Goal: Task Accomplishment & Management: Manage account settings

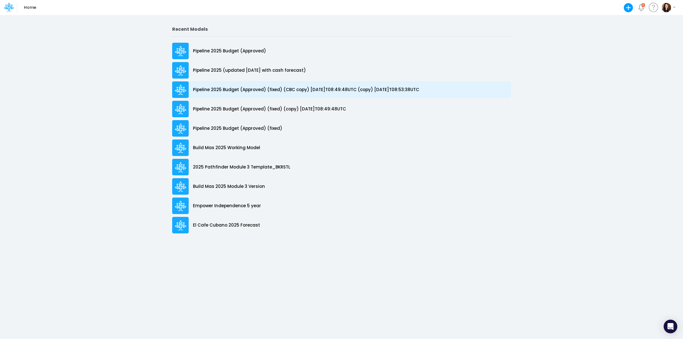
click at [287, 90] on p "Pipeline 2025 Budget (Approved) (fixed) (CBC copy) [DATE]T08:49:48UTC (copy) [D…" at bounding box center [306, 89] width 226 height 7
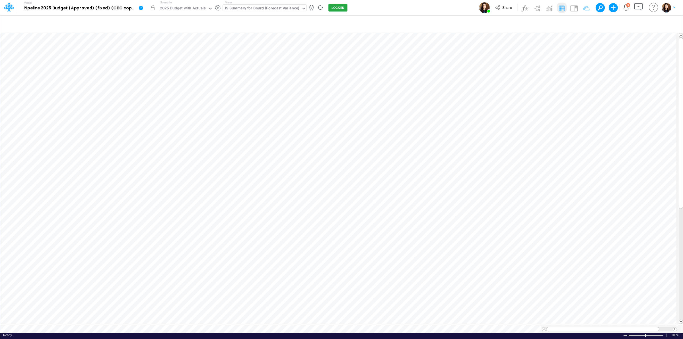
click at [270, 8] on div "IS Summary for Board (Forecast Variance)" at bounding box center [262, 8] width 74 height 7
type input "qbo"
click at [265, 19] on div "QBO IS" at bounding box center [261, 18] width 77 height 9
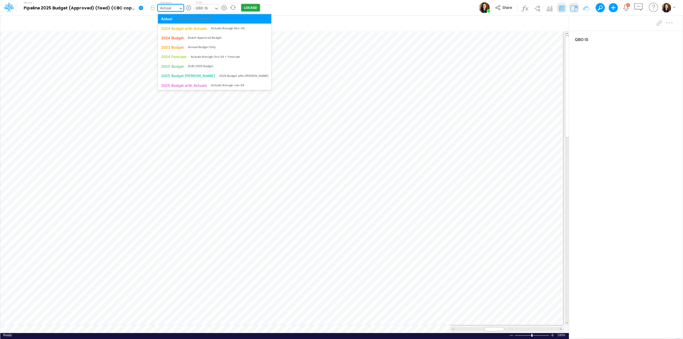
click at [177, 7] on div "Actual" at bounding box center [168, 9] width 20 height 9
click at [232, 63] on div "2025 Budget Draft 2025 Budget" at bounding box center [214, 64] width 107 height 5
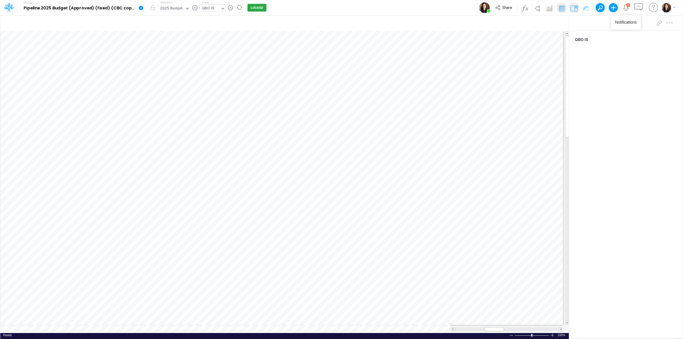
click at [627, 6] on div "3" at bounding box center [628, 5] width 2 height 3
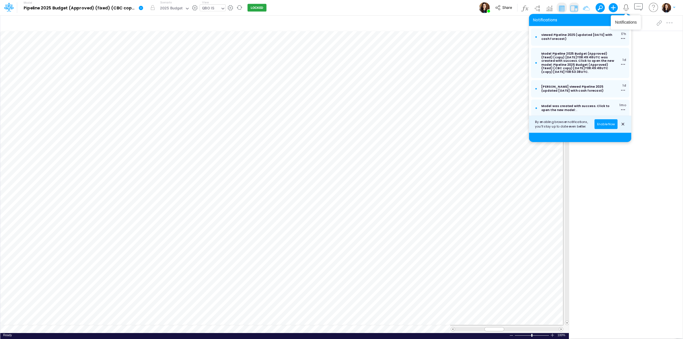
click at [626, 7] on icon "Notifications" at bounding box center [625, 7] width 7 height 7
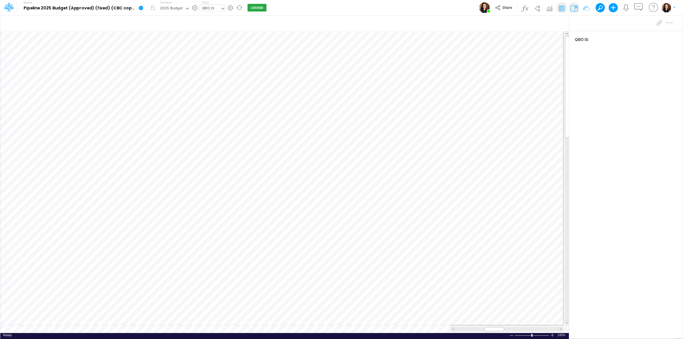
click at [141, 9] on icon at bounding box center [140, 7] width 5 height 5
click at [156, 33] on button "Duplicate" at bounding box center [169, 31] width 61 height 9
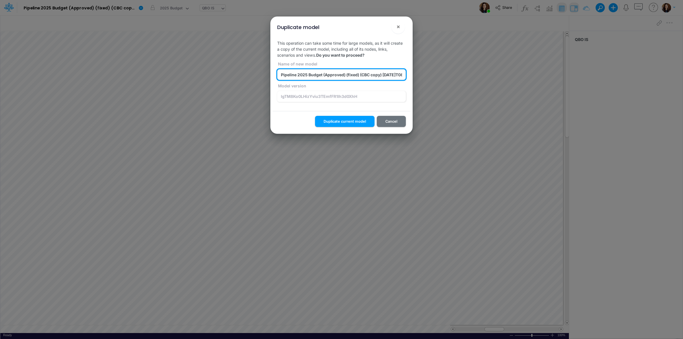
click at [348, 74] on input "Pipeline 2025 Budget (Approved) (fixed) (CBC copy) 2025-10-07T08:49:48UTC (copy…" at bounding box center [341, 74] width 129 height 11
type input "Pipeline 2025 Budget (Approved) (converted by CBC)"
click at [380, 28] on button "!" at bounding box center [379, 27] width 7 height 7
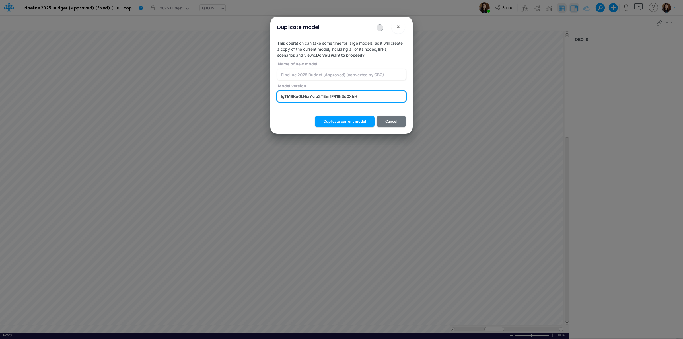
click at [346, 93] on input "lgTM8Ko0LHizYviu3TEmfFR1Ih3d0XhH" at bounding box center [341, 96] width 129 height 11
click at [312, 106] on div "This operation can take some time for large models, as it will create a copy of…" at bounding box center [341, 73] width 138 height 75
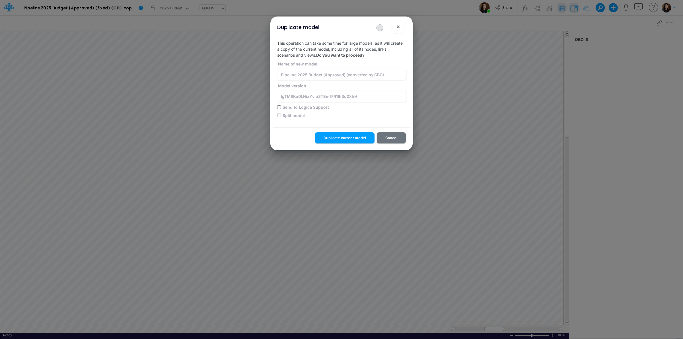
click at [294, 117] on label "Split model" at bounding box center [293, 115] width 23 height 6
click at [281, 117] on input "Split model" at bounding box center [279, 115] width 4 height 4
checkbox input "true"
click at [354, 136] on button "Duplicate current model" at bounding box center [344, 137] width 59 height 11
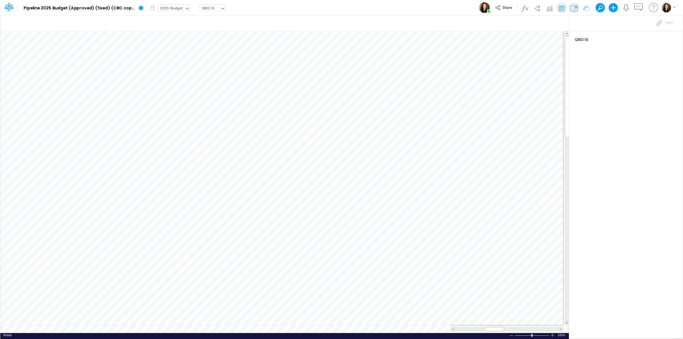
click at [166, 7] on div "2025 Budget" at bounding box center [171, 8] width 23 height 7
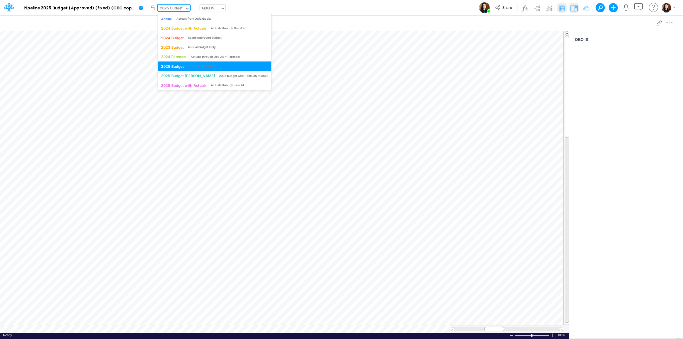
drag, startPoint x: 177, startPoint y: 9, endPoint x: 183, endPoint y: 16, distance: 8.9
click at [177, 9] on div "2025 Budget" at bounding box center [171, 8] width 23 height 7
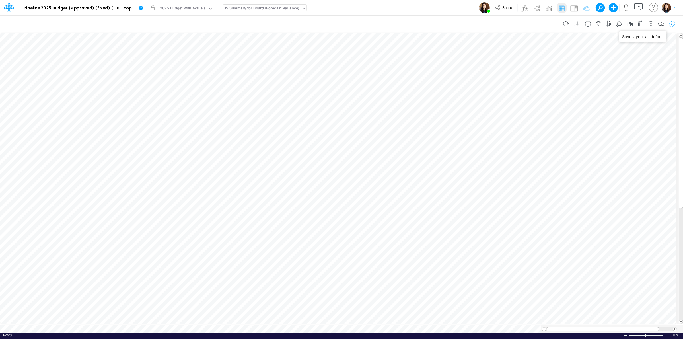
click at [670, 24] on icon "button" at bounding box center [671, 24] width 9 height 6
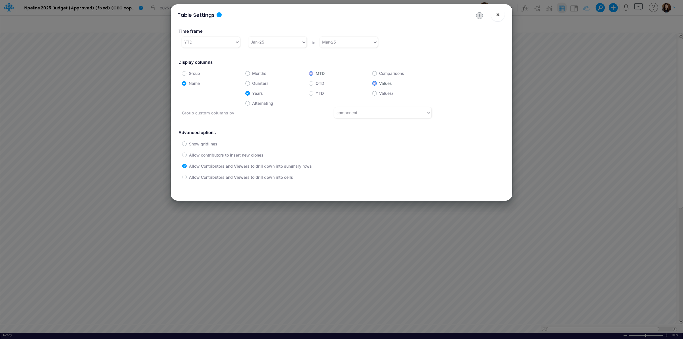
click at [496, 14] on span "×" at bounding box center [498, 14] width 4 height 7
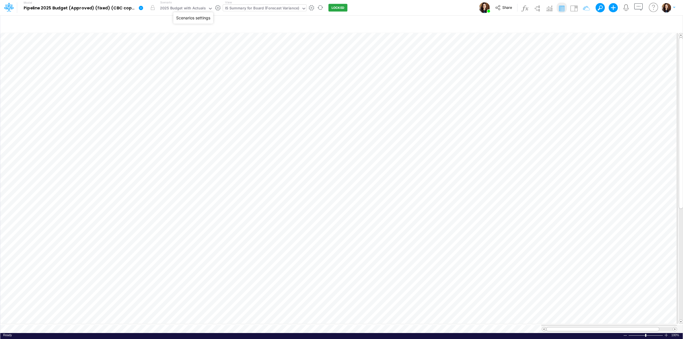
click at [219, 6] on button "button" at bounding box center [218, 8] width 6 height 6
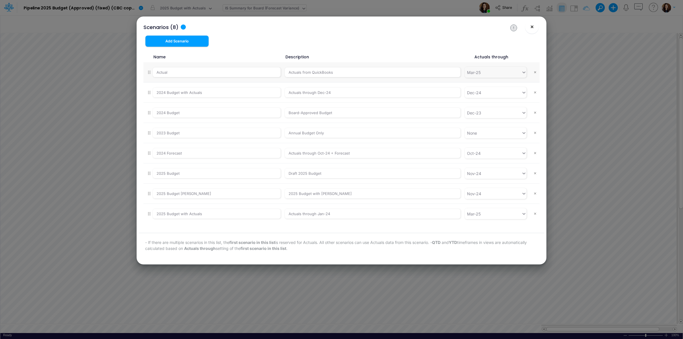
click at [531, 28] on span "×" at bounding box center [532, 26] width 4 height 7
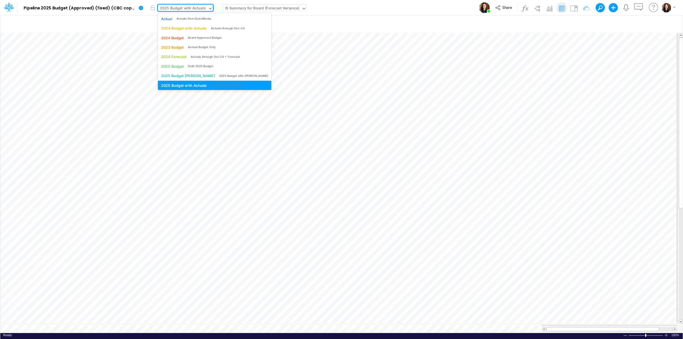
click at [167, 11] on div "2025 Budget with Actuals" at bounding box center [183, 8] width 46 height 7
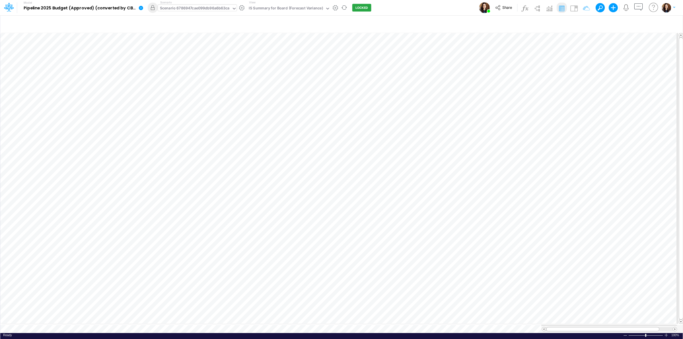
click at [198, 11] on div "Scenario 6786947cae099db96a6b63ca" at bounding box center [195, 8] width 70 height 7
click at [189, 8] on div "Scenario 6786947cae099db96a6b63ca" at bounding box center [195, 8] width 70 height 7
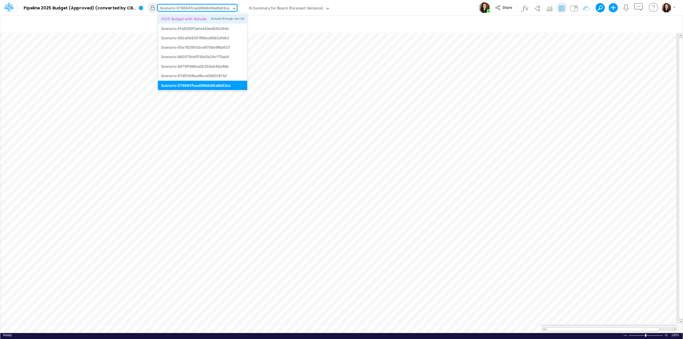
click at [191, 16] on div "2025 Budget with Actuals Actuals through Jan-24" at bounding box center [202, 18] width 89 height 9
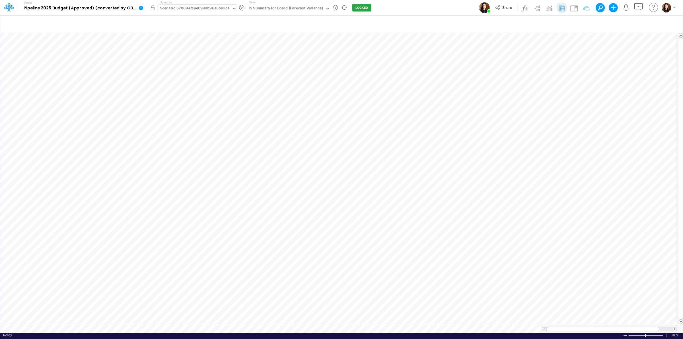
click at [179, 10] on div "Scenario 6786947cae099db96a6b63ca" at bounding box center [195, 8] width 70 height 7
click at [206, 10] on div "Scenario 6786947cae099db96a6b63ca" at bounding box center [195, 8] width 70 height 7
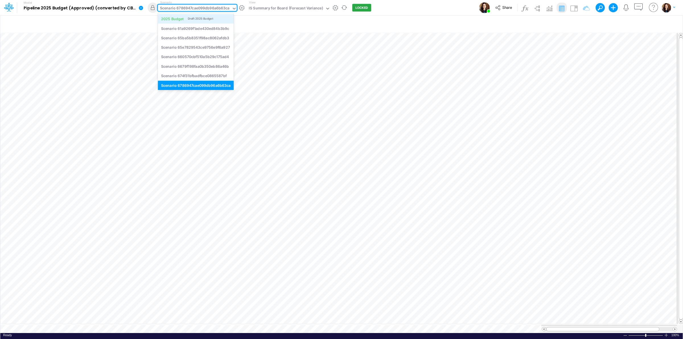
click at [212, 18] on div "Draft 2025 Budget" at bounding box center [200, 18] width 25 height 4
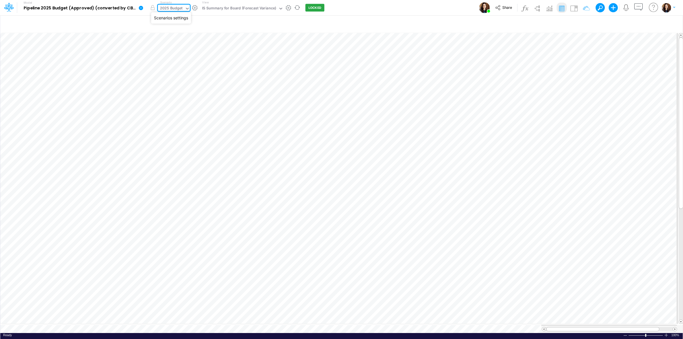
click at [197, 7] on button "button" at bounding box center [195, 8] width 6 height 6
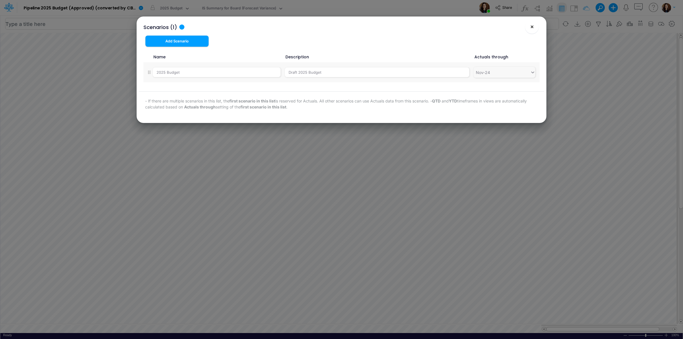
drag, startPoint x: 531, startPoint y: 26, endPoint x: 478, endPoint y: 25, distance: 53.2
click at [528, 26] on button "×" at bounding box center [532, 27] width 14 height 14
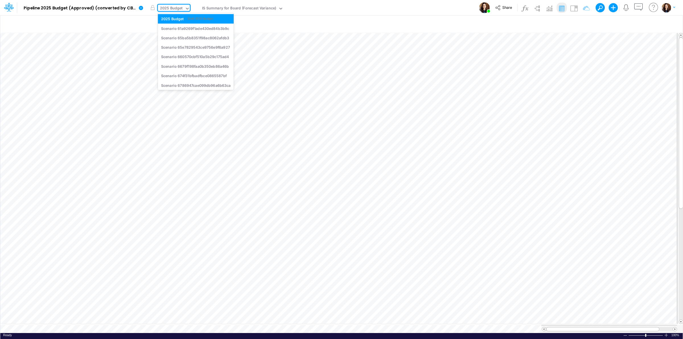
click at [171, 7] on div "2025 Budget" at bounding box center [171, 8] width 23 height 7
click at [365, 3] on div "Model Pipeline 2025 Budget (Approved) (converted by CBC) Edit model settings Du…" at bounding box center [341, 7] width 614 height 15
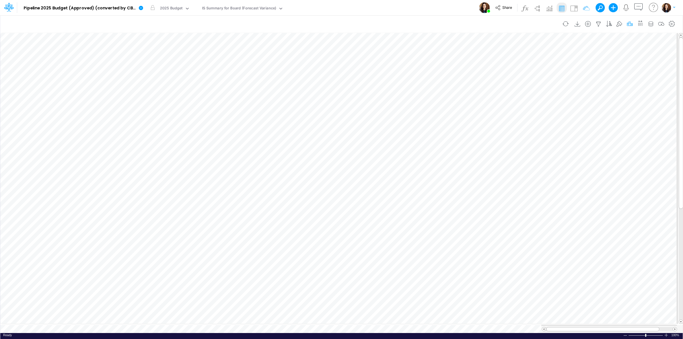
click at [628, 25] on icon "button" at bounding box center [629, 24] width 9 height 6
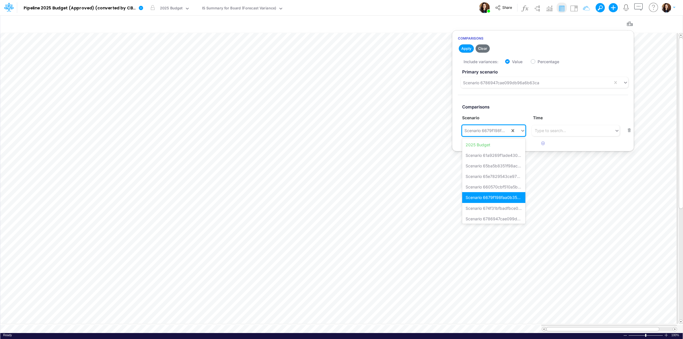
click at [476, 130] on div "Scenario 6679f198faa0b350eb86a46b" at bounding box center [484, 130] width 41 height 6
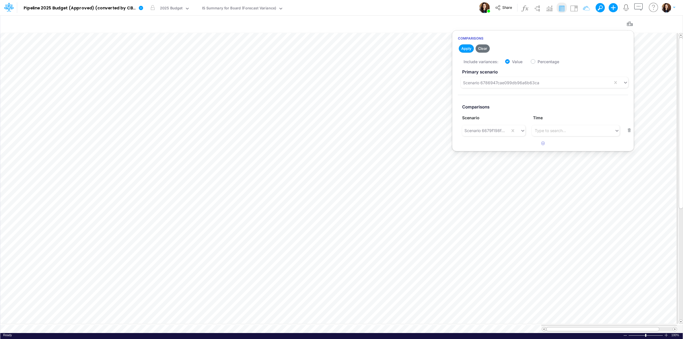
click at [423, 6] on div "Model Pipeline 2025 Budget (Approved) (converted by CBC) Edit model settings Du…" at bounding box center [341, 7] width 614 height 15
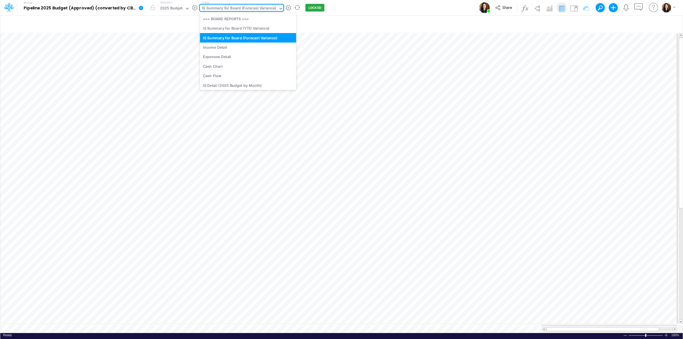
click at [248, 9] on div "IS Summary for Board (Forecast Variance)" at bounding box center [239, 8] width 74 height 7
click at [370, 7] on div "Model Pipeline 2025 Budget (Approved) (converted by CBC) Edit model settings Du…" at bounding box center [341, 7] width 614 height 15
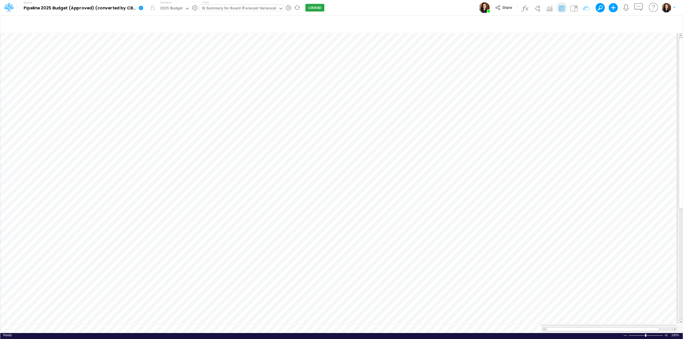
click at [256, 9] on div "IS Summary for Board (Forecast Variance)" at bounding box center [239, 8] width 74 height 7
click at [571, 7] on img at bounding box center [573, 8] width 9 height 9
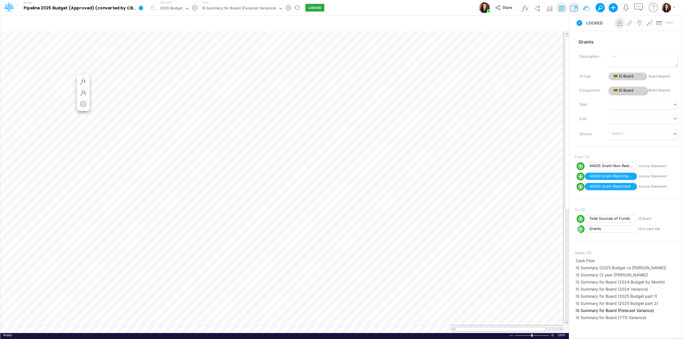
click at [618, 90] on span "😎 IS Board" at bounding box center [627, 91] width 39 height 8
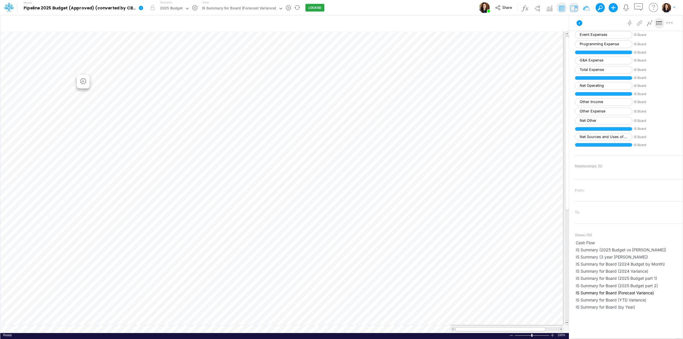
scroll to position [241, 0]
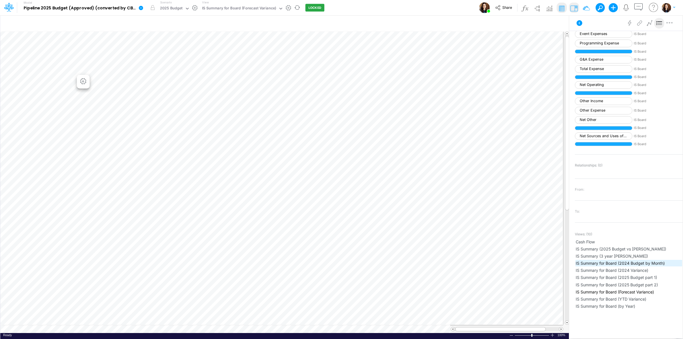
click at [662, 264] on span "IS Summary for Board (2024 Budget by Month)" at bounding box center [628, 263] width 106 height 6
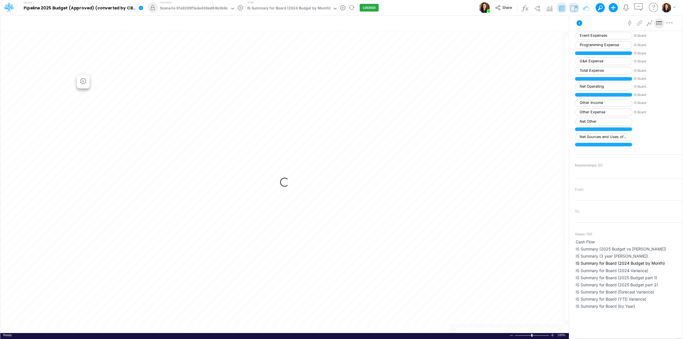
scroll to position [241, 0]
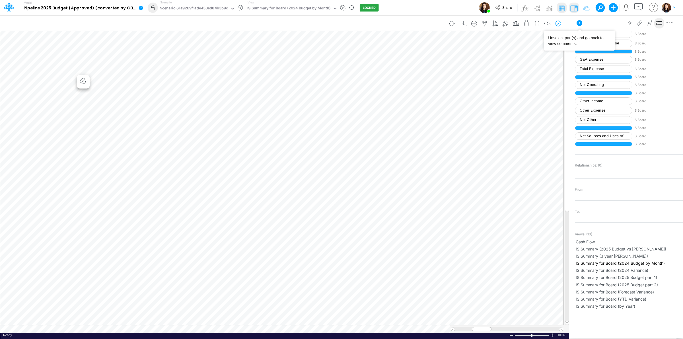
click at [576, 21] on icon at bounding box center [579, 23] width 7 height 7
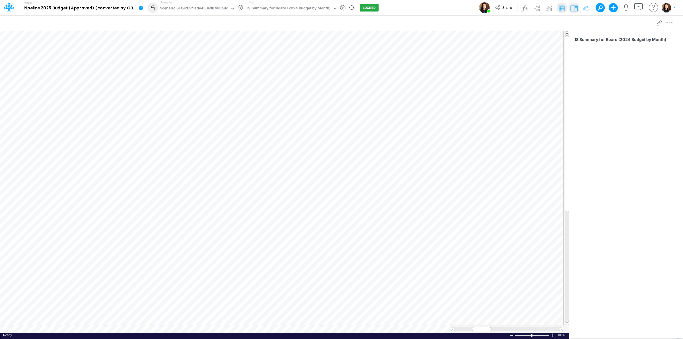
scroll to position [0, 0]
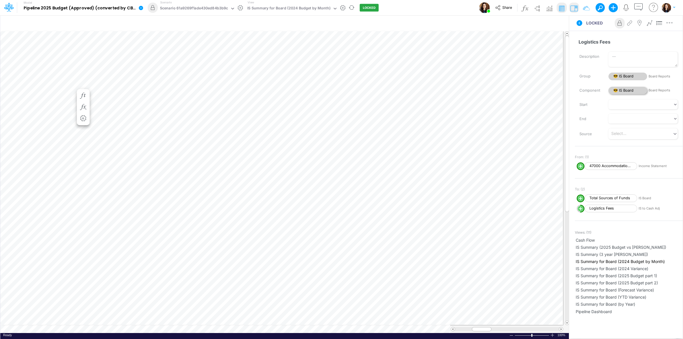
click at [624, 89] on span "😎 IS Board" at bounding box center [627, 91] width 39 height 8
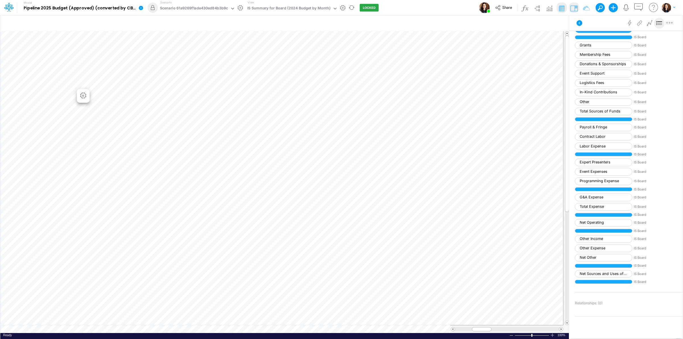
scroll to position [241, 0]
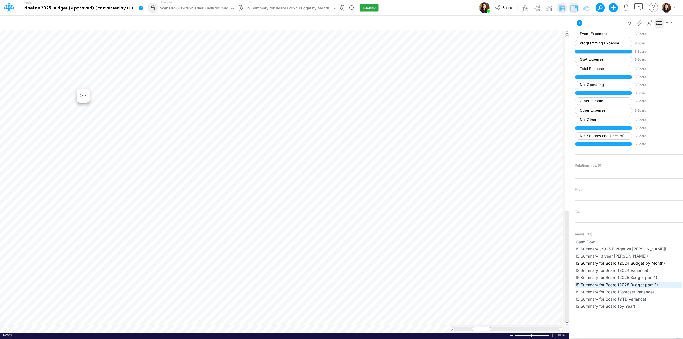
click at [658, 286] on span "IS Summary for Board (2025 Budget part 2)" at bounding box center [628, 285] width 106 height 6
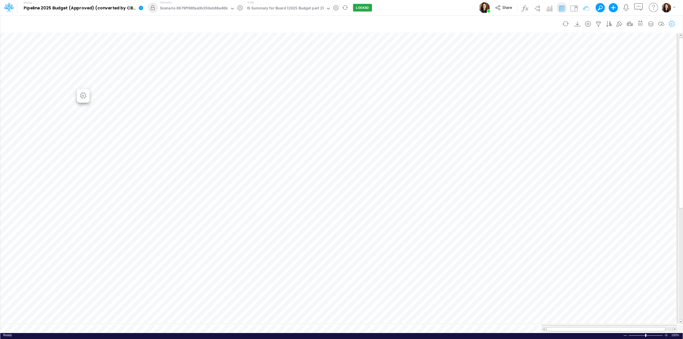
click at [669, 24] on icon "button" at bounding box center [671, 24] width 9 height 6
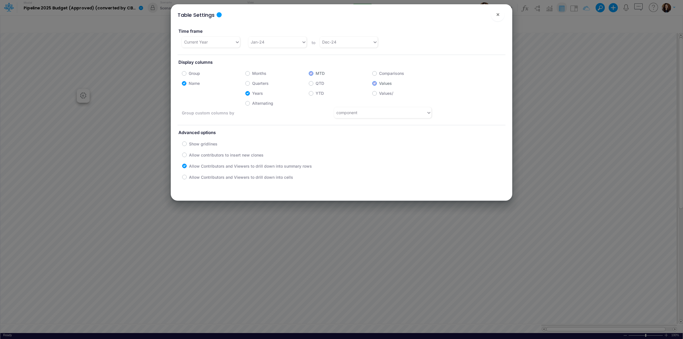
click at [491, 11] on div "Table Settings ! ×" at bounding box center [341, 13] width 337 height 19
click at [497, 15] on span "×" at bounding box center [498, 14] width 4 height 7
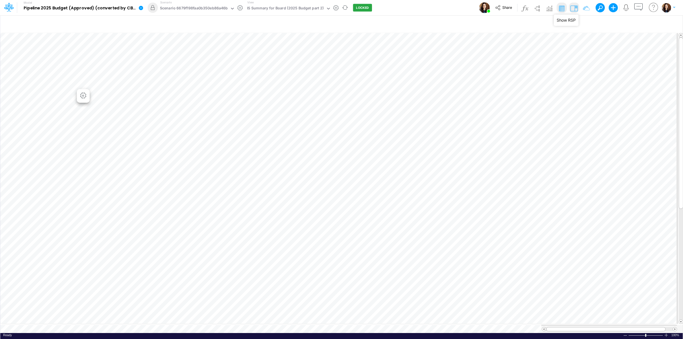
click at [571, 7] on img at bounding box center [573, 8] width 9 height 9
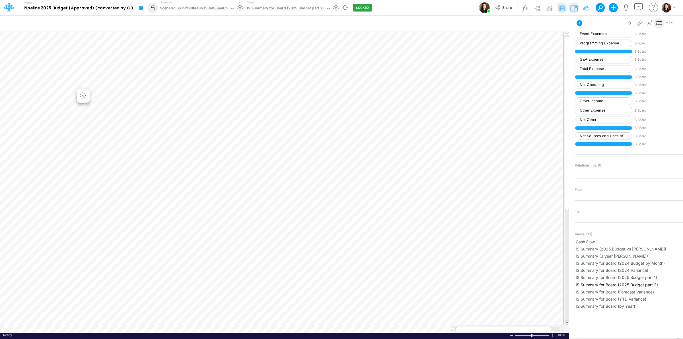
scroll to position [0, 0]
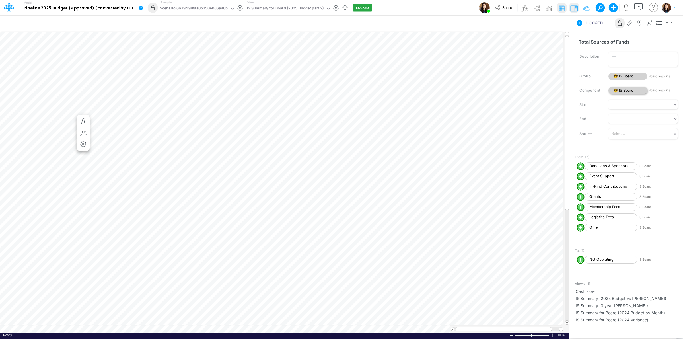
click at [624, 90] on span "😎 IS Board" at bounding box center [627, 91] width 39 height 8
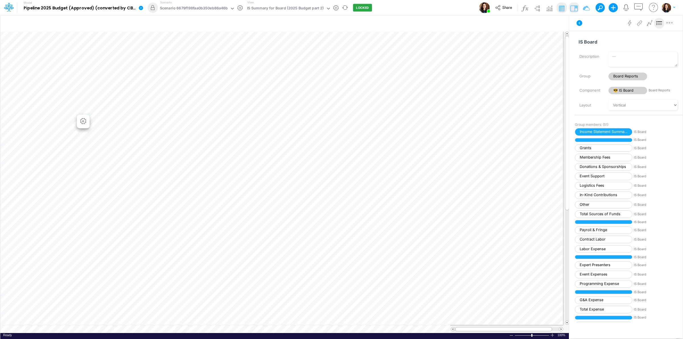
scroll to position [241, 0]
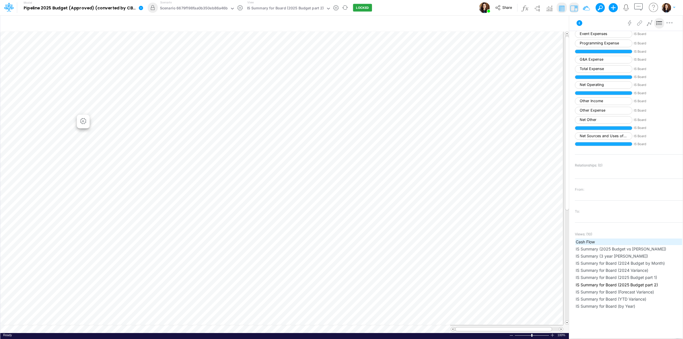
click at [597, 245] on span "Cash Flow" at bounding box center [628, 242] width 106 height 6
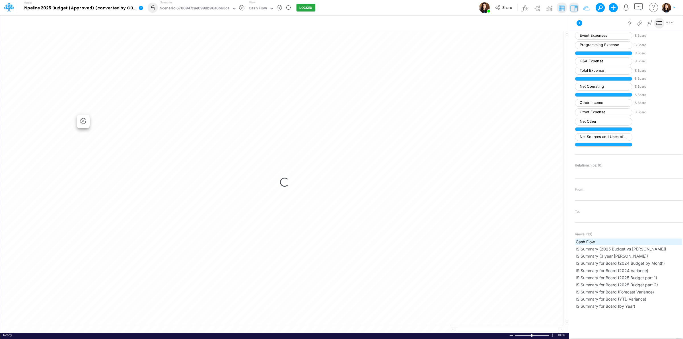
scroll to position [241, 0]
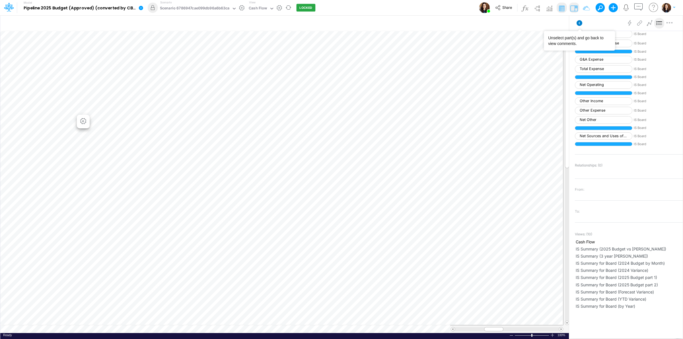
click at [579, 20] on icon at bounding box center [579, 23] width 6 height 6
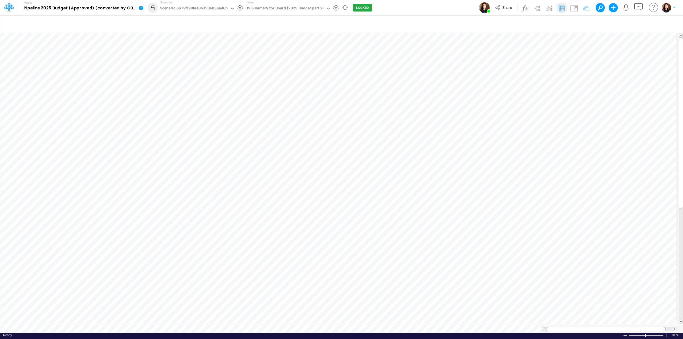
scroll to position [0, 0]
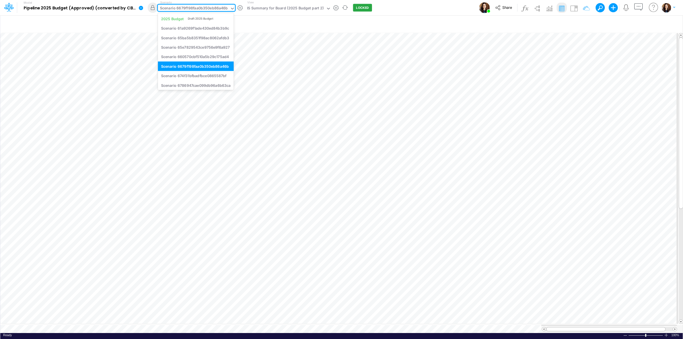
click at [195, 7] on div "Scenario 6679f198faa0b350eb86a46b" at bounding box center [194, 8] width 68 height 7
click at [199, 20] on div "Draft 2025 Budget" at bounding box center [200, 18] width 25 height 4
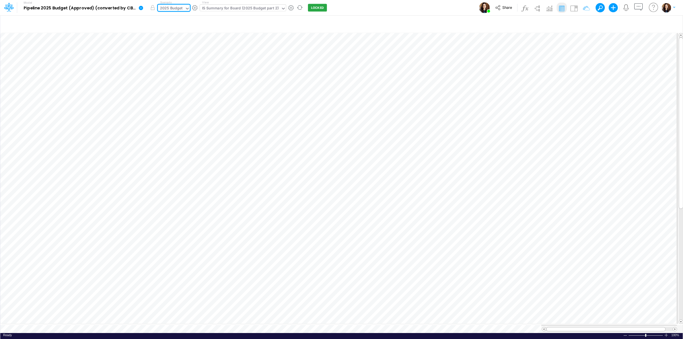
click at [232, 6] on div "IS Summary for Board (2025 Budget part 2)" at bounding box center [240, 8] width 77 height 7
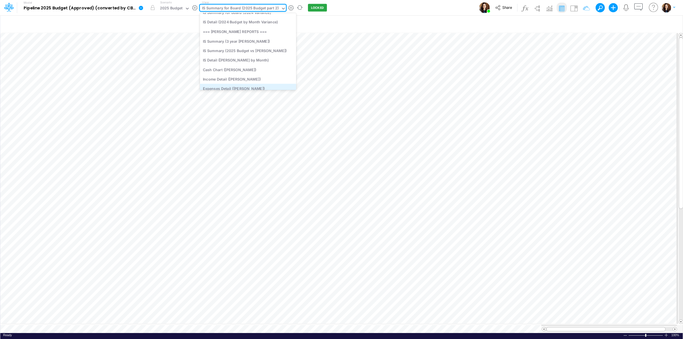
scroll to position [130, 0]
click at [255, 53] on div "IS Summary (3 year [PERSON_NAME])" at bounding box center [248, 53] width 96 height 9
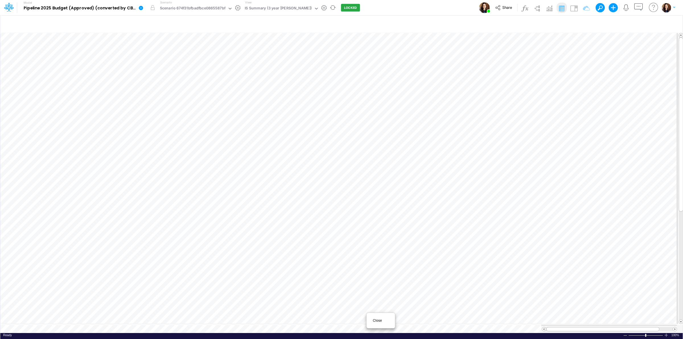
click at [377, 319] on span "Close" at bounding box center [381, 320] width 16 height 5
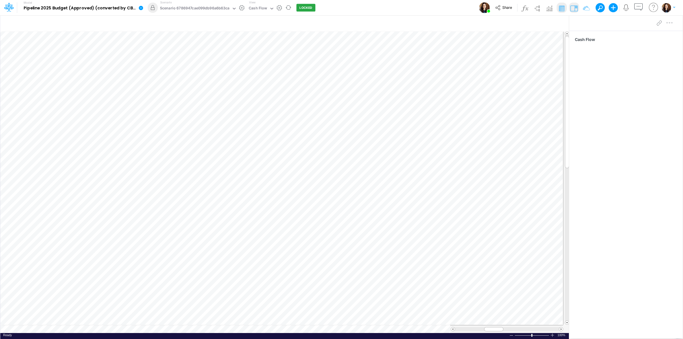
drag, startPoint x: 259, startPoint y: 4, endPoint x: 265, endPoint y: 8, distance: 7.6
click at [259, 4] on div "View Cash Flow" at bounding box center [261, 7] width 28 height 15
click at [265, 7] on div "Cash Flow" at bounding box center [258, 8] width 18 height 7
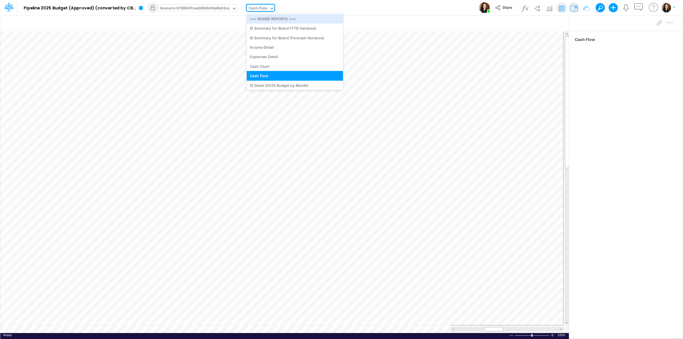
click at [208, 6] on div "Scenario 6786947cae099db96a6b63ca" at bounding box center [195, 8] width 70 height 7
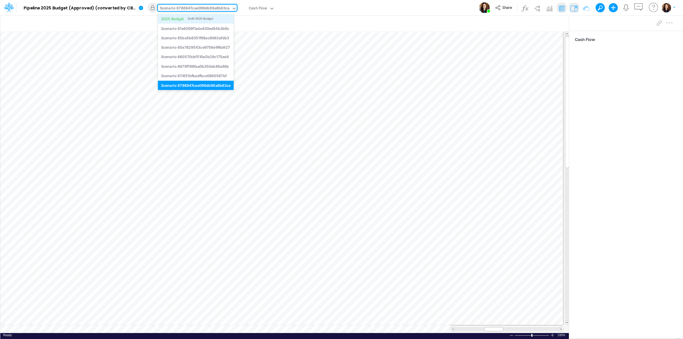
click at [205, 21] on div "Draft 2025 Budget" at bounding box center [200, 18] width 25 height 4
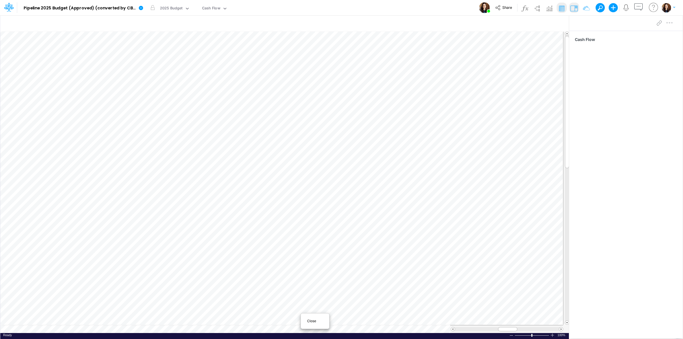
click at [310, 319] on span "Close" at bounding box center [315, 320] width 16 height 5
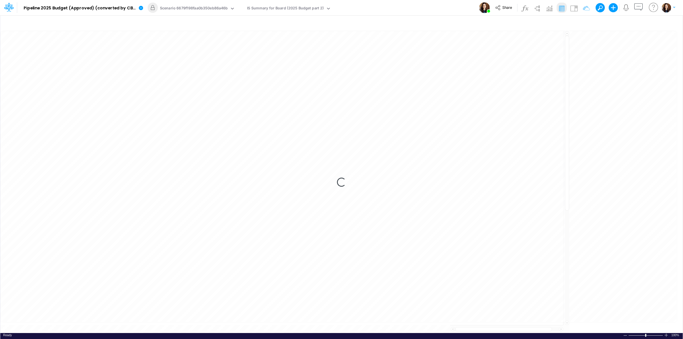
scroll to position [0, 0]
click at [280, 322] on span "Close" at bounding box center [283, 320] width 16 height 5
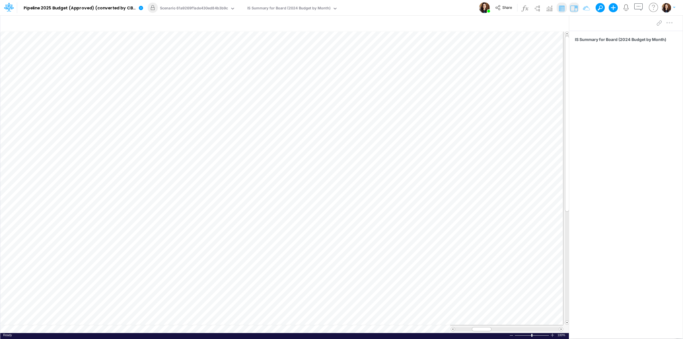
scroll to position [0, 0]
click at [201, 322] on span "Close" at bounding box center [201, 321] width 16 height 5
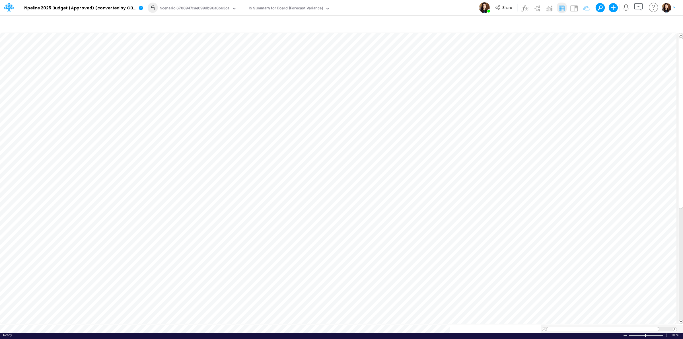
scroll to position [0, 0]
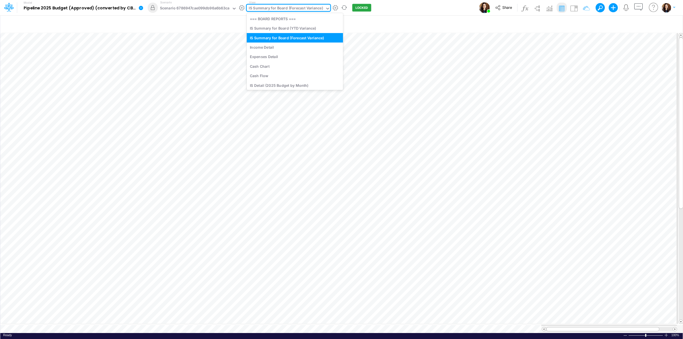
click at [287, 5] on div "IS Summary for Board (Forecast Variance)" at bounding box center [286, 8] width 74 height 7
click at [303, 30] on div "IS Summary for Board (YTD Variance)" at bounding box center [295, 28] width 96 height 9
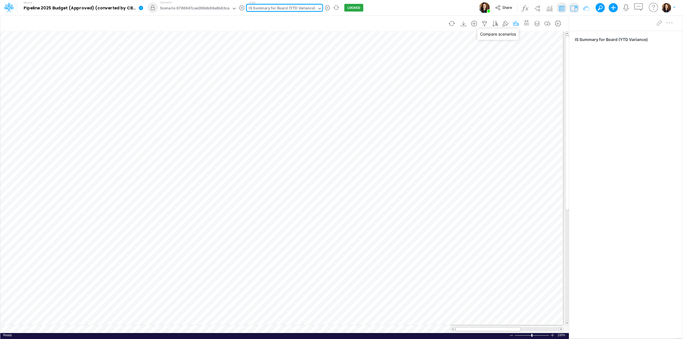
click at [513, 24] on icon "button" at bounding box center [515, 24] width 9 height 6
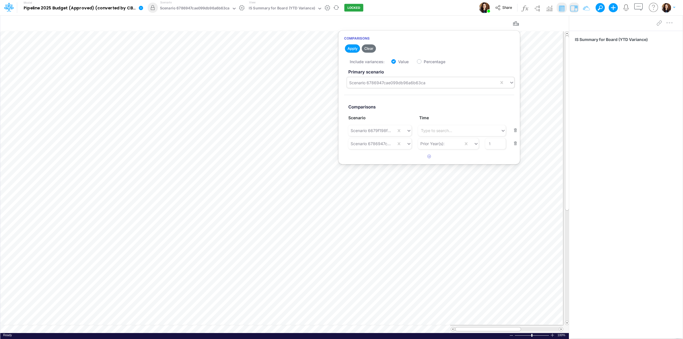
click at [384, 83] on div "Scenario 6786947cae099db96a6b63ca" at bounding box center [387, 83] width 76 height 6
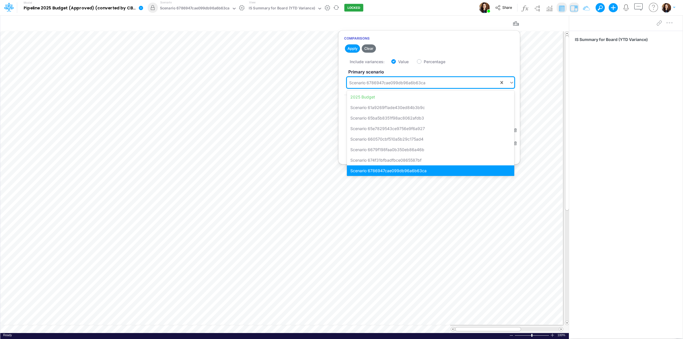
scroll to position [4, 0]
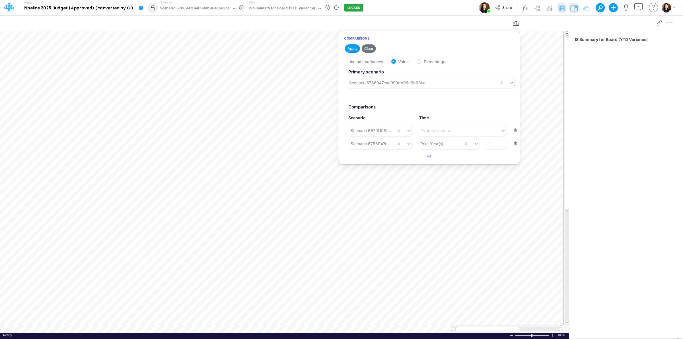
click at [429, 7] on div "Model Pipeline 2025 Budget (Approved) (converted by CBC) Edit model settings Du…" at bounding box center [341, 7] width 614 height 15
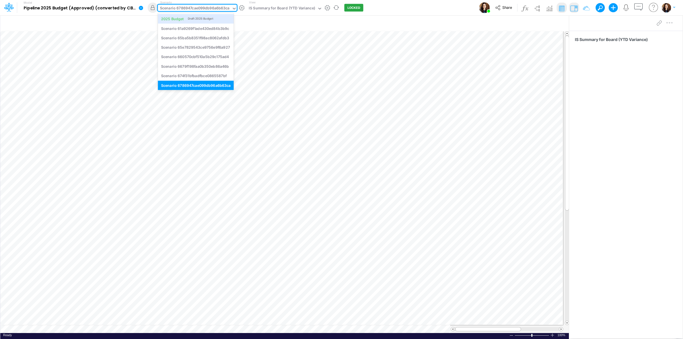
click at [210, 7] on div "Scenario 6786947cae099db96a6b63ca" at bounding box center [195, 8] width 70 height 7
click at [443, 15] on div "Model Pipeline 2025 Budget (Approved) (converted by CBC) Edit model settings Du…" at bounding box center [341, 7] width 614 height 15
click at [212, 11] on div "Scenario 6786947cae099db96a6b63ca" at bounding box center [195, 8] width 70 height 7
click at [427, 8] on div "Model Pipeline 2025 Budget (Approved) (converted by CBC) Edit model settings Du…" at bounding box center [341, 7] width 614 height 15
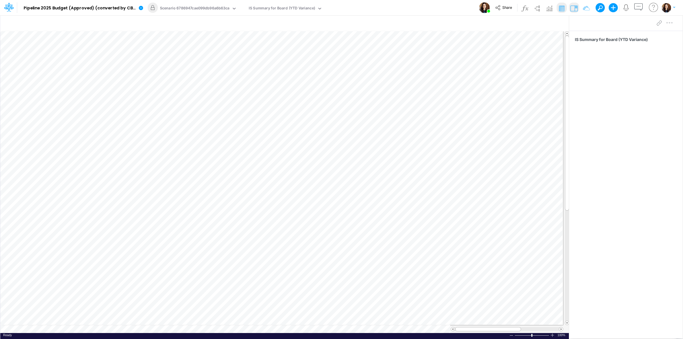
scroll to position [0, 0]
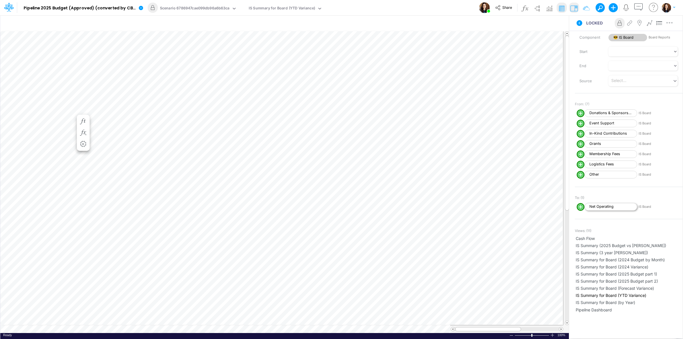
scroll to position [53, 0]
click at [633, 257] on span "IS Summary for Board (2024 Budget by Month)" at bounding box center [628, 259] width 106 height 6
click at [581, 20] on icon at bounding box center [579, 23] width 7 height 7
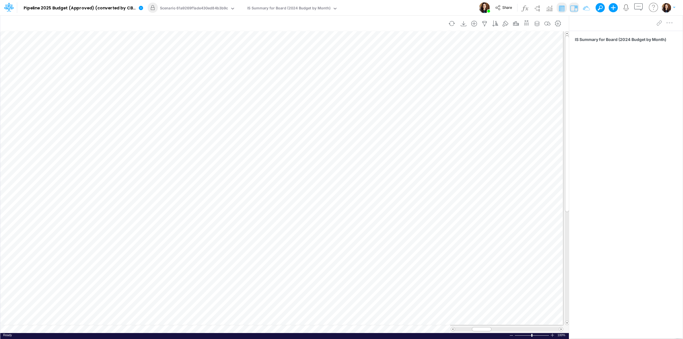
scroll to position [0, 0]
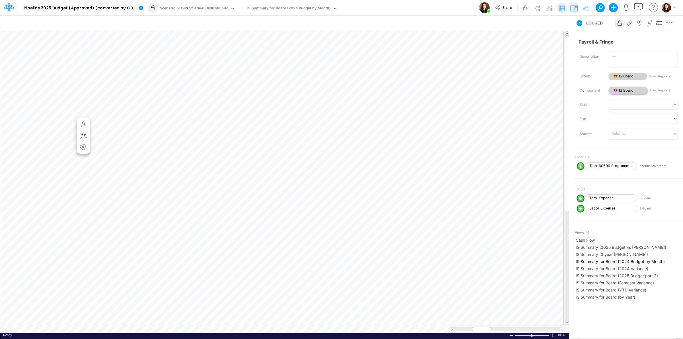
click at [628, 91] on span "😎 IS Board" at bounding box center [627, 91] width 39 height 8
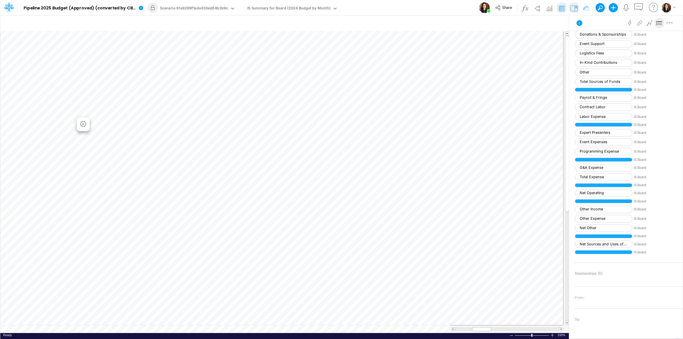
scroll to position [241, 0]
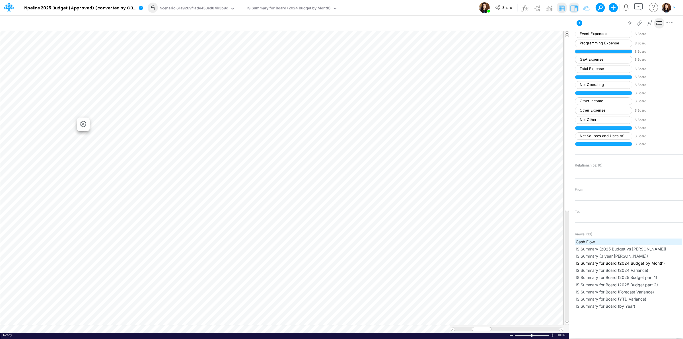
click at [587, 245] on span "Cash Flow" at bounding box center [628, 242] width 106 height 6
drag, startPoint x: 578, startPoint y: 24, endPoint x: 201, endPoint y: 0, distance: 377.6
click at [577, 24] on icon at bounding box center [579, 23] width 6 height 6
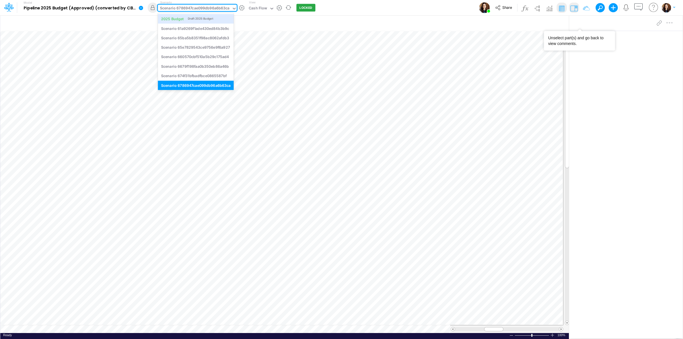
click at [183, 7] on div "Scenario 6786947cae099db96a6b63ca" at bounding box center [195, 8] width 70 height 7
click at [188, 16] on div "2025 Budget Draft 2025 Budget" at bounding box center [196, 18] width 70 height 5
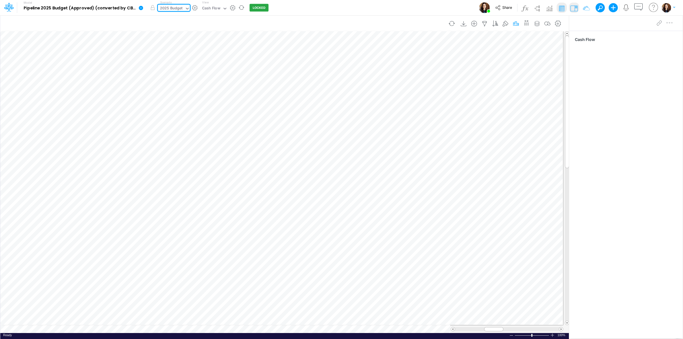
click at [515, 23] on icon "button" at bounding box center [515, 24] width 9 height 6
click at [407, 6] on div "Model Pipeline 2025 Budget (Approved) (converted by CBC) Edit model settings Du…" at bounding box center [341, 7] width 614 height 15
click at [139, 9] on icon at bounding box center [141, 8] width 4 height 4
click at [178, 58] on button "View model info" at bounding box center [169, 59] width 61 height 9
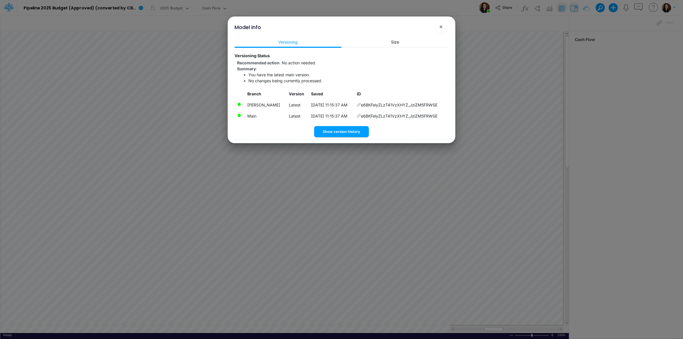
click at [360, 116] on icon at bounding box center [359, 116] width 4 height 4
click at [336, 133] on button "Show version history" at bounding box center [341, 131] width 55 height 11
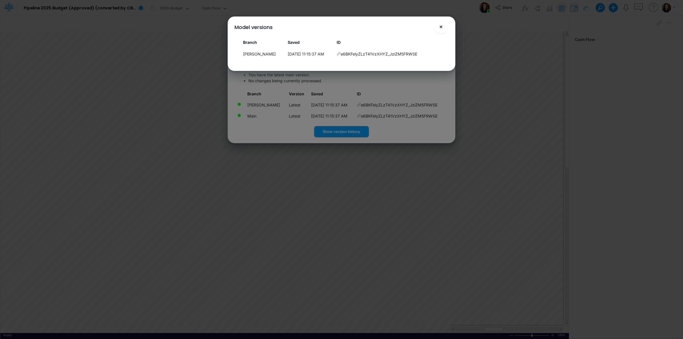
click at [443, 25] on button "×" at bounding box center [441, 27] width 14 height 14
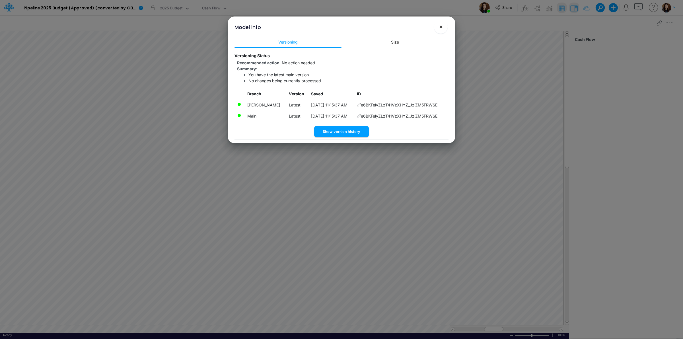
drag, startPoint x: 441, startPoint y: 26, endPoint x: 413, endPoint y: 20, distance: 28.5
click at [440, 26] on span "×" at bounding box center [441, 26] width 4 height 7
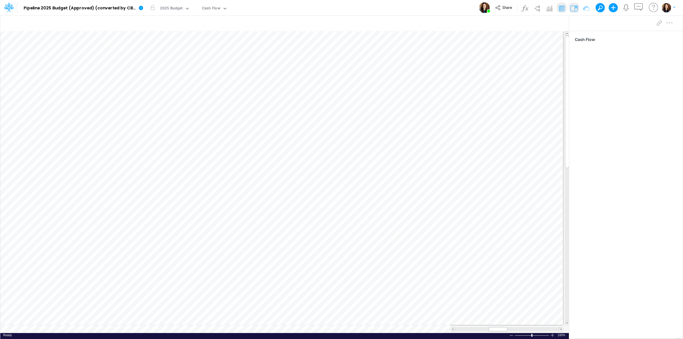
click at [309, 9] on div "Model Pipeline 2025 Budget (Approved) (converted by CBC) Edit model settings Du…" at bounding box center [341, 7] width 614 height 15
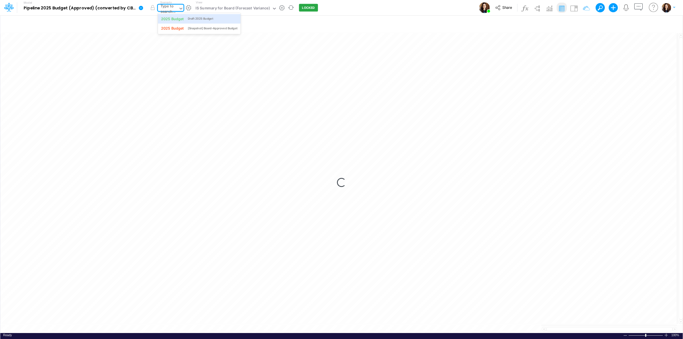
click at [171, 7] on div "Type to search..." at bounding box center [168, 8] width 17 height 11
click at [216, 18] on div "2025 Budget Draft 2025 Budget" at bounding box center [199, 18] width 77 height 5
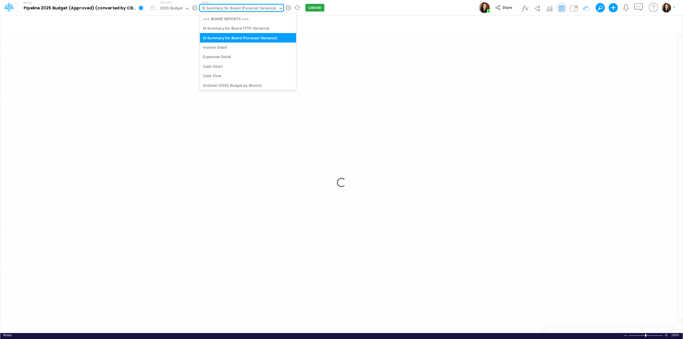
click at [262, 9] on div "IS Summary for Board (Forecast Variance)" at bounding box center [239, 8] width 74 height 7
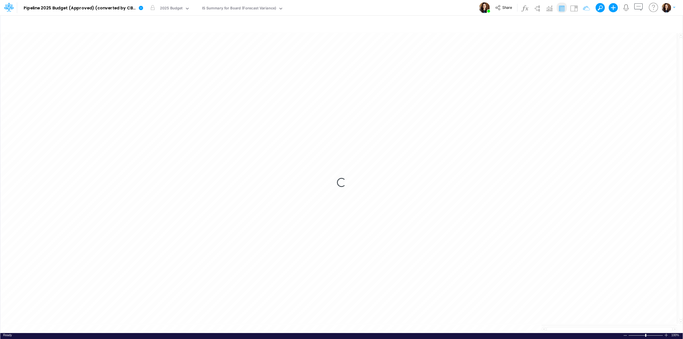
click at [366, 9] on div "Model Pipeline 2025 Budget (Approved) (converted by CBC) Edit model settings Du…" at bounding box center [341, 7] width 614 height 15
click at [631, 23] on icon "button" at bounding box center [629, 24] width 9 height 6
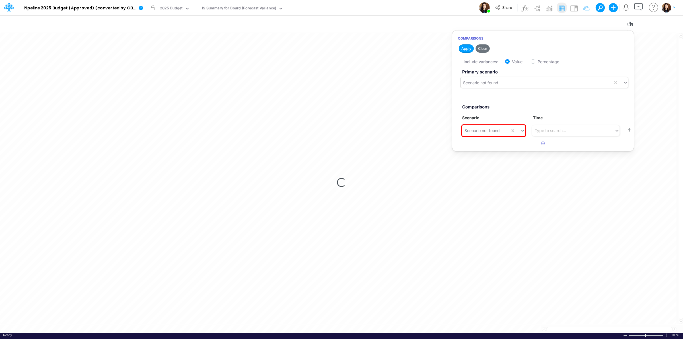
click at [482, 85] on div "Scenario not found" at bounding box center [480, 83] width 35 height 6
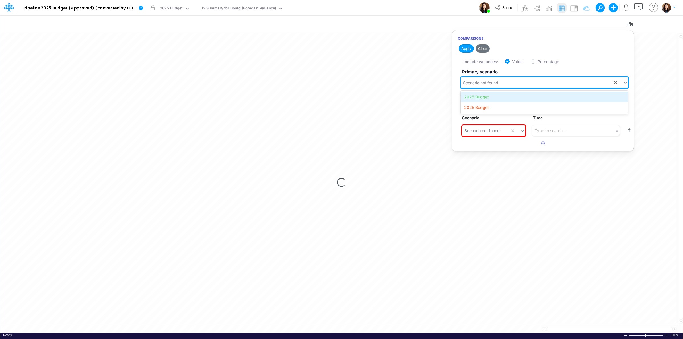
click at [481, 95] on div "2025 Budget" at bounding box center [543, 97] width 167 height 11
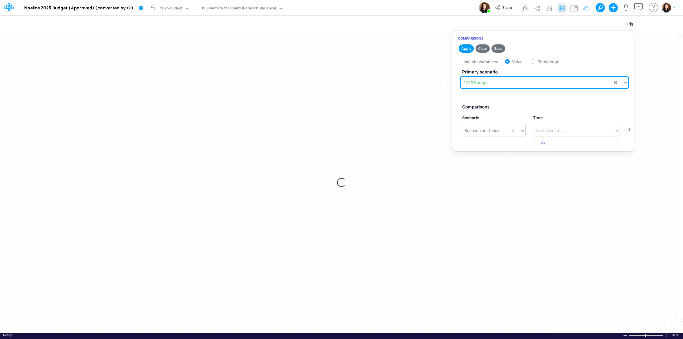
click at [492, 133] on div "Scenario not found" at bounding box center [481, 130] width 35 height 6
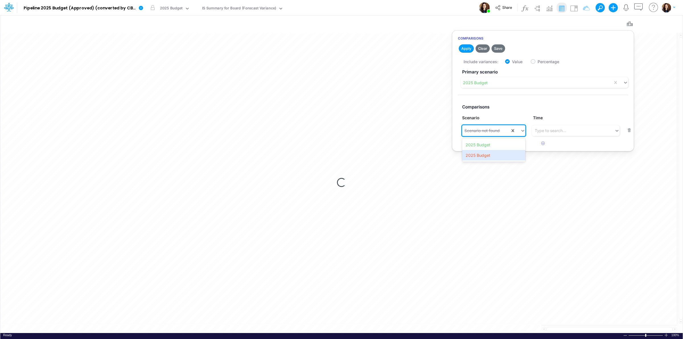
drag, startPoint x: 502, startPoint y: 155, endPoint x: 498, endPoint y: 147, distance: 9.2
click at [501, 155] on div "2025 Budget" at bounding box center [493, 155] width 63 height 11
click at [466, 46] on button "Apply" at bounding box center [465, 48] width 15 height 8
click at [377, 16] on div "Insert new Conditional formatting" at bounding box center [341, 24] width 682 height 16
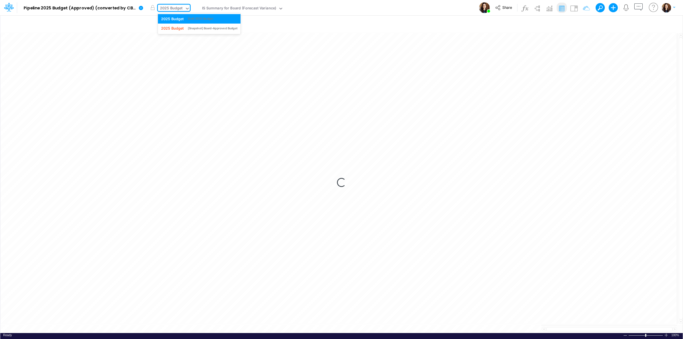
click at [165, 7] on div "2025 Budget" at bounding box center [171, 8] width 23 height 7
click at [392, 13] on div "Model Pipeline 2025 Budget (Approved) (converted by CBC) Edit model settings Du…" at bounding box center [341, 7] width 614 height 15
click at [244, 9] on div "IS Summary for Board (Forecast Variance)" at bounding box center [239, 8] width 74 height 7
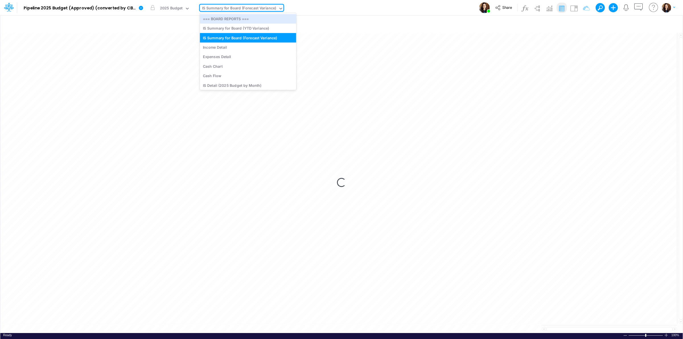
click at [369, 11] on div "Model Pipeline 2025 Budget (Approved) (converted by CBC) Edit model settings Du…" at bounding box center [341, 7] width 614 height 15
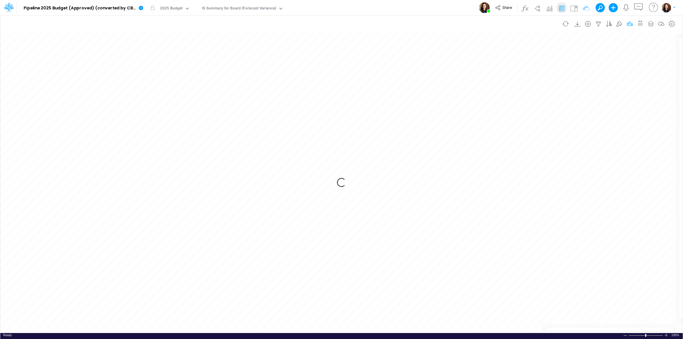
click at [631, 22] on icon "button" at bounding box center [629, 24] width 9 height 6
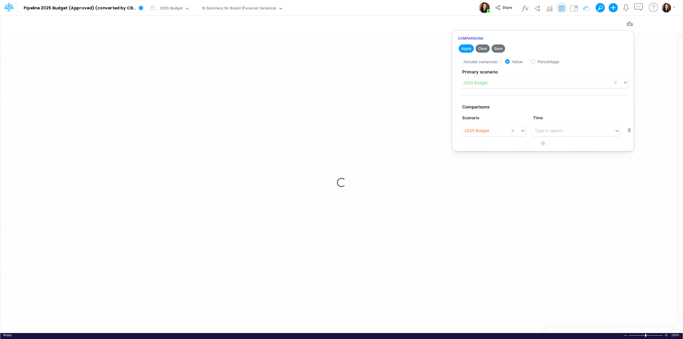
click at [393, 8] on div "Model Pipeline 2025 Budget (Approved) (converted by CBC) Edit model settings Du…" at bounding box center [341, 7] width 614 height 15
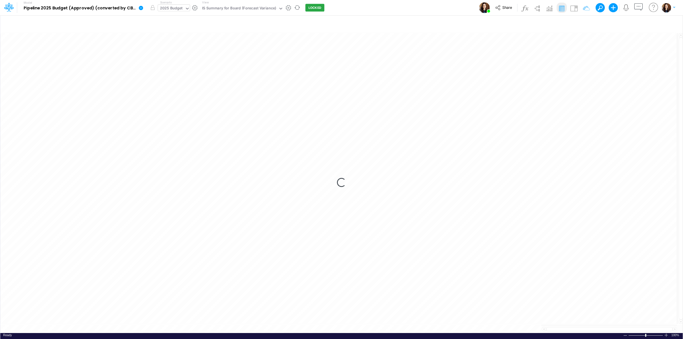
click at [176, 11] on div "2025 Budget" at bounding box center [171, 8] width 23 height 7
click at [389, 5] on div "Model Pipeline 2025 Budget (Approved) (converted by CBC) Edit model settings Du…" at bounding box center [341, 7] width 614 height 15
click at [628, 22] on icon "button" at bounding box center [629, 24] width 9 height 6
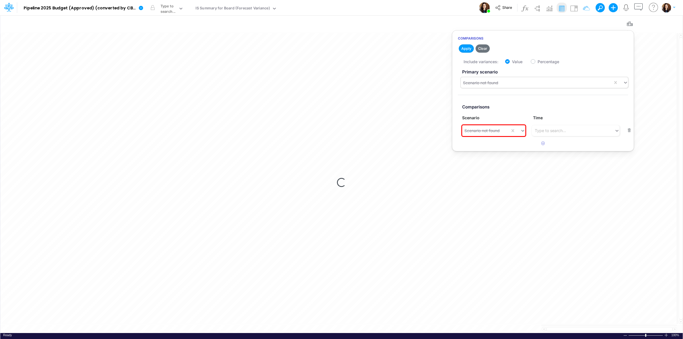
click at [553, 82] on div "Scenario not found" at bounding box center [536, 82] width 152 height 9
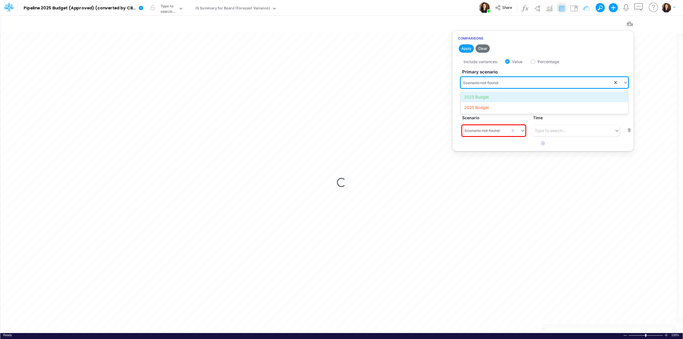
click at [491, 100] on div "2025 Budget" at bounding box center [543, 97] width 167 height 11
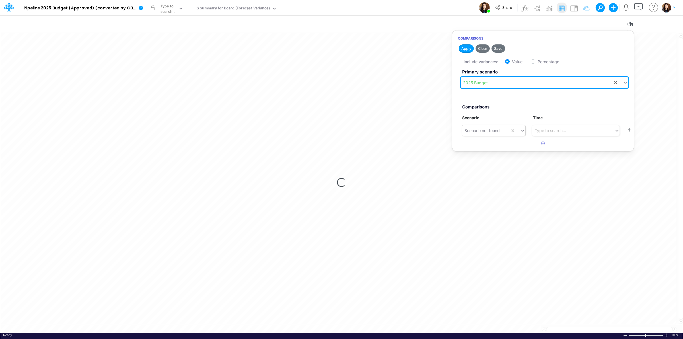
click at [488, 130] on div "Scenario not found" at bounding box center [481, 130] width 35 height 6
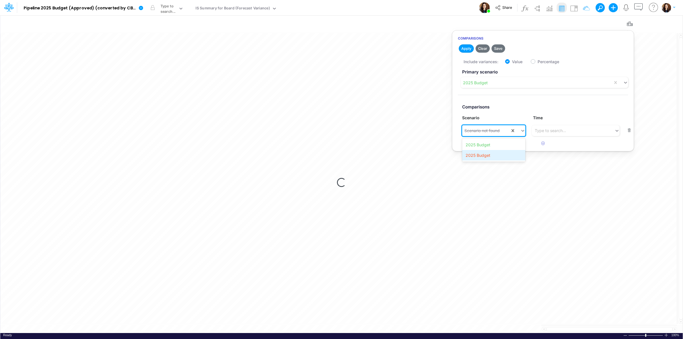
drag, startPoint x: 488, startPoint y: 154, endPoint x: 485, endPoint y: 124, distance: 30.6
click at [488, 154] on div "2025 Budget" at bounding box center [493, 155] width 63 height 11
drag, startPoint x: 466, startPoint y: 49, endPoint x: 513, endPoint y: 41, distance: 47.9
click at [513, 41] on div "Comparisons Apply Clear Save Include variances: Value Percentage Primary scenar…" at bounding box center [543, 90] width 182 height 121
click at [501, 46] on button "Save" at bounding box center [498, 48] width 14 height 8
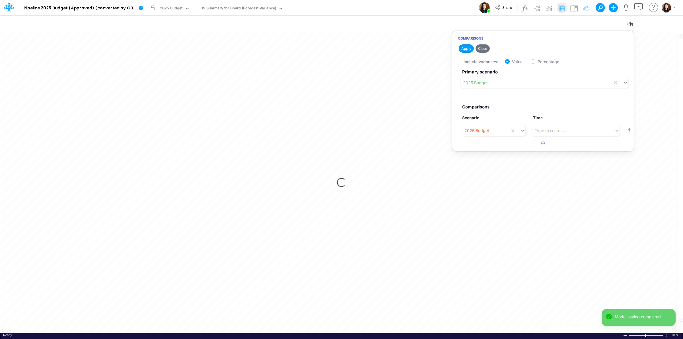
click at [376, 2] on div "Model Pipeline 2025 Budget (Approved) (converted by CBC) Edit model settings Du…" at bounding box center [341, 7] width 614 height 15
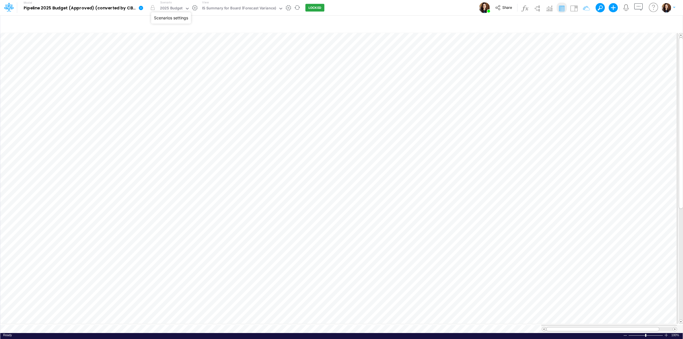
click at [196, 5] on button "button" at bounding box center [195, 8] width 6 height 6
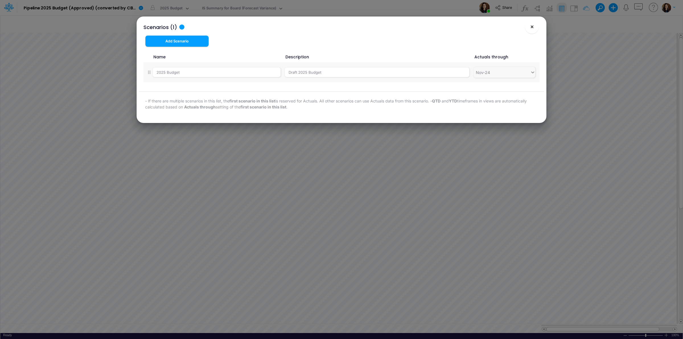
click at [527, 24] on button "×" at bounding box center [532, 27] width 14 height 14
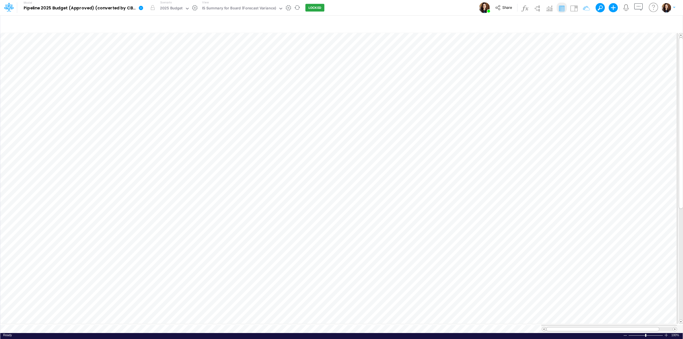
click at [195, 9] on button "button" at bounding box center [195, 8] width 6 height 6
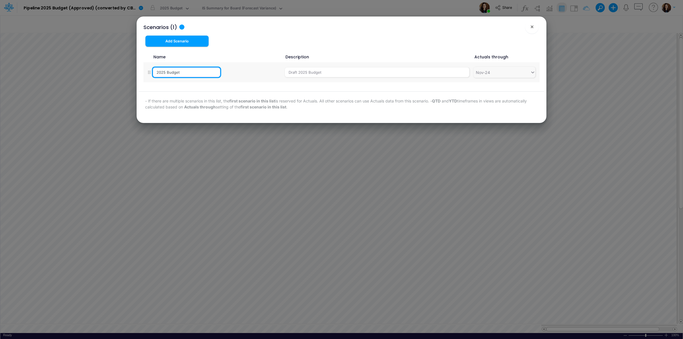
drag, startPoint x: 167, startPoint y: 70, endPoint x: 211, endPoint y: 73, distance: 43.9
click at [211, 73] on div "2025 Budget" at bounding box center [217, 72] width 128 height 10
type input "Projections"
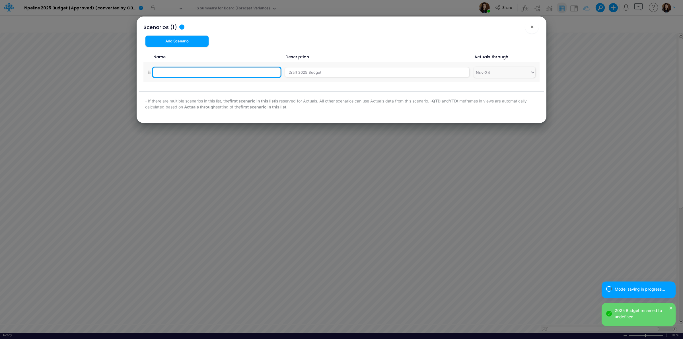
click at [213, 73] on div at bounding box center [217, 72] width 128 height 10
type input "Projections"
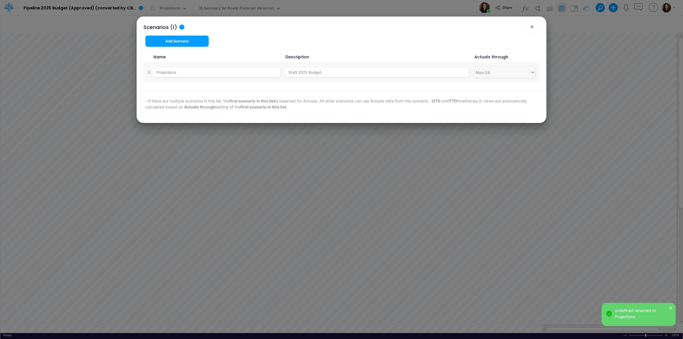
click at [203, 86] on div "Name Description Actuals through Projections Draft 2025 Budget Nov-24" at bounding box center [341, 69] width 405 height 36
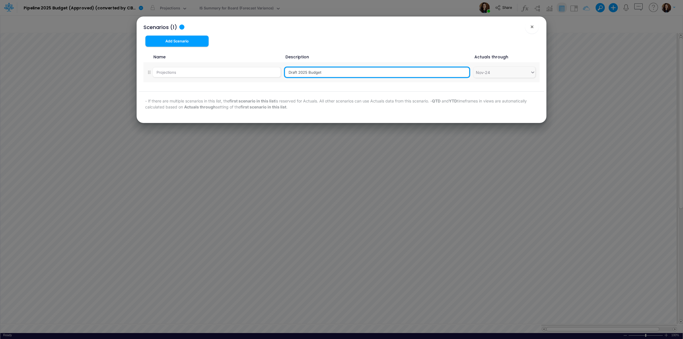
drag, startPoint x: 323, startPoint y: 74, endPoint x: 285, endPoint y: 75, distance: 38.1
click at [285, 75] on input "Draft 2025 Budget" at bounding box center [377, 72] width 184 height 10
type input "Actuals through [DATE]"
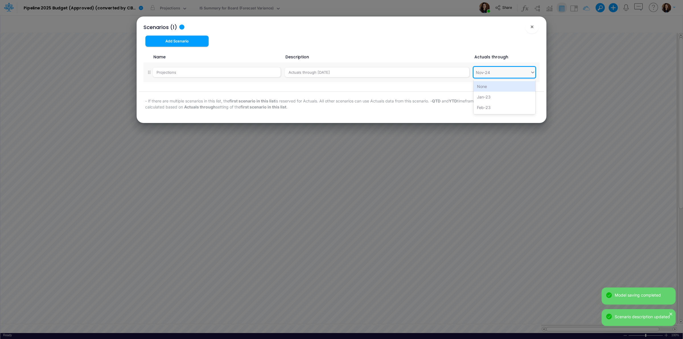
click at [507, 73] on div "Nov-24" at bounding box center [501, 72] width 57 height 9
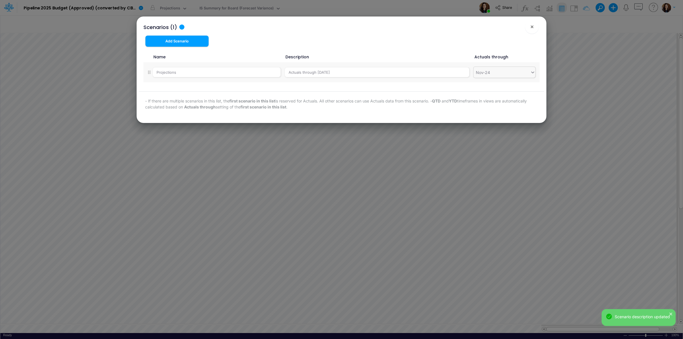
click at [486, 74] on div "Nov-24" at bounding box center [483, 72] width 14 height 6
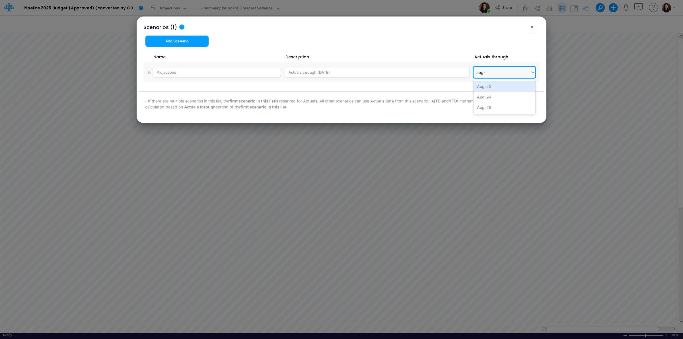
type input "aug-2"
drag, startPoint x: 496, startPoint y: 108, endPoint x: 491, endPoint y: 104, distance: 5.9
click at [495, 108] on div "Aug-25" at bounding box center [504, 107] width 62 height 11
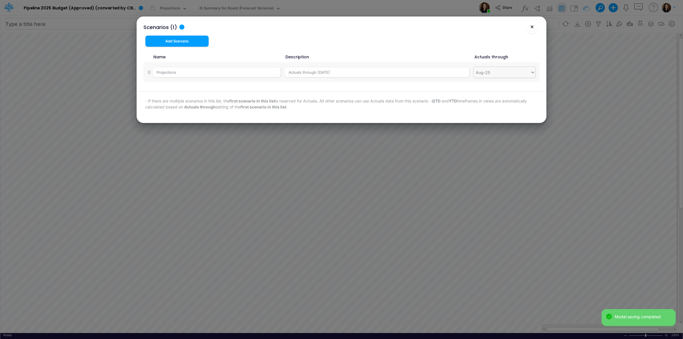
click at [531, 27] on span "×" at bounding box center [532, 26] width 4 height 7
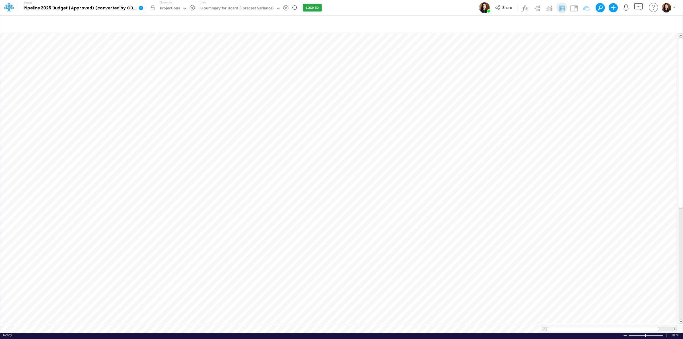
click at [139, 9] on icon at bounding box center [140, 7] width 5 height 5
click at [167, 60] on button "View model info" at bounding box center [169, 59] width 61 height 9
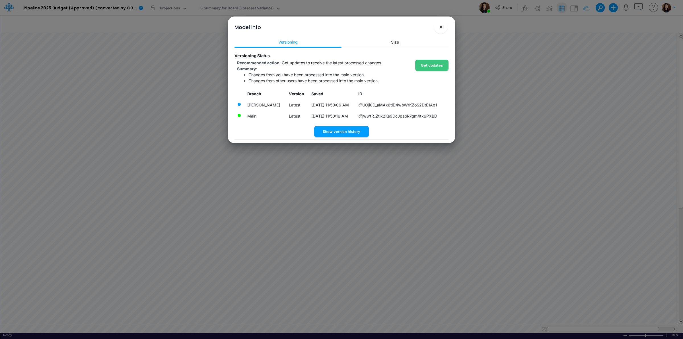
drag, startPoint x: 440, startPoint y: 24, endPoint x: 297, endPoint y: 11, distance: 143.1
click at [436, 25] on button "×" at bounding box center [441, 27] width 14 height 14
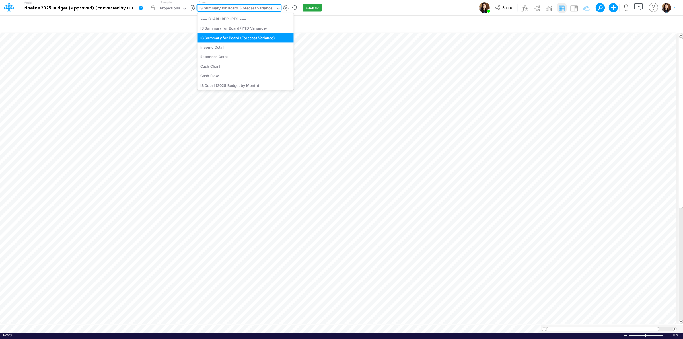
click at [257, 7] on div "IS Summary for Board (Forecast Variance)" at bounding box center [236, 8] width 74 height 7
click at [257, 26] on div "IS Summary for Board (YTD Variance)" at bounding box center [245, 28] width 96 height 9
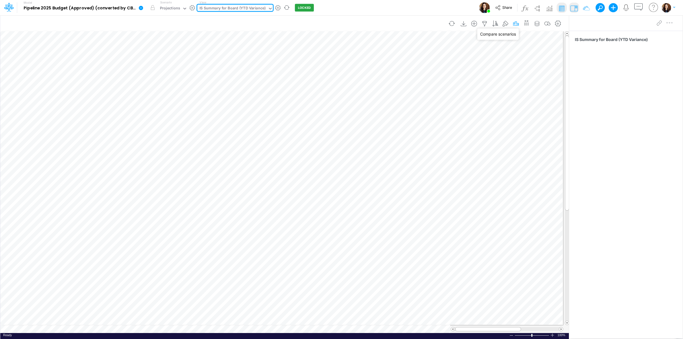
click at [511, 21] on icon "button" at bounding box center [515, 24] width 9 height 6
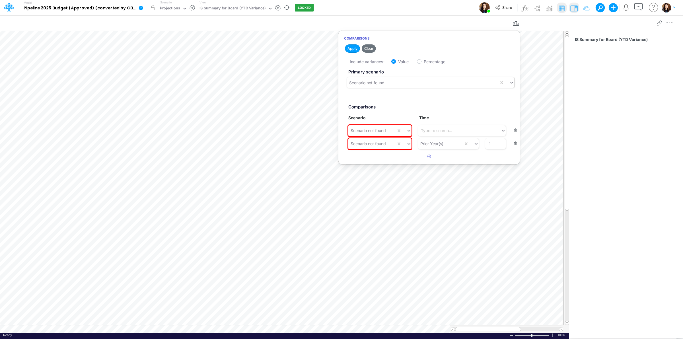
click at [419, 83] on div "Scenario not found" at bounding box center [423, 82] width 152 height 9
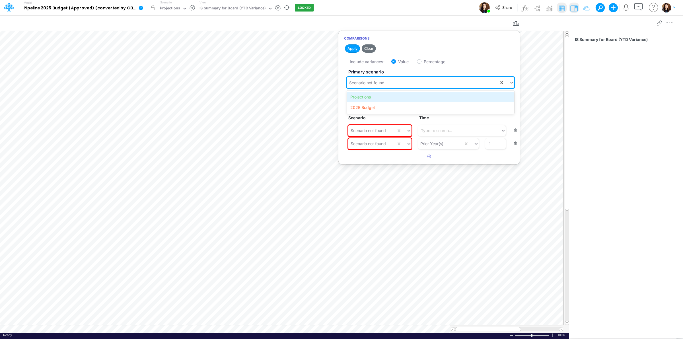
click at [396, 93] on div "Projections" at bounding box center [430, 97] width 167 height 11
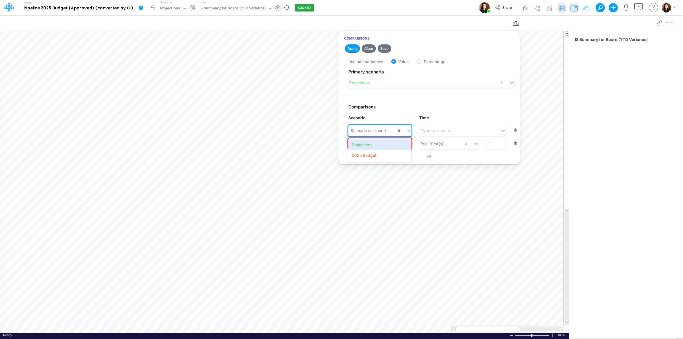
click at [380, 127] on div "Scenario not found" at bounding box center [372, 130] width 48 height 9
click at [376, 153] on div "2025 Budget" at bounding box center [379, 155] width 63 height 11
click at [374, 144] on div "Scenario not found" at bounding box center [367, 144] width 35 height 6
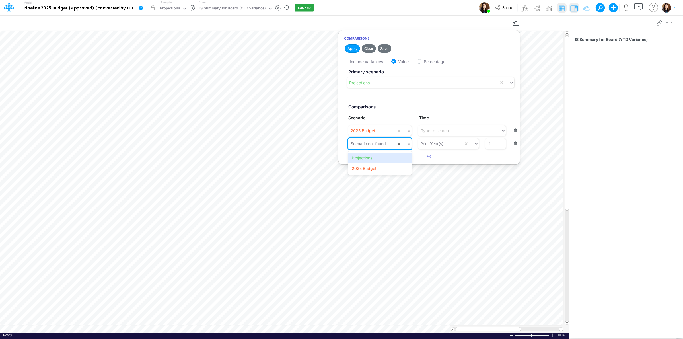
drag, startPoint x: 377, startPoint y: 158, endPoint x: 385, endPoint y: 105, distance: 54.3
click at [377, 158] on div "Projections" at bounding box center [379, 157] width 63 height 11
click at [385, 46] on button "Save" at bounding box center [384, 48] width 14 height 8
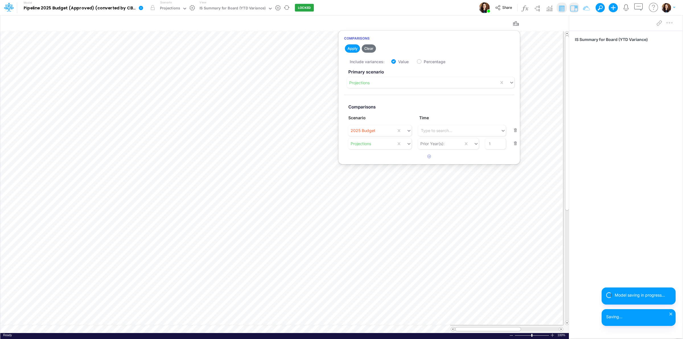
click at [406, 5] on div "Model Pipeline 2025 Budget (Approved) (converted by CBC) Edit model settings Du…" at bounding box center [341, 7] width 614 height 15
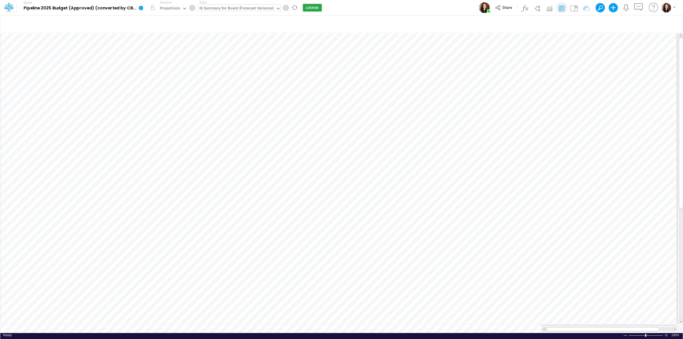
click at [242, 6] on div "IS Summary for Board (Forecast Variance)" at bounding box center [236, 8] width 74 height 7
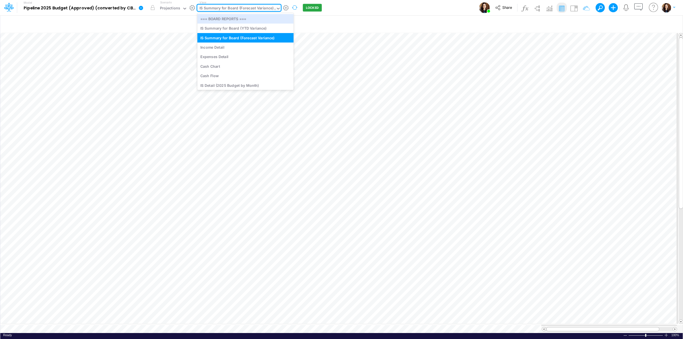
type input "qb"
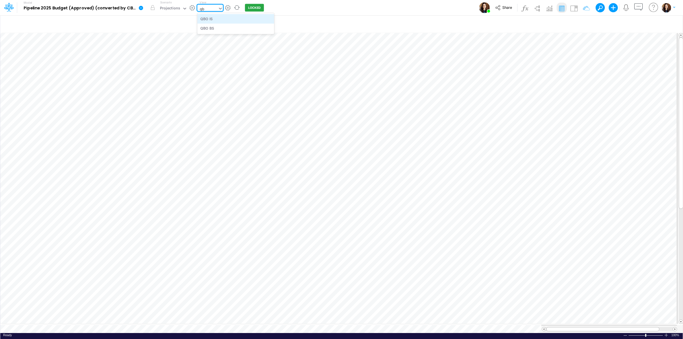
click at [238, 18] on div "QBO IS" at bounding box center [235, 18] width 77 height 9
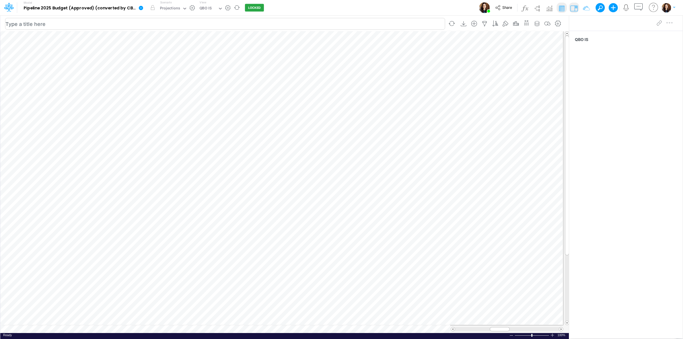
scroll to position [0, 0]
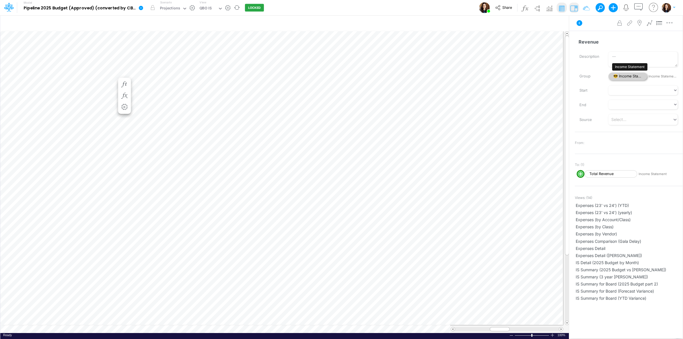
click at [634, 78] on span "😎 Income Statement" at bounding box center [627, 77] width 39 height 8
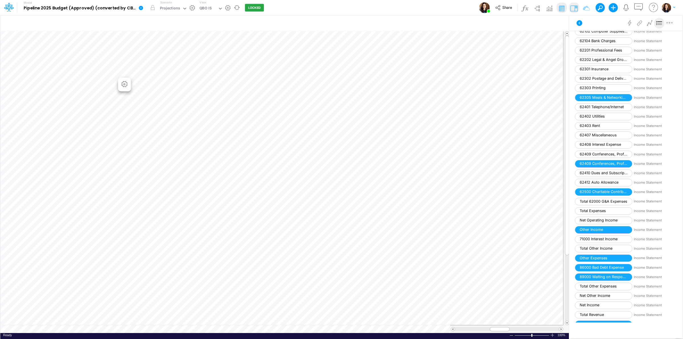
scroll to position [711, 0]
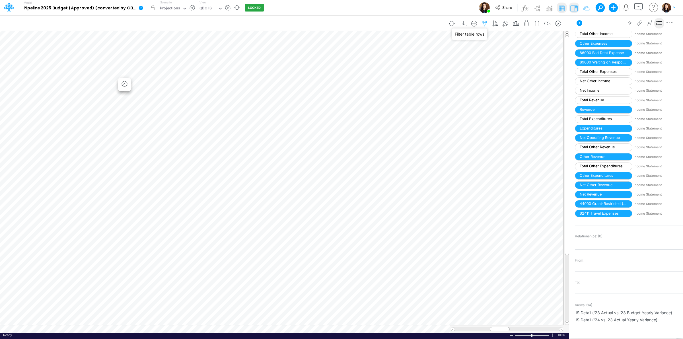
click at [484, 24] on icon "button" at bounding box center [484, 24] width 9 height 6
click at [516, 25] on icon "button" at bounding box center [515, 24] width 9 height 6
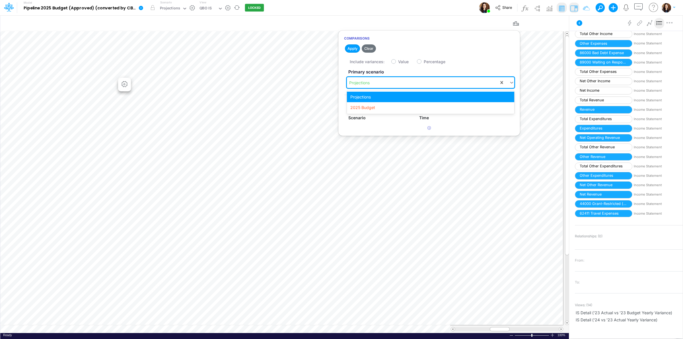
click at [390, 80] on div "Projections" at bounding box center [423, 82] width 152 height 9
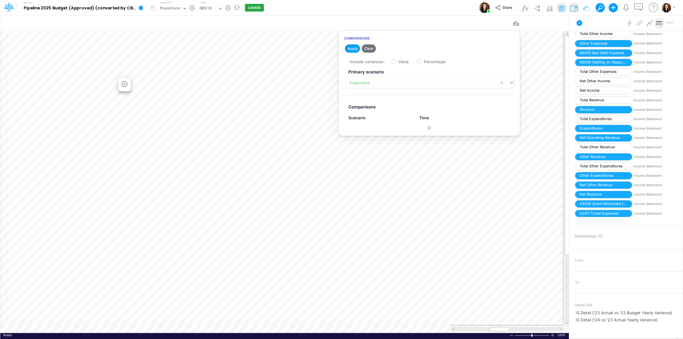
click at [410, 2] on div "Model Pipeline 2025 Budget (Approved) (converted by CBC) Edit model settings Du…" at bounding box center [341, 7] width 614 height 15
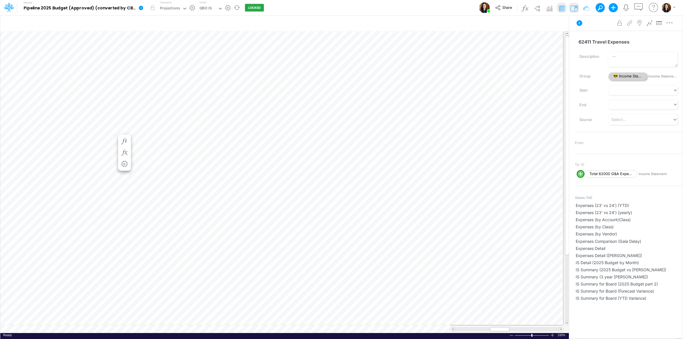
click at [625, 74] on span "😎 Income Statement" at bounding box center [627, 77] width 39 height 8
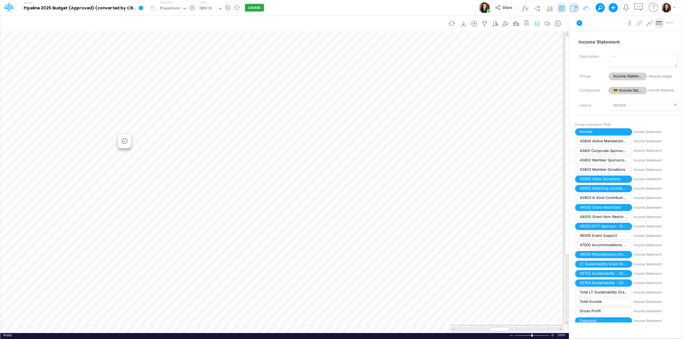
click at [536, 22] on icon "button" at bounding box center [536, 24] width 9 height 6
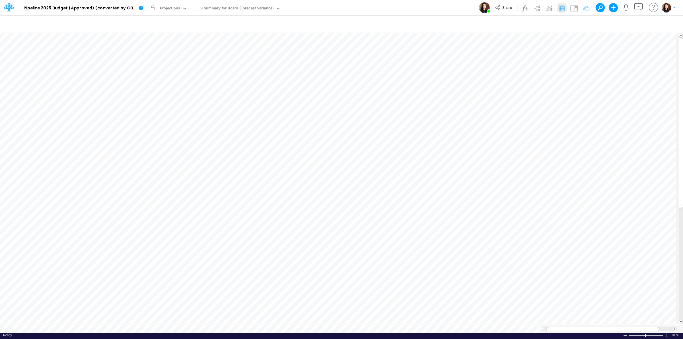
click at [352, 7] on div "Model Pipeline 2025 Budget (Approved) (converted by CBC) Edit model settings Du…" at bounding box center [341, 7] width 614 height 15
click at [503, 8] on span "Share" at bounding box center [507, 7] width 10 height 4
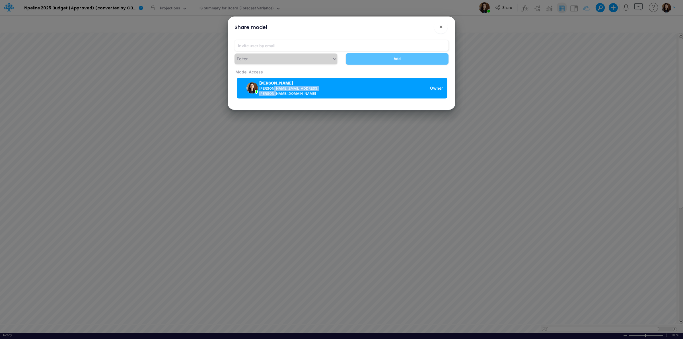
drag, startPoint x: 272, startPoint y: 90, endPoint x: 325, endPoint y: 93, distance: 52.7
click at [325, 93] on div "Carissa Castro carissa.castro+pipeline@logica.cloud Owner" at bounding box center [342, 88] width 210 height 21
copy span ".castro+pipeline@logica.cloud"
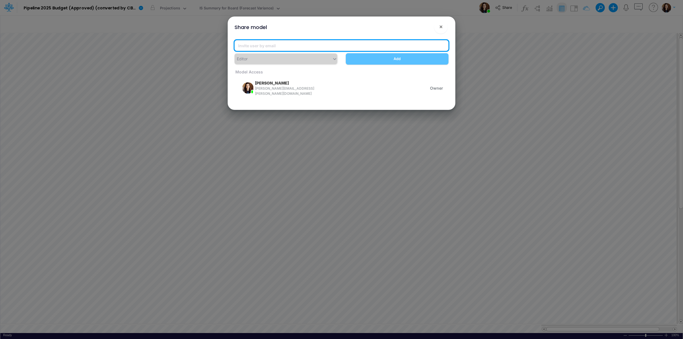
click at [281, 46] on input "email" at bounding box center [341, 45] width 214 height 11
paste input ".castro+pipeline@logica.cloud"
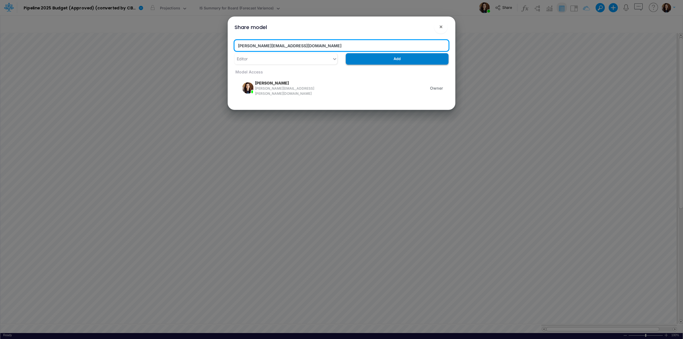
type input "leandro.castro+pipeline@logica.cloud"
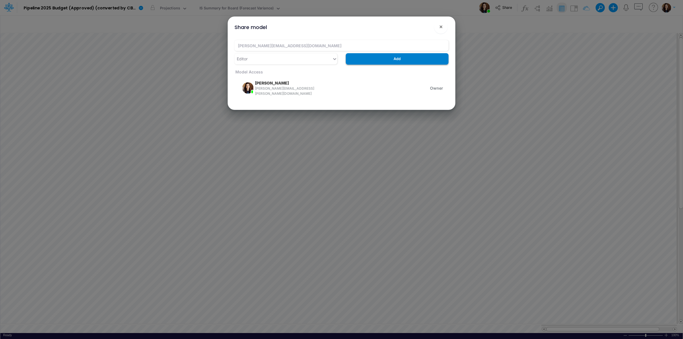
click at [389, 63] on button "Add" at bounding box center [397, 58] width 103 height 11
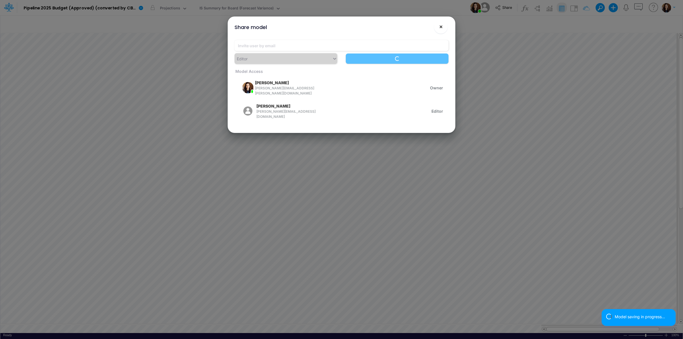
click at [439, 32] on button "×" at bounding box center [441, 27] width 14 height 14
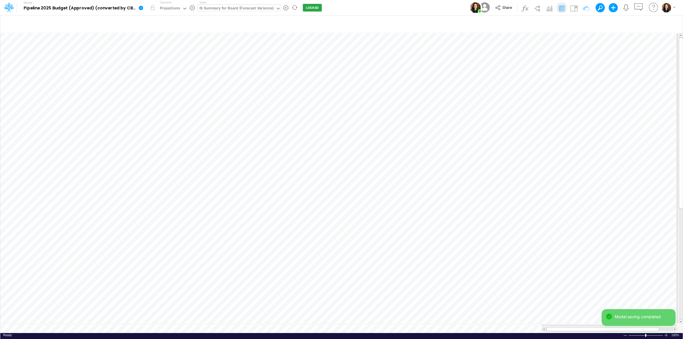
click at [262, 9] on div "IS Summary for Board (Forecast Variance)" at bounding box center [236, 8] width 74 height 7
type input "qbo"
click at [248, 7] on div "IS Summary for Board (Forecast Variance)" at bounding box center [236, 8] width 74 height 7
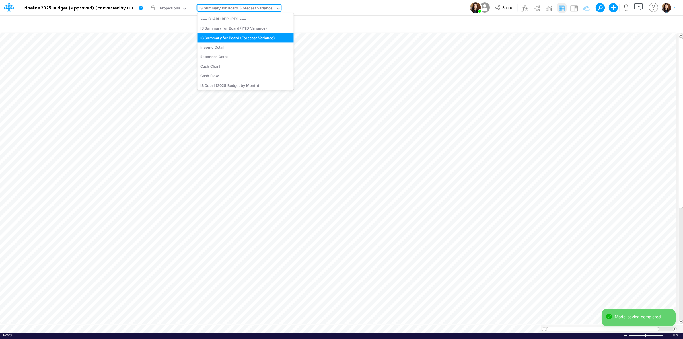
type input "qb"
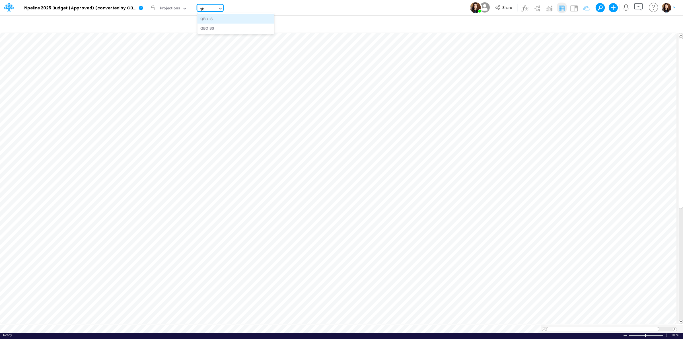
click at [241, 18] on div "QBO IS" at bounding box center [235, 18] width 77 height 9
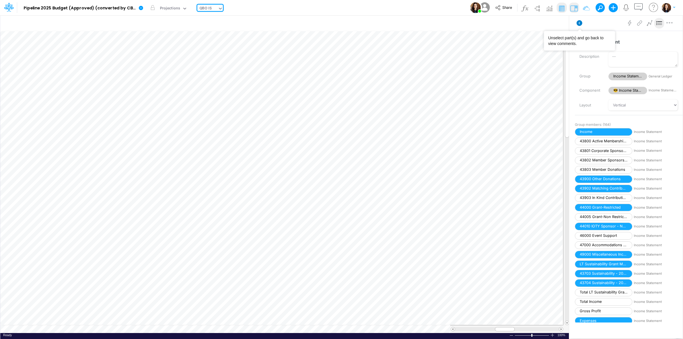
click at [580, 25] on icon at bounding box center [579, 23] width 6 height 6
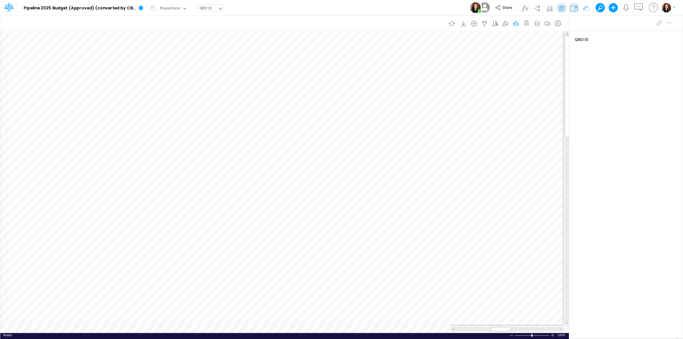
click at [513, 24] on icon "button" at bounding box center [515, 24] width 9 height 6
click at [413, 12] on div "Model Pipeline 2025 Budget (Approved) (converted by CBC) Edit model settings Du…" at bounding box center [341, 7] width 614 height 15
click at [537, 24] on icon "button" at bounding box center [536, 24] width 9 height 6
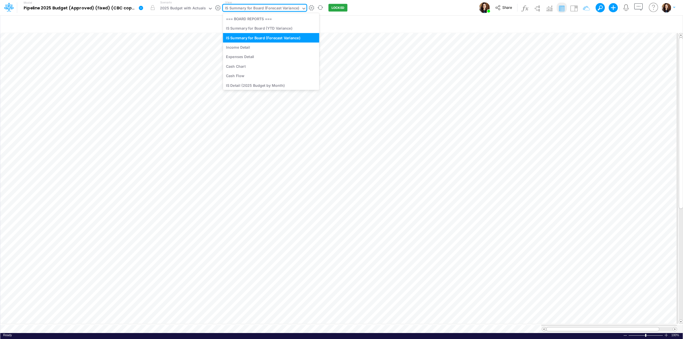
click at [265, 7] on div "IS Summary for Board (Forecast Variance)" at bounding box center [262, 8] width 74 height 7
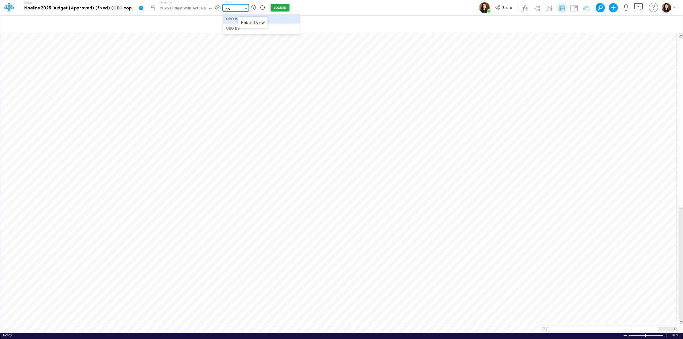
type input "qbo"
click at [233, 21] on div "QBO IS" at bounding box center [261, 18] width 77 height 9
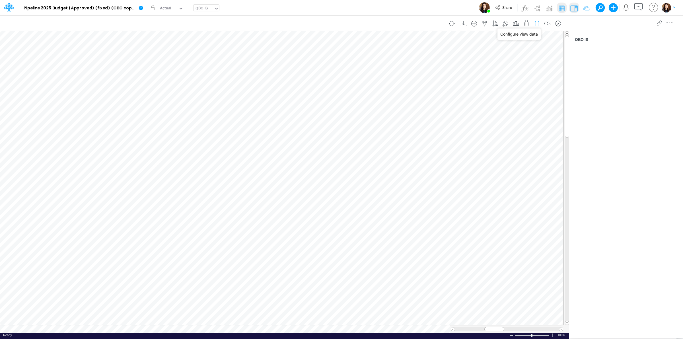
click at [535, 24] on icon "button" at bounding box center [536, 24] width 9 height 6
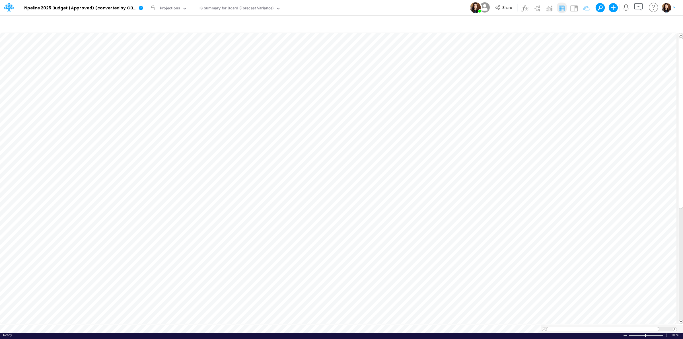
click at [403, 5] on div "Model Pipeline 2025 Budget (Approved) (converted by CBC) Edit model settings Du…" at bounding box center [341, 7] width 614 height 15
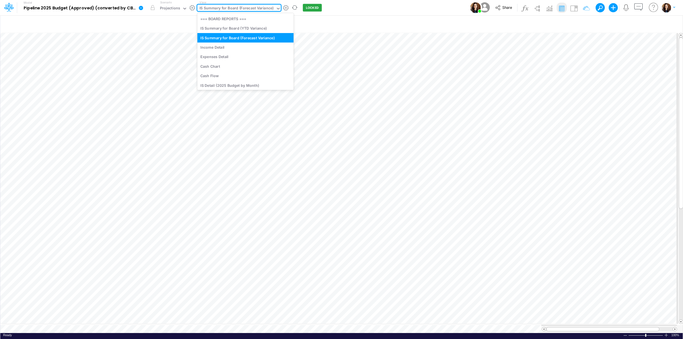
click at [257, 9] on div "IS Summary for Board (Forecast Variance)" at bounding box center [236, 8] width 74 height 7
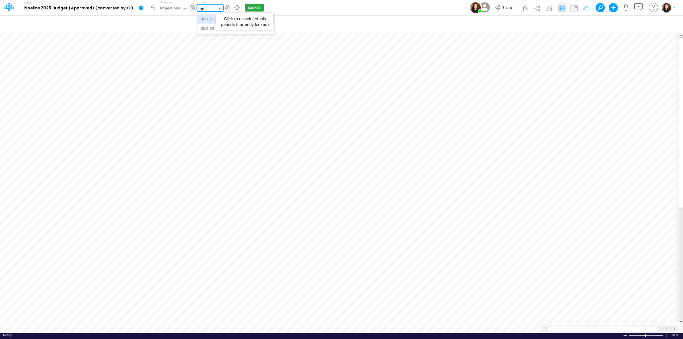
type input "qbo"
click at [217, 16] on div "QBO IS" at bounding box center [235, 18] width 77 height 9
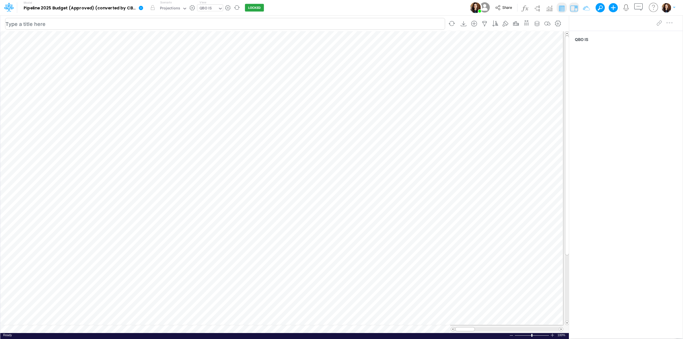
scroll to position [0, 0]
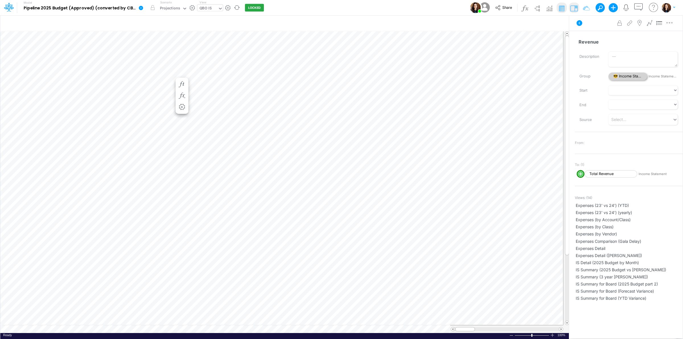
click at [627, 73] on span "😎 Income Statement" at bounding box center [627, 77] width 39 height 8
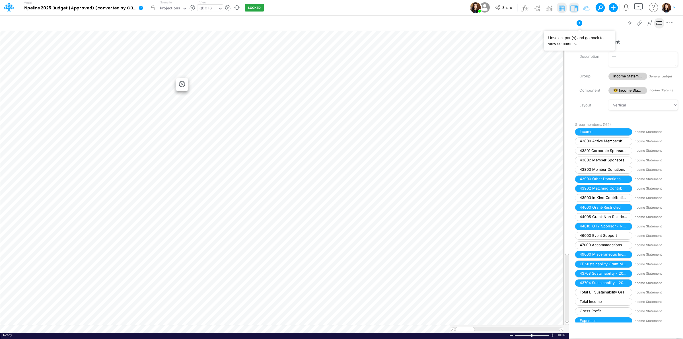
click at [576, 26] on icon at bounding box center [579, 23] width 7 height 7
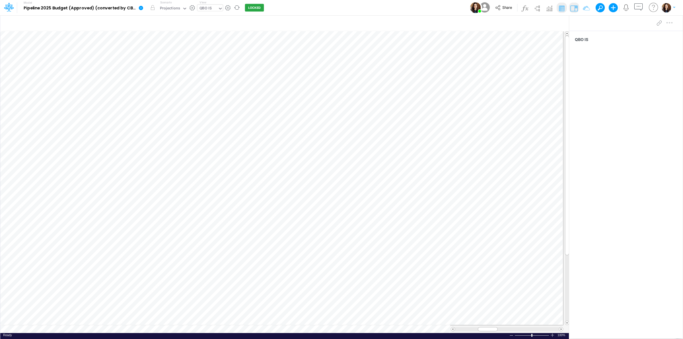
scroll to position [0, 0]
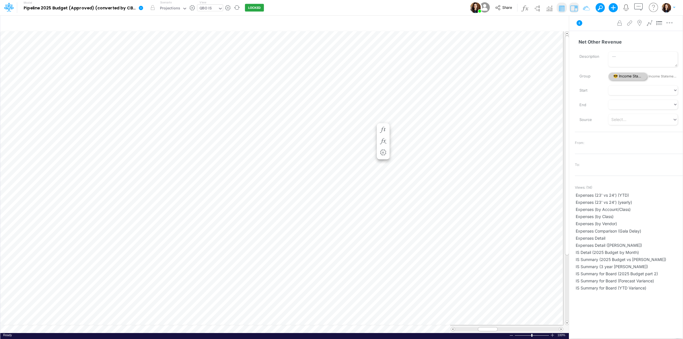
click at [629, 75] on span "😎 Income Statement" at bounding box center [627, 77] width 39 height 8
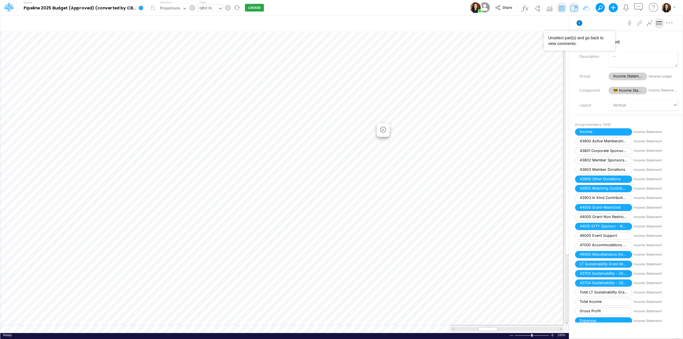
click at [578, 23] on icon at bounding box center [579, 23] width 6 height 6
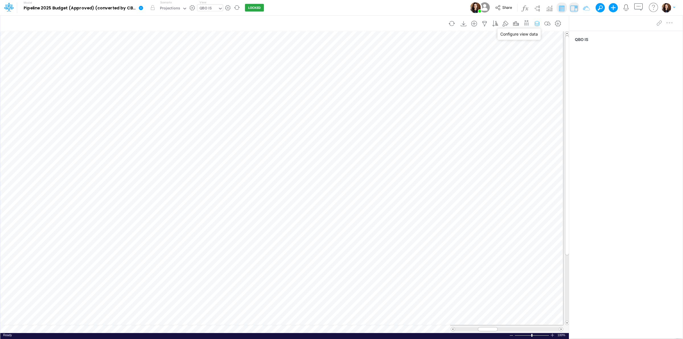
click at [536, 23] on icon "button" at bounding box center [536, 24] width 9 height 6
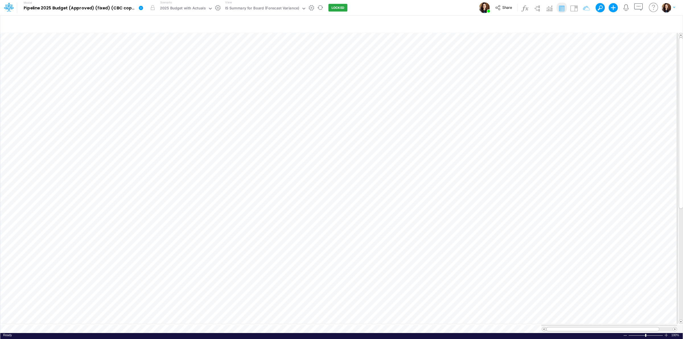
click at [258, 3] on div "View IS Summary for Board (Forecast Variance)" at bounding box center [264, 7] width 83 height 15
click at [257, 10] on div "IS Summary for Board (Forecast Variance)" at bounding box center [262, 8] width 74 height 7
type input "qbo"
click at [259, 16] on div "QBO IS" at bounding box center [261, 18] width 77 height 9
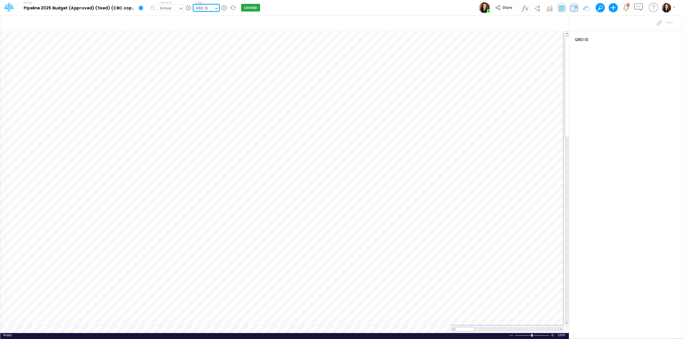
click at [172, 10] on input "text" at bounding box center [172, 8] width 1 height 5
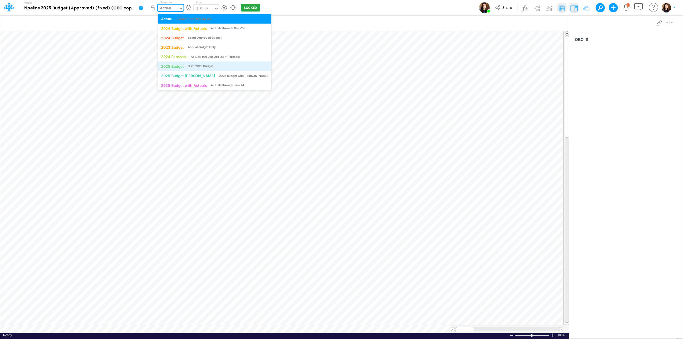
click at [182, 69] on div "2025 Budget" at bounding box center [172, 65] width 23 height 5
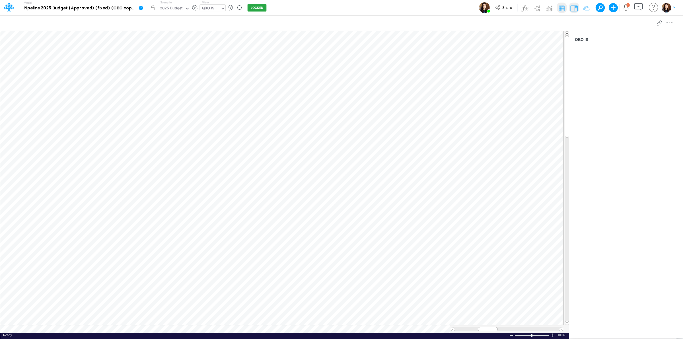
scroll to position [0, 0]
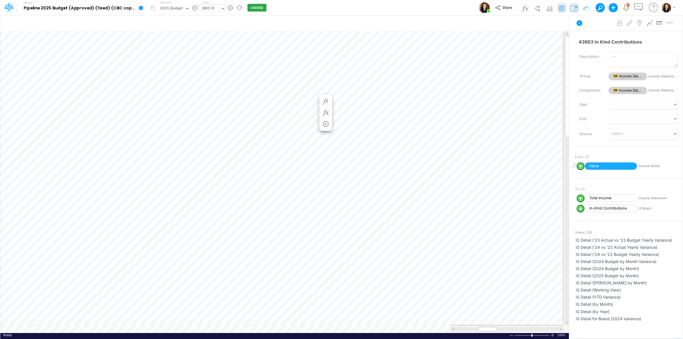
scroll to position [0, 0]
click at [326, 77] on icon "button" at bounding box center [325, 79] width 9 height 6
click at [407, 95] on icon at bounding box center [409, 95] width 9 height 6
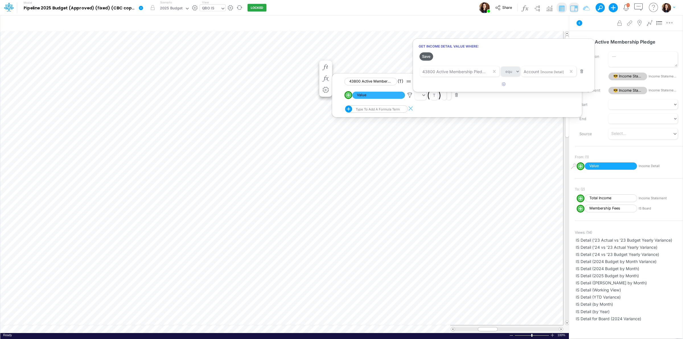
click at [425, 55] on button "Save" at bounding box center [426, 56] width 14 height 8
click at [589, 28] on div at bounding box center [341, 171] width 683 height 336
click at [578, 25] on icon at bounding box center [579, 23] width 6 height 6
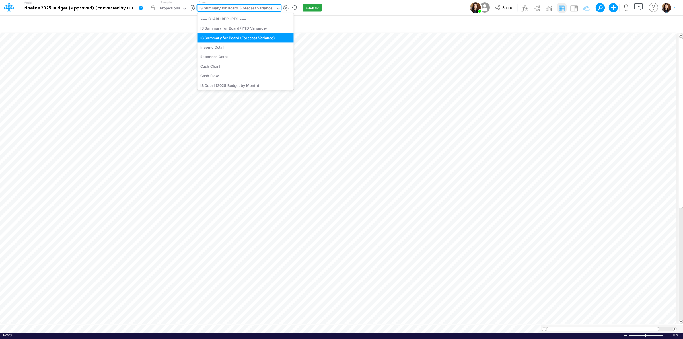
click at [237, 9] on div "IS Summary for Board (Forecast Variance)" at bounding box center [236, 8] width 74 height 7
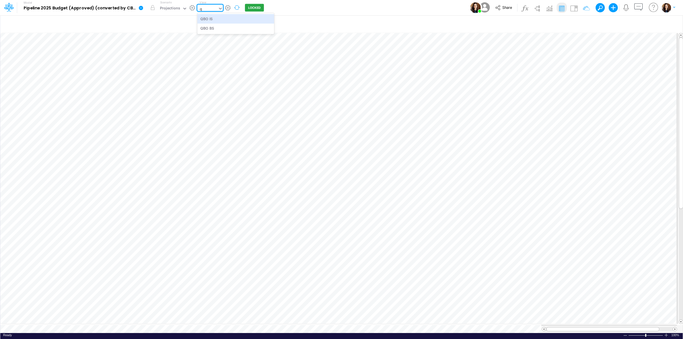
type input "qb"
click at [237, 20] on div "QBO IS" at bounding box center [235, 18] width 77 height 9
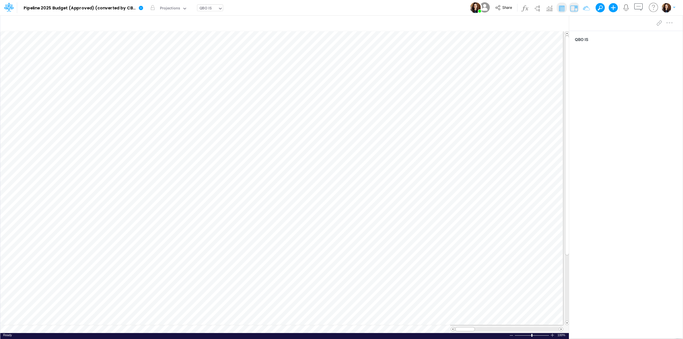
scroll to position [0, 0]
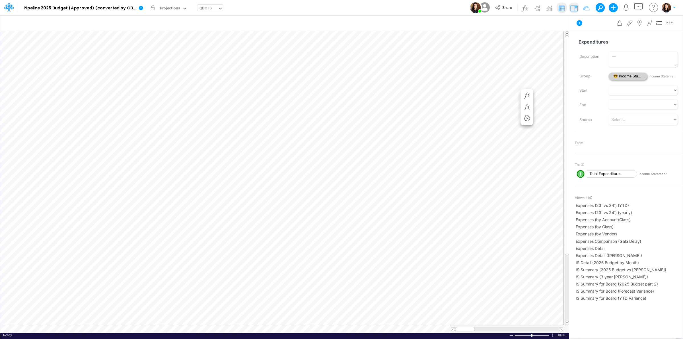
click at [629, 75] on span "😎 Income Statement" at bounding box center [627, 77] width 39 height 8
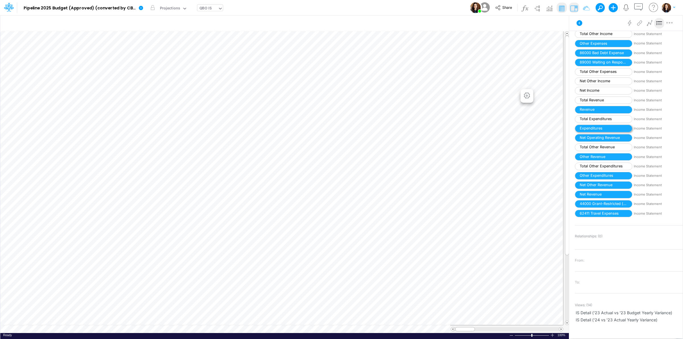
scroll to position [818, 0]
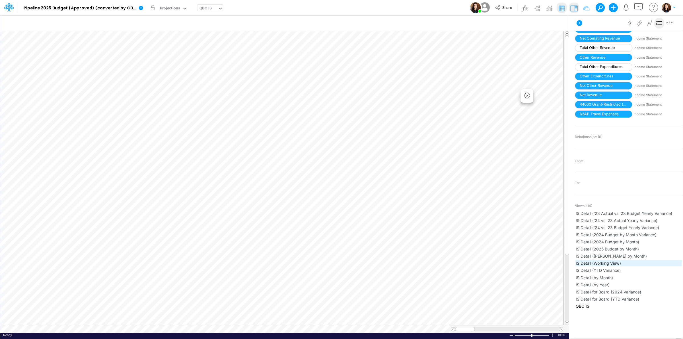
click at [624, 265] on span "IS Detail (Working View)" at bounding box center [628, 263] width 106 height 6
click at [619, 279] on span "IS Detail (by Month)" at bounding box center [628, 277] width 106 height 6
click at [579, 22] on icon at bounding box center [579, 23] width 6 height 6
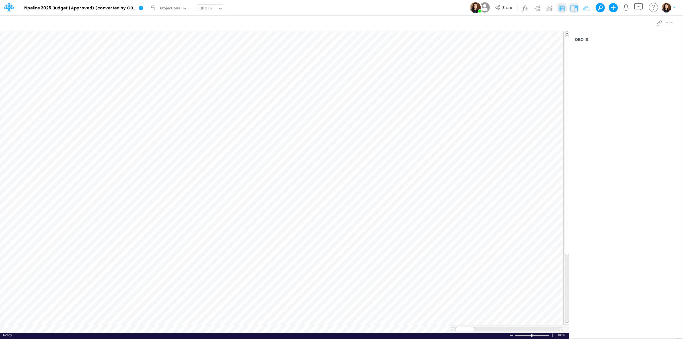
scroll to position [0, 0]
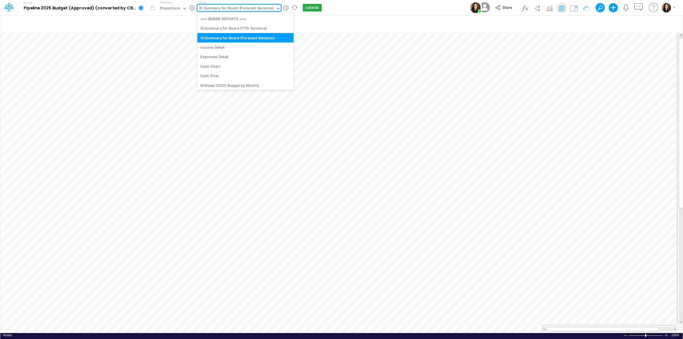
click at [232, 6] on div "IS Summary for Board (Forecast Variance)" at bounding box center [236, 8] width 74 height 7
click at [237, 47] on div "Income Detail" at bounding box center [245, 46] width 96 height 9
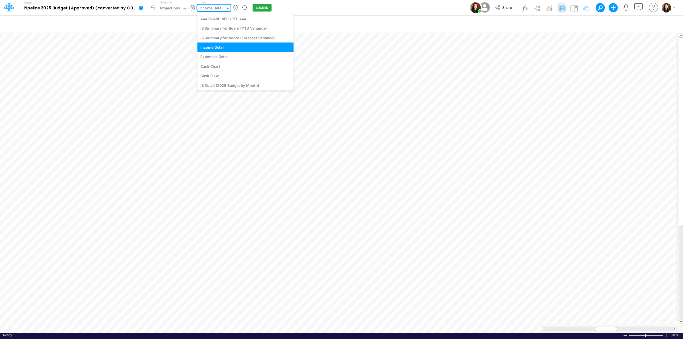
click at [215, 6] on div "Income Detail" at bounding box center [211, 8] width 24 height 7
click at [226, 82] on div "IS Detail (2025 Budget by Month)" at bounding box center [245, 84] width 96 height 9
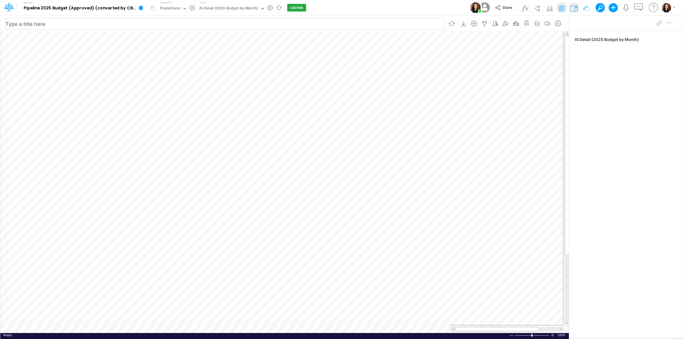
scroll to position [0, 0]
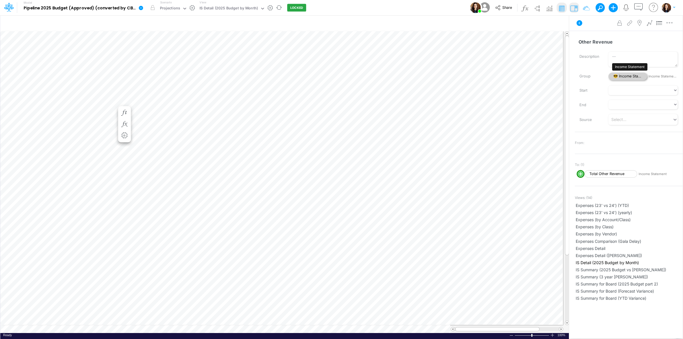
click at [631, 75] on span "😎 Income Statement" at bounding box center [627, 77] width 39 height 8
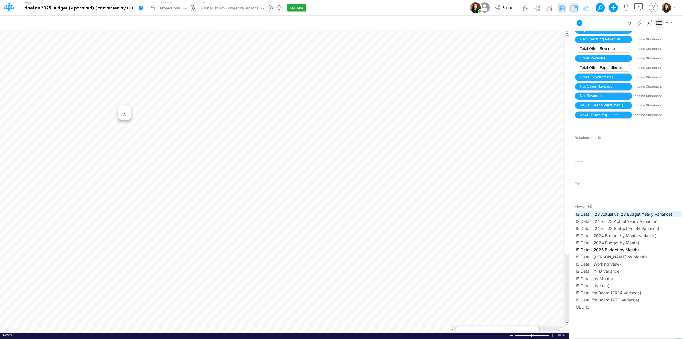
scroll to position [818, 0]
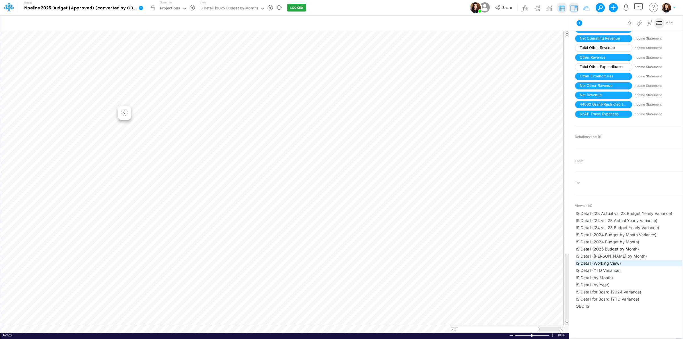
click at [626, 264] on span "IS Detail (Working View)" at bounding box center [628, 263] width 106 height 6
click at [607, 305] on span "QBO IS" at bounding box center [628, 306] width 106 height 6
click at [578, 21] on icon at bounding box center [579, 23] width 6 height 6
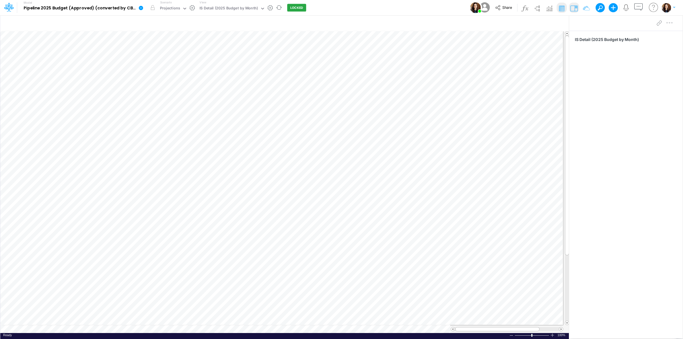
scroll to position [0, 0]
click at [450, 20] on button "button" at bounding box center [451, 23] width 13 height 10
click at [537, 23] on icon "button" at bounding box center [536, 24] width 9 height 6
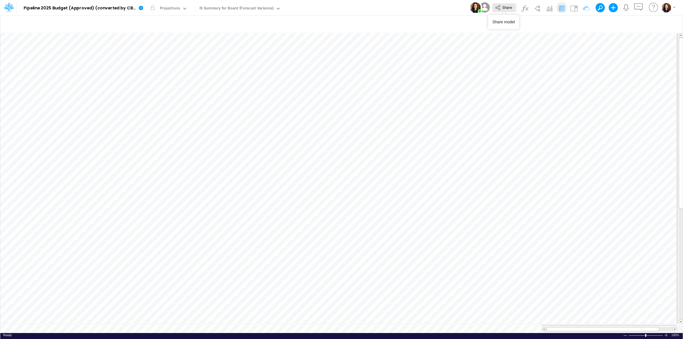
click at [501, 6] on button "Share" at bounding box center [504, 7] width 24 height 9
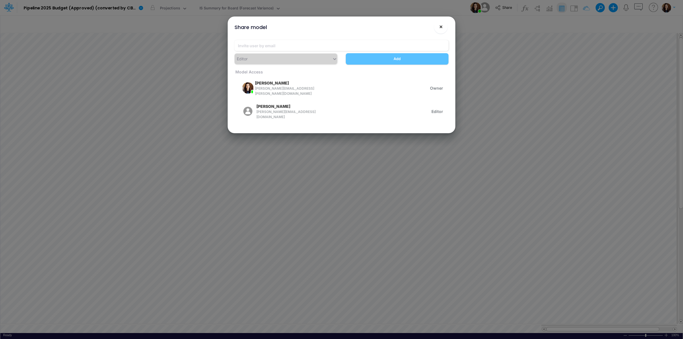
click at [441, 29] on span "×" at bounding box center [441, 26] width 4 height 7
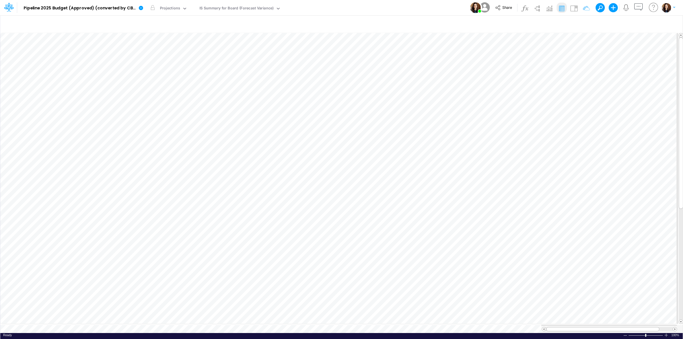
drag, startPoint x: 358, startPoint y: 6, endPoint x: 350, endPoint y: 7, distance: 7.4
click at [356, 6] on div "Model Pipeline 2025 Budget (Approved) (converted by CBC) Edit model settings Du…" at bounding box center [341, 7] width 614 height 15
click at [142, 9] on icon at bounding box center [141, 8] width 4 height 4
click at [162, 32] on button "Duplicate" at bounding box center [169, 31] width 61 height 9
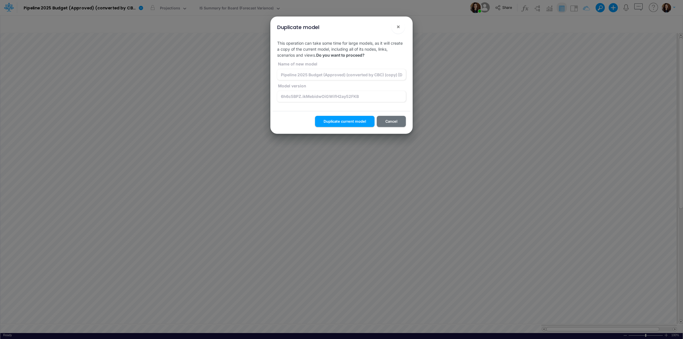
click at [380, 28] on button "!" at bounding box center [379, 27] width 7 height 7
click at [346, 95] on input "6h6c5BPZ.ikMebidwOiGWifH2ay52FKB" at bounding box center [341, 96] width 129 height 11
click at [361, 84] on label "Model version" at bounding box center [341, 86] width 129 height 6
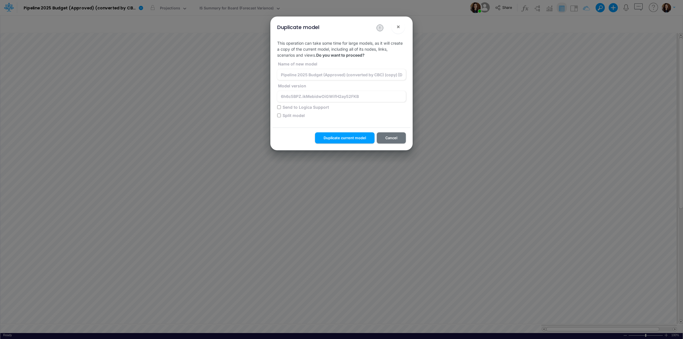
click at [312, 107] on label "Send to Logica Support" at bounding box center [305, 107] width 47 height 6
click at [281, 107] on input "Send to Logica Support" at bounding box center [279, 107] width 4 height 4
checkbox input "true"
click at [353, 137] on button "Duplicate current model" at bounding box center [344, 137] width 59 height 11
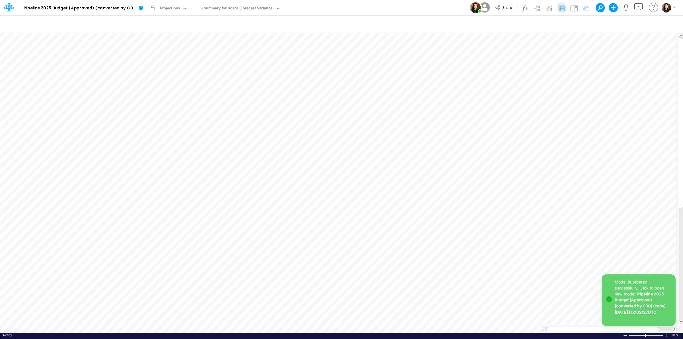
click at [642, 304] on link "Pipeline 2025 Budget (Approved) (converted by CBC) (copy) 2025-10-08T12:02:27UTC" at bounding box center [639, 302] width 51 height 23
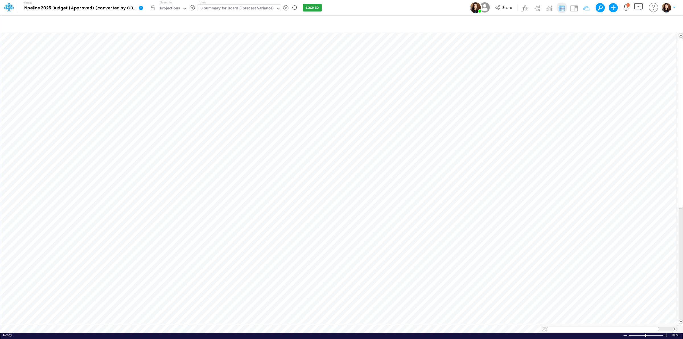
click at [238, 9] on div "IS Summary for Board (Forecast Variance)" at bounding box center [236, 8] width 74 height 7
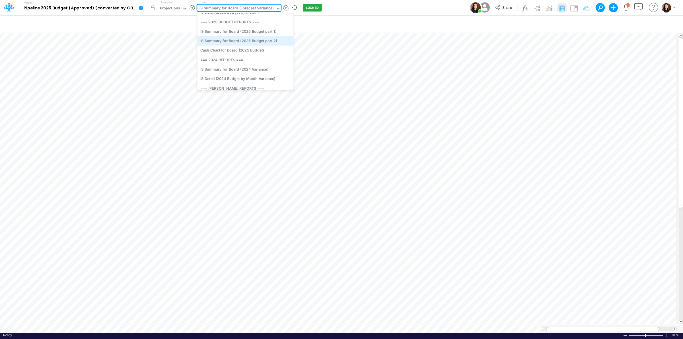
scroll to position [95, 0]
click at [275, 66] on div "IS Detail (2024 Budget by Month Variance)" at bounding box center [245, 66] width 96 height 9
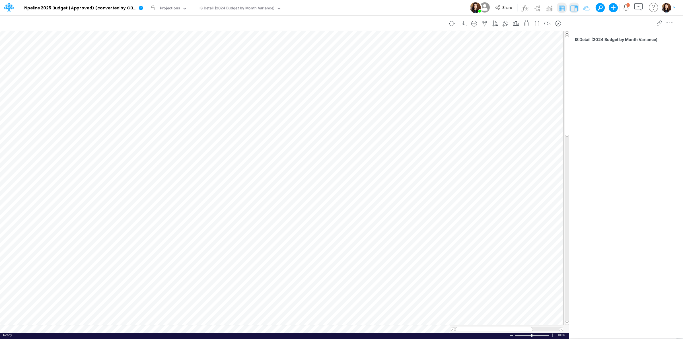
scroll to position [0, 0]
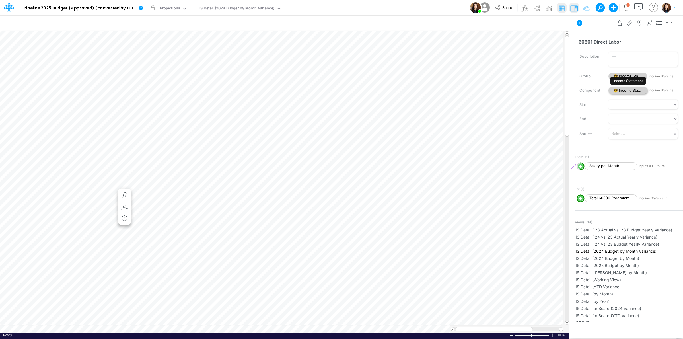
click at [630, 89] on span "😎 Income Statement" at bounding box center [627, 91] width 39 height 8
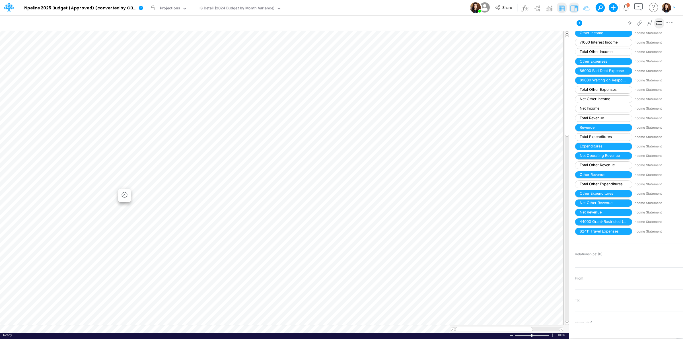
scroll to position [818, 0]
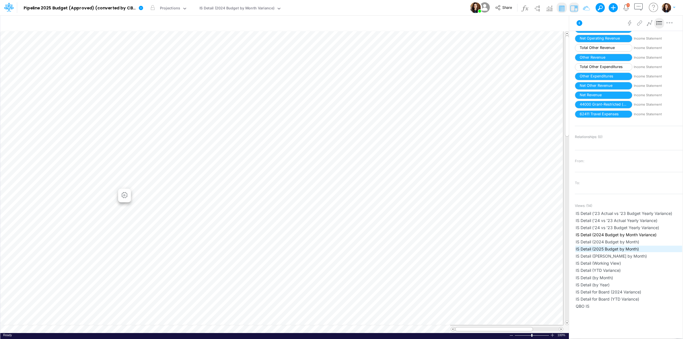
click at [649, 249] on span "IS Detail (2025 Budget by Month)" at bounding box center [628, 249] width 106 height 6
click at [185, 325] on span "Close" at bounding box center [187, 322] width 16 height 5
click at [515, 24] on icon "button" at bounding box center [515, 24] width 9 height 6
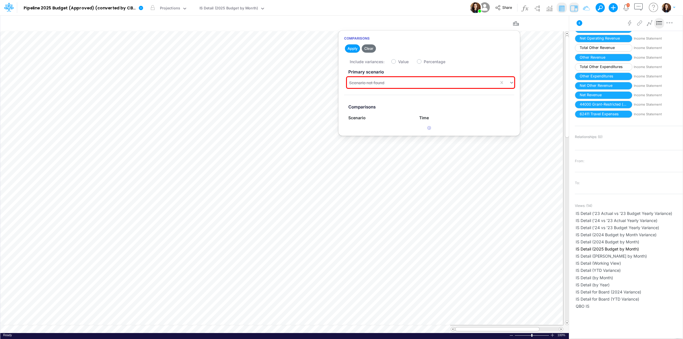
click at [407, 74] on label "Primary scenario" at bounding box center [429, 72] width 170 height 11
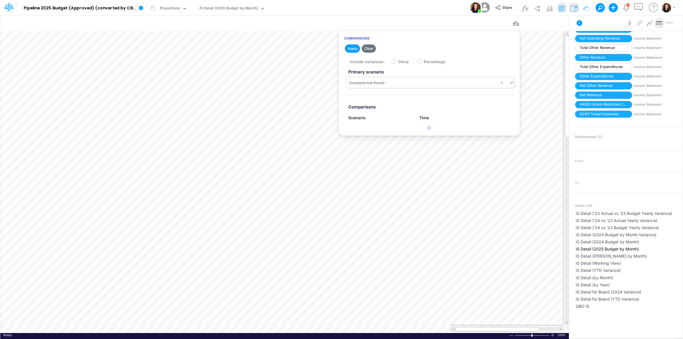
click at [396, 80] on div "Scenario not found" at bounding box center [423, 82] width 152 height 9
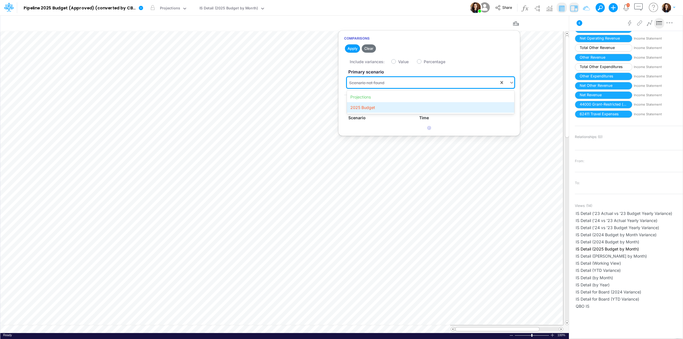
click at [388, 105] on div "2025 Budget" at bounding box center [430, 107] width 167 height 11
drag, startPoint x: 386, startPoint y: 48, endPoint x: 413, endPoint y: 9, distance: 48.0
click at [386, 48] on button "Save" at bounding box center [384, 48] width 14 height 8
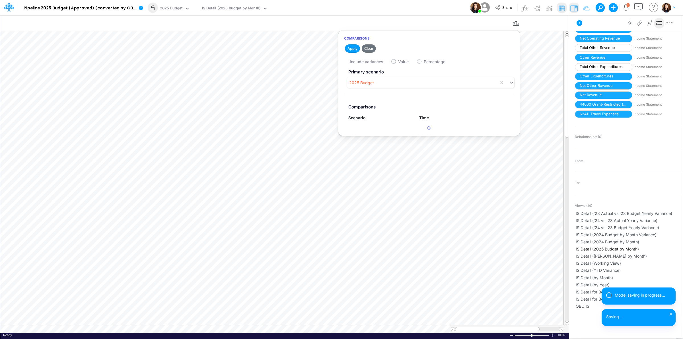
click at [415, 8] on div "Model Pipeline 2025 Budget (Approved) (converted by CBC) Edit model settings Du…" at bounding box center [341, 7] width 614 height 15
click at [557, 23] on icon "button" at bounding box center [557, 24] width 9 height 6
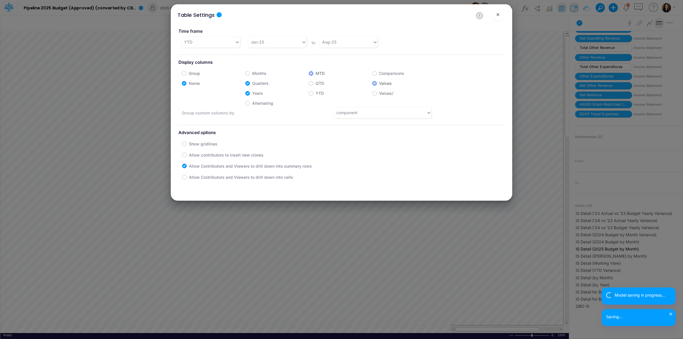
click at [252, 83] on label "Quarters" at bounding box center [260, 83] width 16 height 6
click at [252, 83] on input "Quarters" at bounding box center [254, 82] width 4 height 4
checkbox input "false"
click at [252, 73] on label "Months" at bounding box center [259, 73] width 14 height 6
click at [252, 73] on input "Months" at bounding box center [254, 72] width 4 height 4
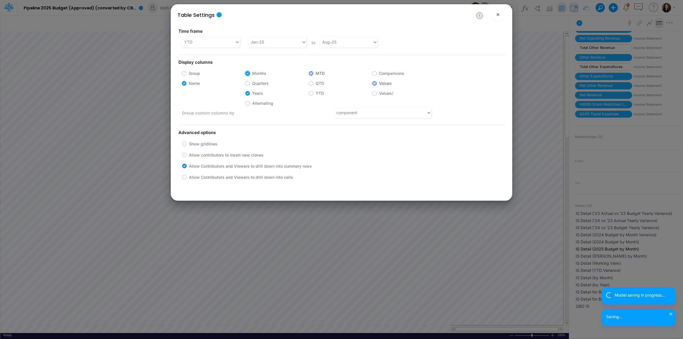
checkbox input "true"
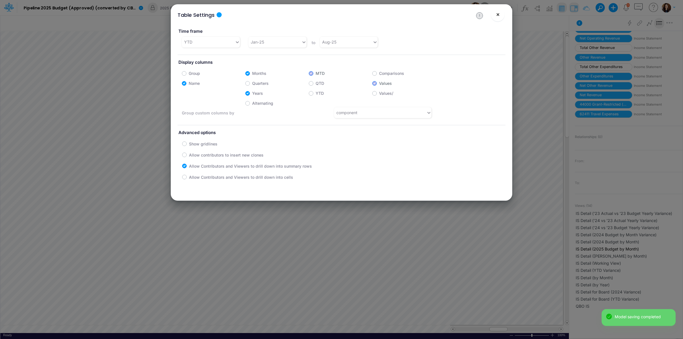
click at [497, 16] on span "×" at bounding box center [498, 14] width 4 height 7
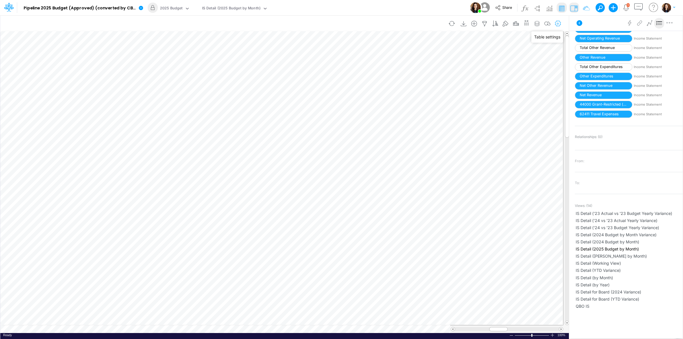
click at [555, 25] on icon "button" at bounding box center [557, 24] width 9 height 6
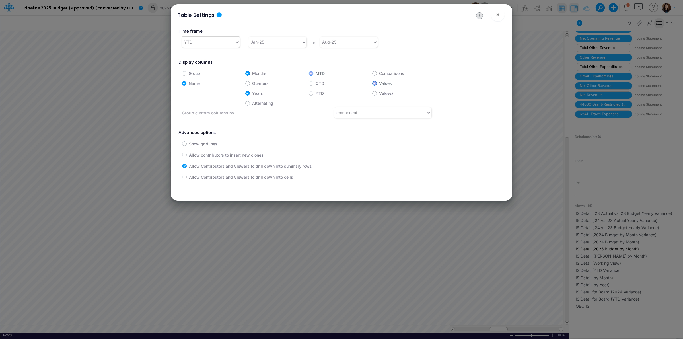
click at [206, 40] on div "YTD" at bounding box center [208, 41] width 53 height 9
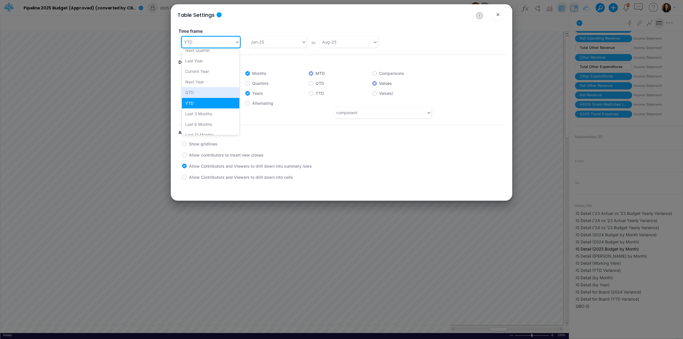
scroll to position [117, 0]
click at [211, 119] on div "Custom" at bounding box center [210, 118] width 57 height 11
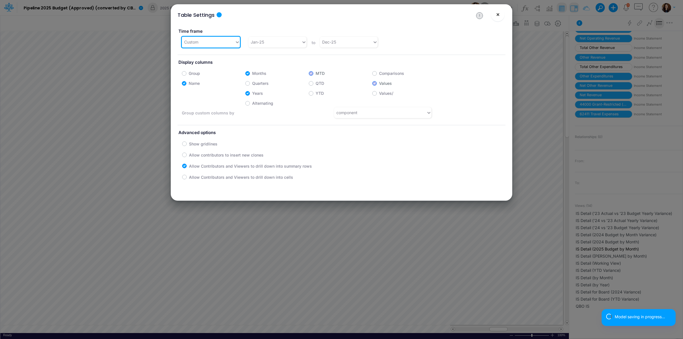
drag, startPoint x: 497, startPoint y: 15, endPoint x: 486, endPoint y: 22, distance: 12.9
click at [497, 15] on span "×" at bounding box center [498, 14] width 4 height 7
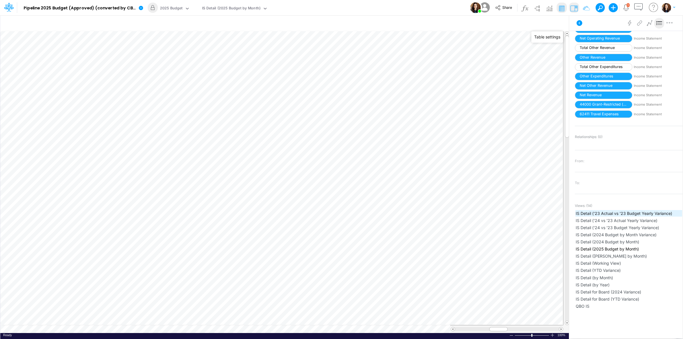
drag, startPoint x: 636, startPoint y: 264, endPoint x: 590, endPoint y: 218, distance: 65.6
click at [636, 265] on span "IS Detail (Working View)" at bounding box center [628, 263] width 106 height 6
click at [579, 21] on icon at bounding box center [579, 23] width 6 height 6
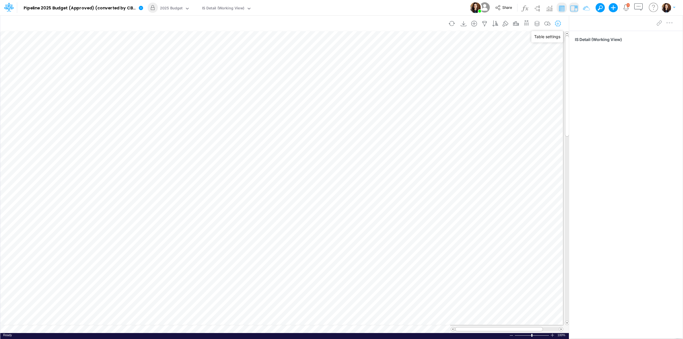
click at [555, 22] on icon "button" at bounding box center [557, 24] width 9 height 6
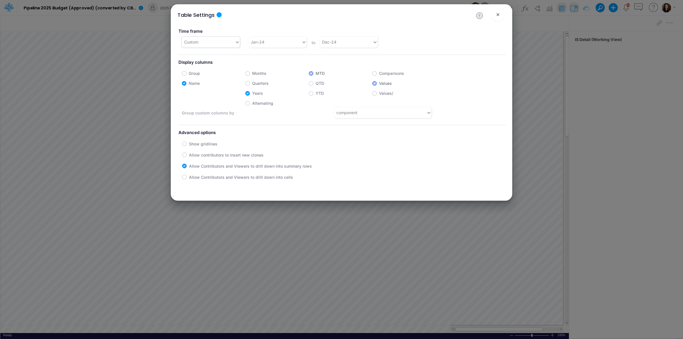
click at [220, 43] on div "Custom" at bounding box center [208, 41] width 53 height 9
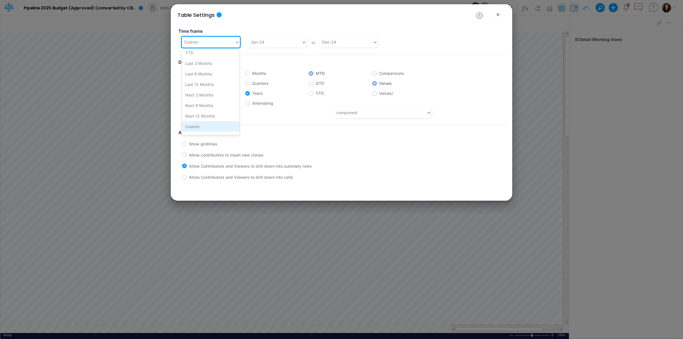
scroll to position [117, 0]
click at [345, 41] on div "Dec-24" at bounding box center [346, 41] width 53 height 9
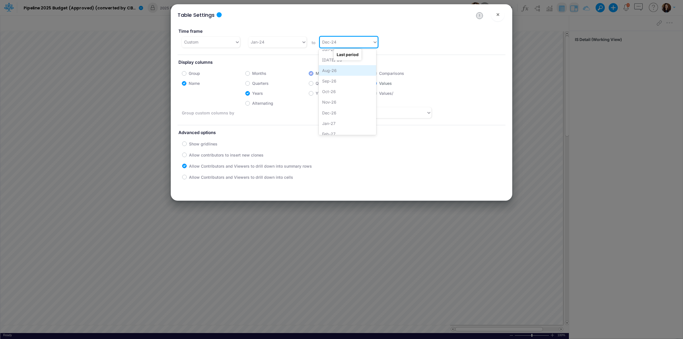
scroll to position [455, 0]
click at [337, 98] on div "Dec-26" at bounding box center [347, 97] width 57 height 11
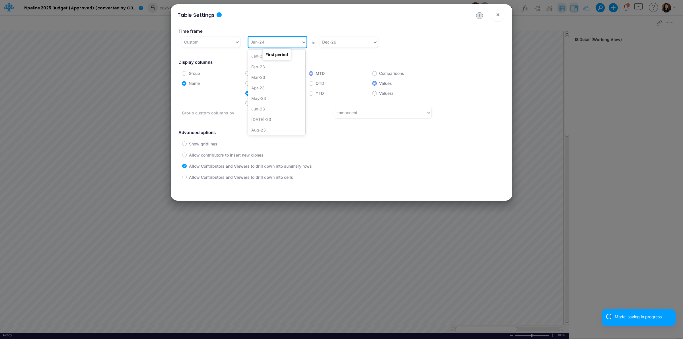
drag, startPoint x: 283, startPoint y: 42, endPoint x: 286, endPoint y: 52, distance: 10.2
click at [283, 43] on div "Jan-24" at bounding box center [274, 41] width 53 height 9
click at [264, 108] on div "Jan-25" at bounding box center [276, 111] width 57 height 11
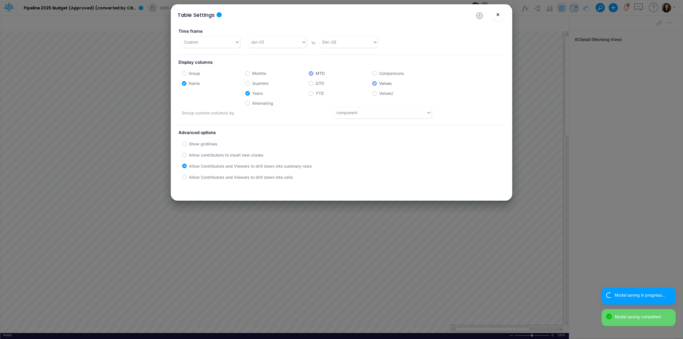
drag, startPoint x: 494, startPoint y: 16, endPoint x: 497, endPoint y: 14, distance: 3.5
click at [494, 16] on button "×" at bounding box center [498, 15] width 14 height 14
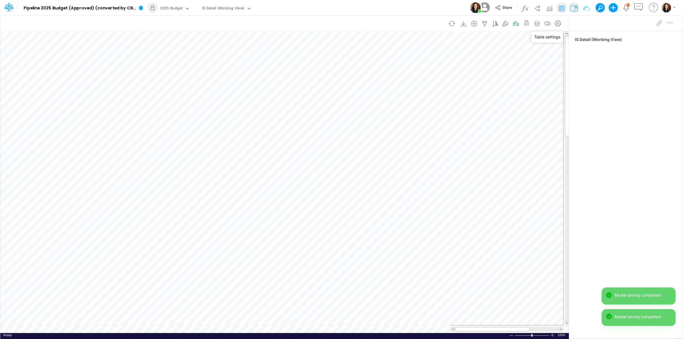
click at [517, 23] on icon "button" at bounding box center [515, 24] width 9 height 6
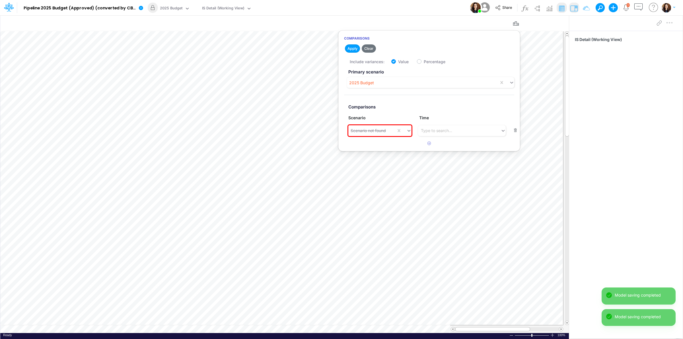
click at [514, 131] on button "button" at bounding box center [515, 131] width 11 height 8
checkbox input "false"
click at [378, 82] on div "2025 Budget" at bounding box center [423, 82] width 152 height 9
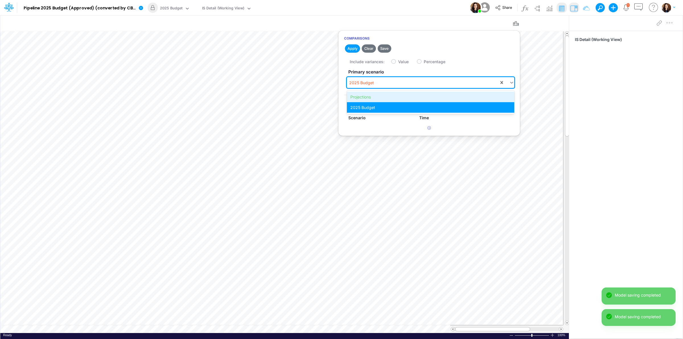
click at [373, 96] on div "Projections" at bounding box center [430, 97] width 167 height 11
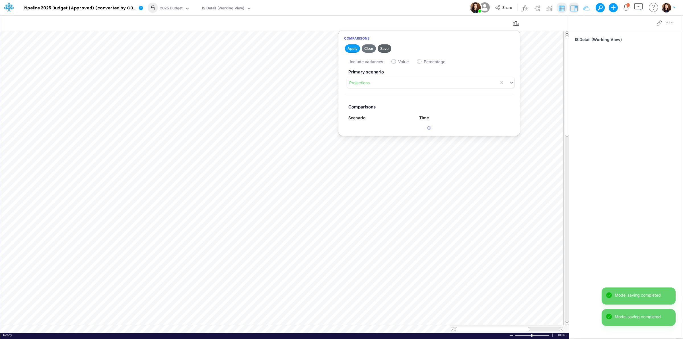
click at [386, 47] on button "Save" at bounding box center [384, 48] width 14 height 8
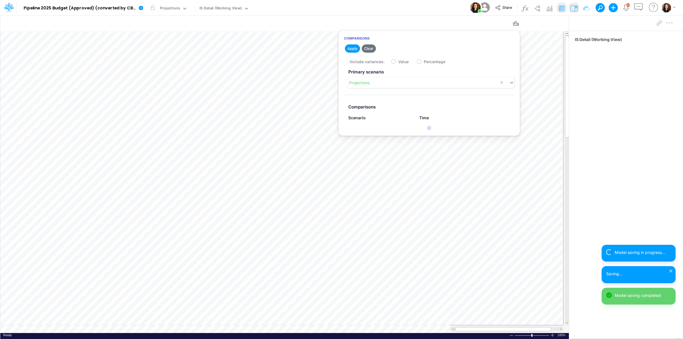
click at [399, 5] on div "Model Pipeline 2025 Budget (Approved) (converted by CBC) Edit model settings Du…" at bounding box center [341, 7] width 614 height 15
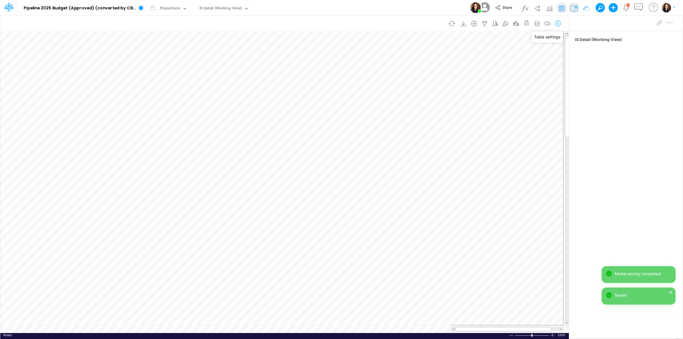
click at [555, 22] on icon "button" at bounding box center [557, 24] width 9 height 6
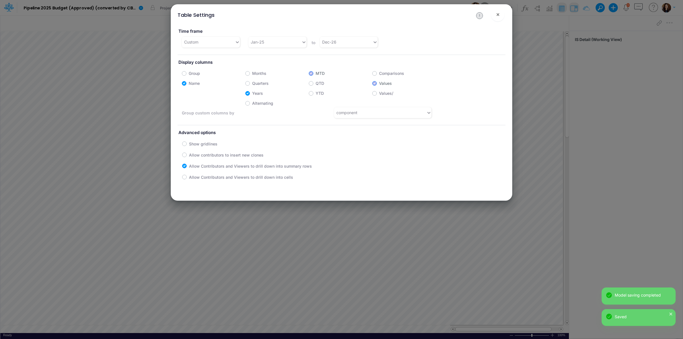
click at [252, 73] on label "Months" at bounding box center [259, 73] width 14 height 6
click at [252, 73] on input "Months" at bounding box center [254, 72] width 4 height 4
checkbox input "true"
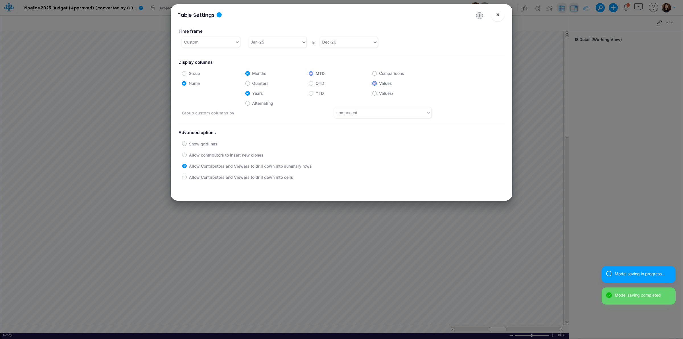
click at [497, 14] on span "×" at bounding box center [498, 14] width 4 height 7
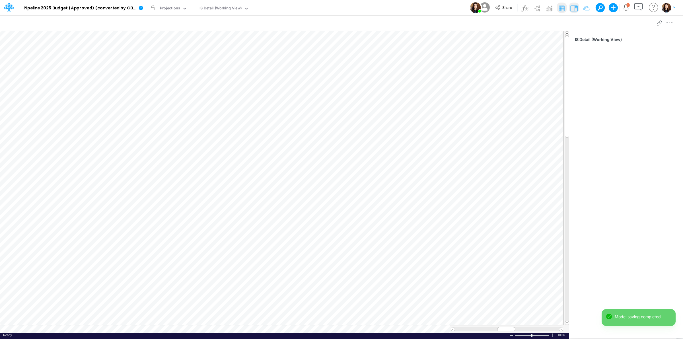
scroll to position [0, 0]
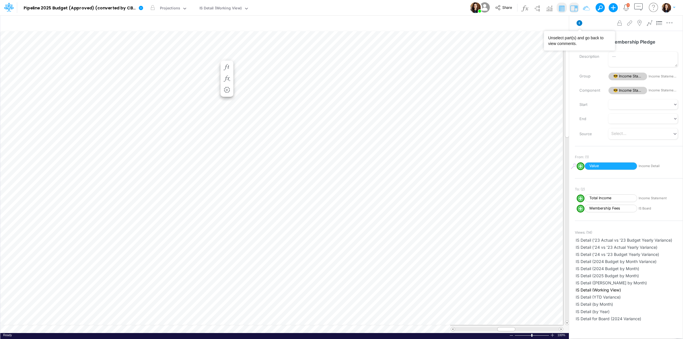
click at [579, 24] on icon at bounding box center [579, 23] width 6 height 6
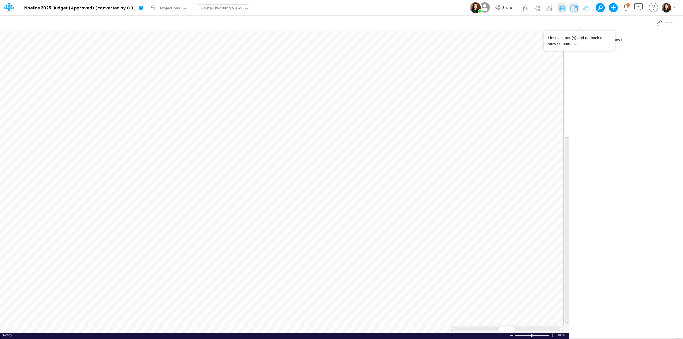
click at [232, 10] on div "IS Detail (Working View)" at bounding box center [220, 8] width 42 height 7
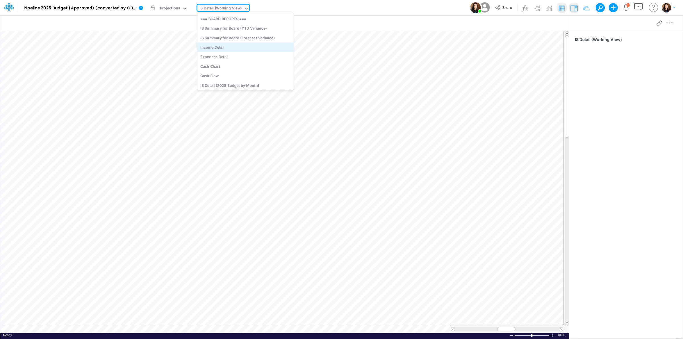
click at [238, 47] on div "Income Detail" at bounding box center [245, 46] width 96 height 9
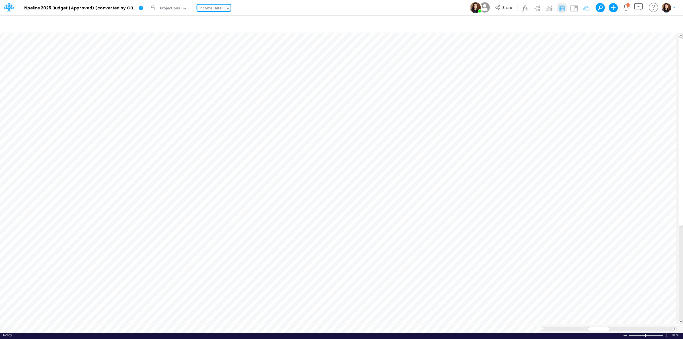
click at [325, 6] on div "Model Pipeline 2025 Budget (Approved) (converted by CBC) Edit model settings Du…" at bounding box center [341, 7] width 614 height 15
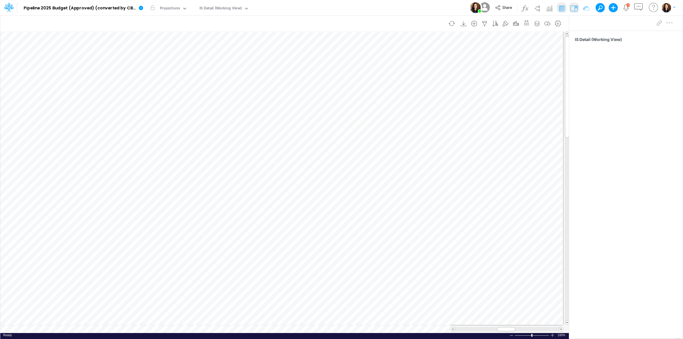
scroll to position [0, 0]
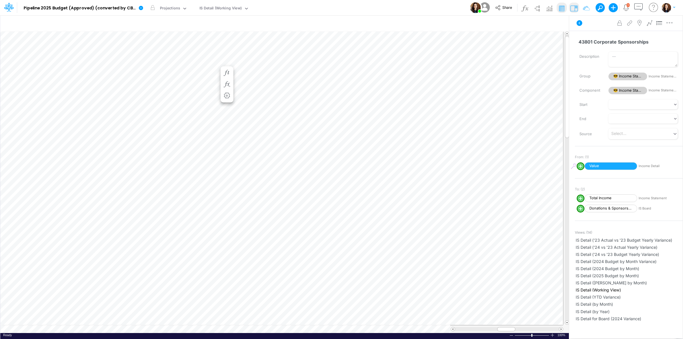
drag, startPoint x: 228, startPoint y: 80, endPoint x: 232, endPoint y: 82, distance: 4.1
click at [228, 81] on button "button" at bounding box center [227, 84] width 11 height 11
click at [581, 18] on button at bounding box center [579, 23] width 14 height 10
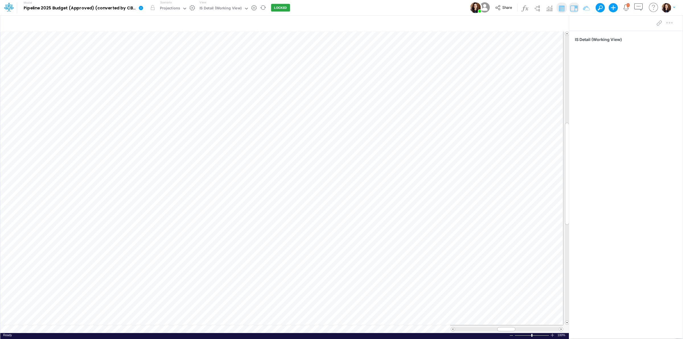
click at [172, 4] on label "Scenario" at bounding box center [166, 2] width 12 height 4
click at [174, 12] on div "Projections" at bounding box center [170, 8] width 20 height 7
click at [174, 25] on div "2025 Budget [Snapshot] Board-Approved Budget" at bounding box center [199, 28] width 83 height 9
click at [174, 7] on div "2025 Budget" at bounding box center [171, 8] width 23 height 7
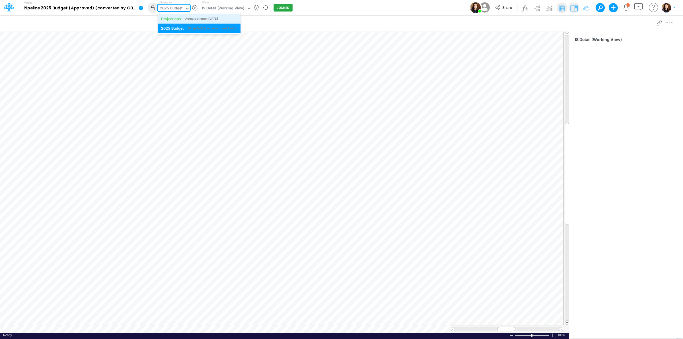
click at [174, 18] on div "Projections" at bounding box center [171, 18] width 20 height 5
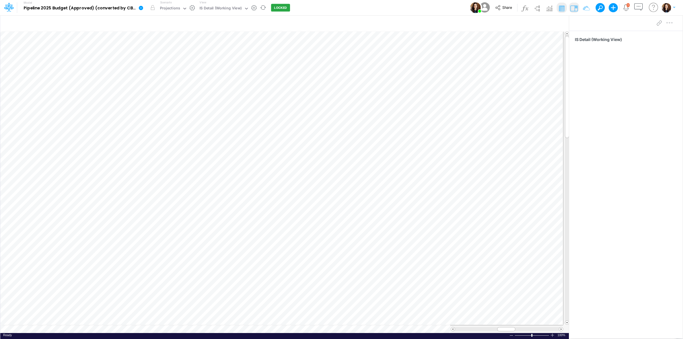
scroll to position [0, 0]
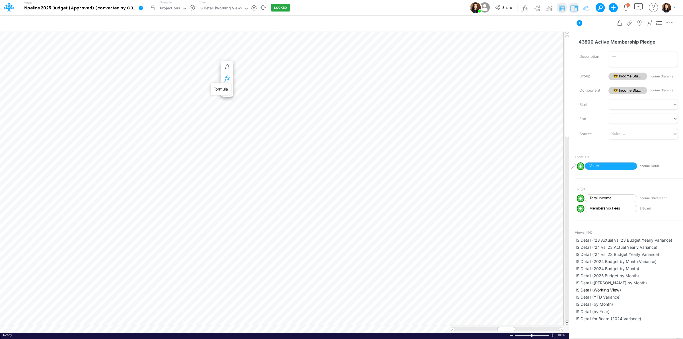
click at [229, 76] on icon "button" at bounding box center [226, 79] width 9 height 6
click at [311, 95] on icon at bounding box center [311, 95] width 9 height 6
click at [311, 95] on div at bounding box center [341, 171] width 683 height 336
click at [247, 97] on icon "Positive. Active in all periods." at bounding box center [249, 95] width 8 height 8
select select "1"
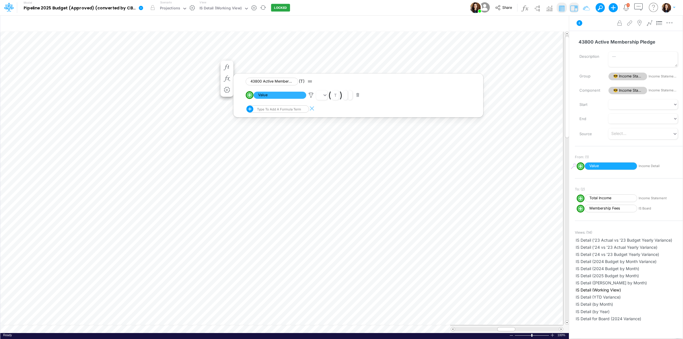
select select "Multiply"
select select "Add"
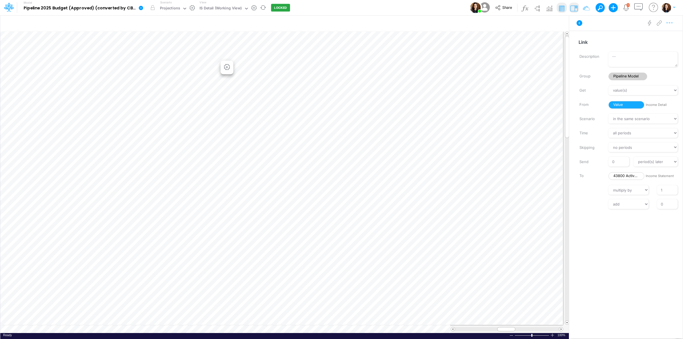
click at [672, 24] on icon "button" at bounding box center [669, 23] width 9 height 6
click at [658, 36] on button "Advanced settings" at bounding box center [640, 37] width 68 height 10
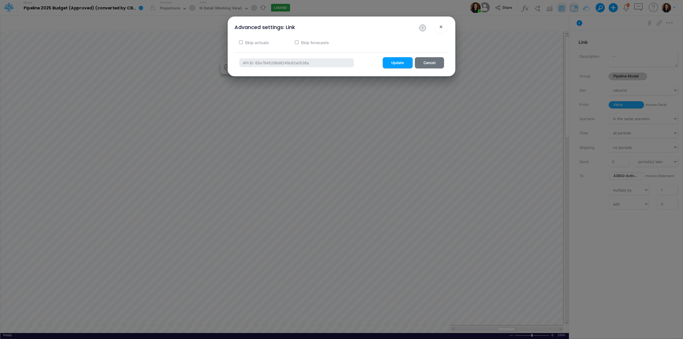
click at [257, 43] on label "Skip actuals" at bounding box center [256, 43] width 25 height 6
click at [243, 43] on input "Skip actuals" at bounding box center [241, 42] width 4 height 4
checkbox input "true"
click at [399, 65] on button "Update" at bounding box center [398, 62] width 30 height 11
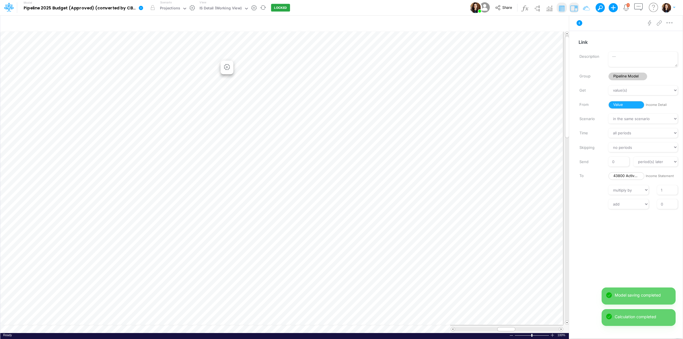
scroll to position [0, 0]
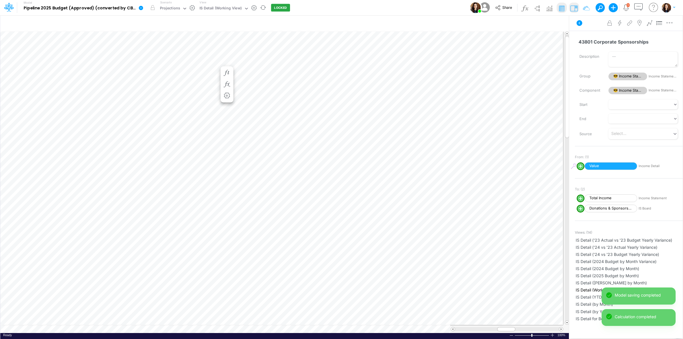
scroll to position [0, 0]
click at [227, 78] on icon "button" at bounding box center [226, 79] width 9 height 6
click at [310, 94] on icon at bounding box center [311, 95] width 9 height 6
click at [329, 59] on button "Save" at bounding box center [328, 56] width 14 height 8
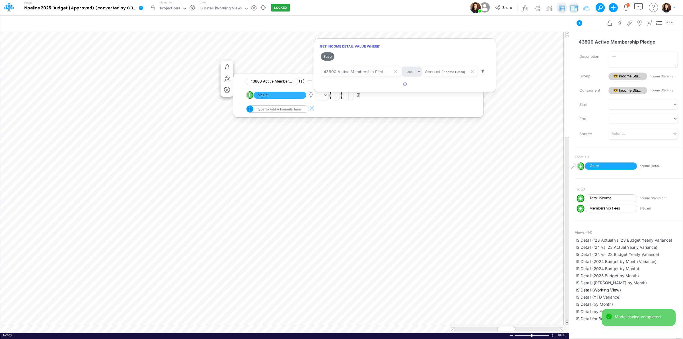
click at [592, 26] on div at bounding box center [341, 171] width 683 height 336
click at [579, 23] on icon at bounding box center [579, 23] width 7 height 7
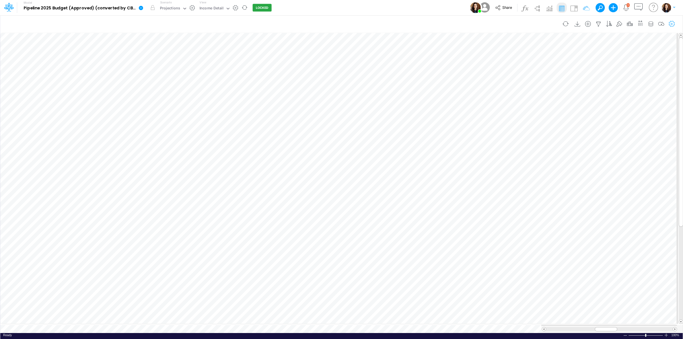
click at [670, 22] on icon "button" at bounding box center [671, 24] width 9 height 6
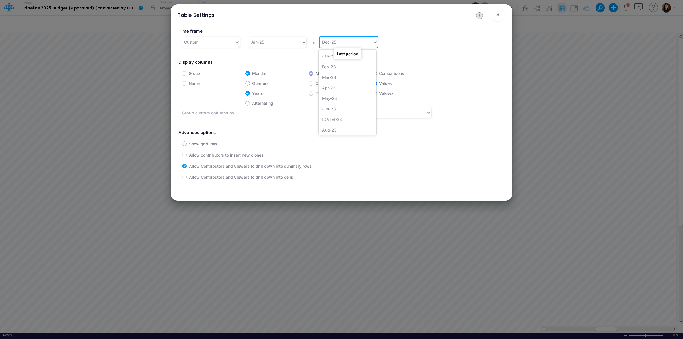
click at [341, 41] on div "Dec-25" at bounding box center [346, 41] width 53 height 9
click at [338, 97] on div "Dec-26" at bounding box center [347, 97] width 57 height 11
click at [496, 15] on span "×" at bounding box center [498, 14] width 4 height 7
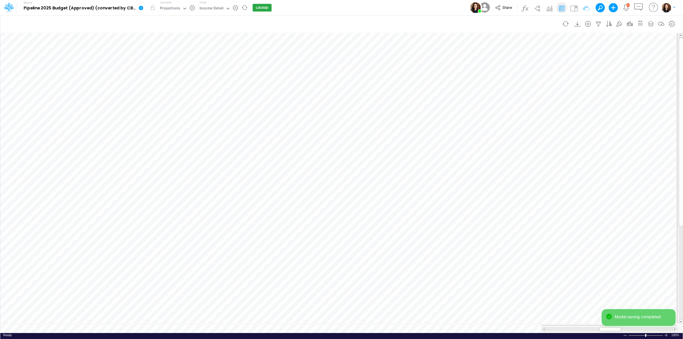
scroll to position [0, 0]
click at [303, 59] on icon "button" at bounding box center [307, 62] width 9 height 6
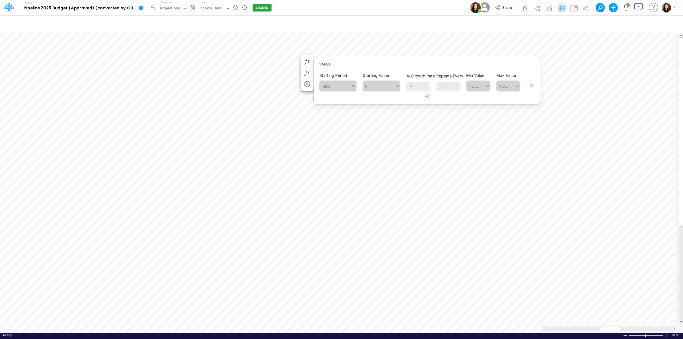
click at [355, 6] on div "Model Pipeline 2025 Budget (Approved) (converted by CBC) Edit model settings Du…" at bounding box center [341, 7] width 614 height 15
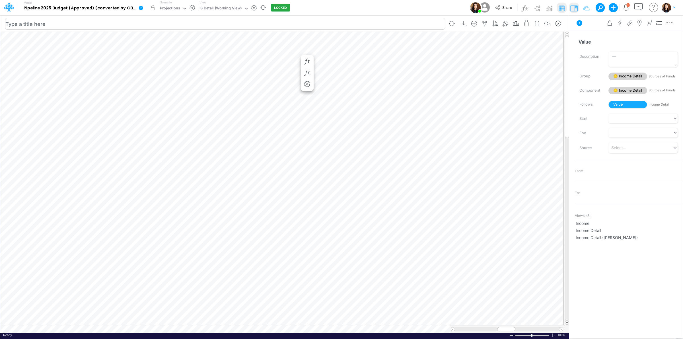
scroll to position [0, 0]
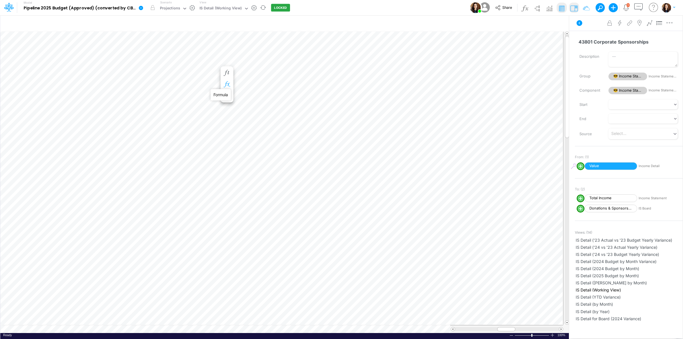
click at [225, 82] on icon "button" at bounding box center [226, 84] width 9 height 6
click at [251, 100] on circle "circle with outer border" at bounding box center [250, 101] width 6 height 6
select select "1"
select select "Multiply"
select select "Add"
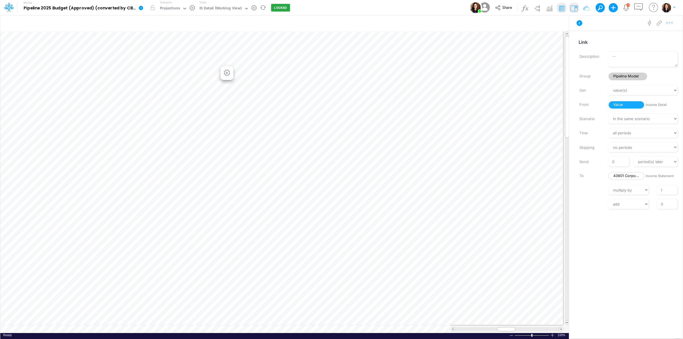
click at [672, 27] on button "button" at bounding box center [669, 22] width 11 height 11
click at [664, 36] on button "Advanced settings" at bounding box center [640, 37] width 68 height 10
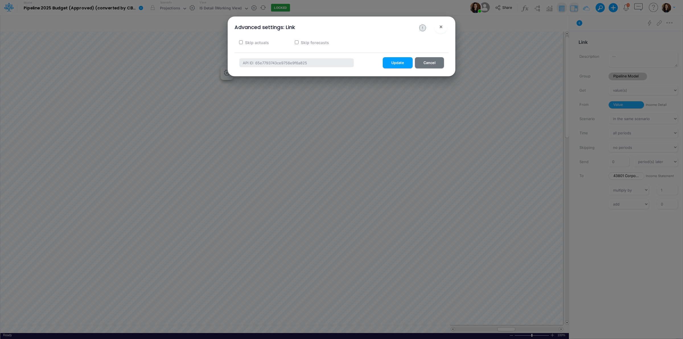
click at [263, 42] on label "Skip actuals" at bounding box center [256, 43] width 25 height 6
click at [243, 42] on input "Skip actuals" at bounding box center [241, 42] width 4 height 4
checkbox input "true"
click at [400, 63] on button "Update" at bounding box center [398, 62] width 30 height 11
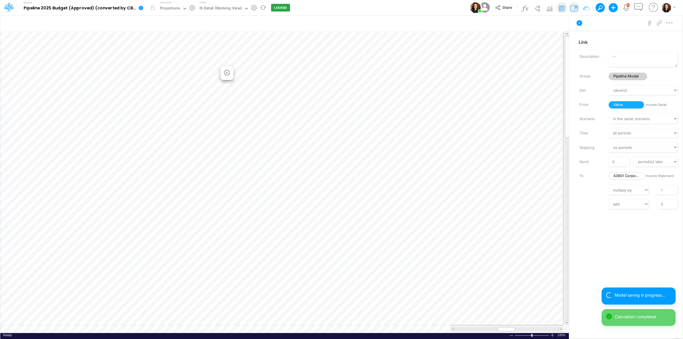
scroll to position [0, 0]
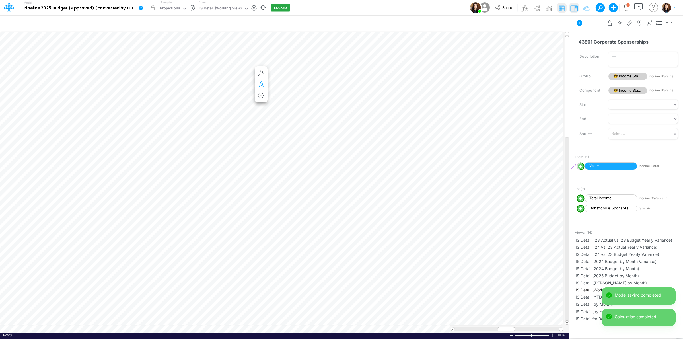
click at [259, 81] on icon "button" at bounding box center [261, 84] width 9 height 6
click at [345, 101] on icon at bounding box center [345, 101] width 9 height 6
click at [364, 64] on button "Save" at bounding box center [362, 62] width 14 height 8
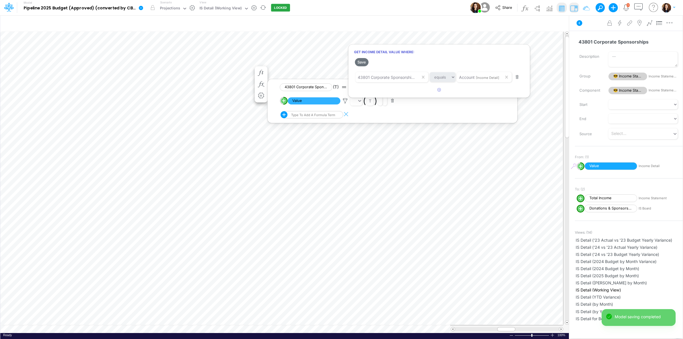
click at [210, 69] on div at bounding box center [341, 171] width 683 height 336
click at [233, 88] on ul "43802 Member Sponsorships = 43802 Member Sponsorships (Settings)" at bounding box center [226, 90] width 13 height 36
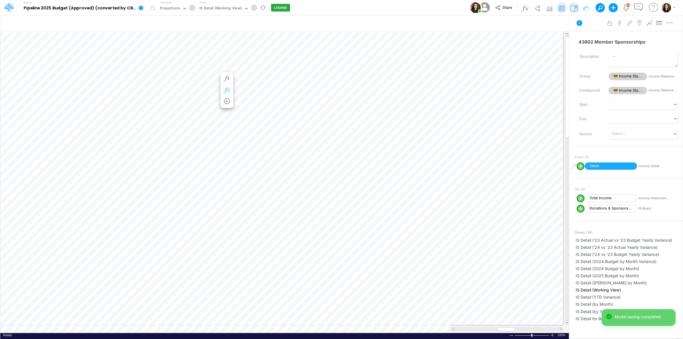
click at [228, 90] on icon "button" at bounding box center [226, 90] width 9 height 6
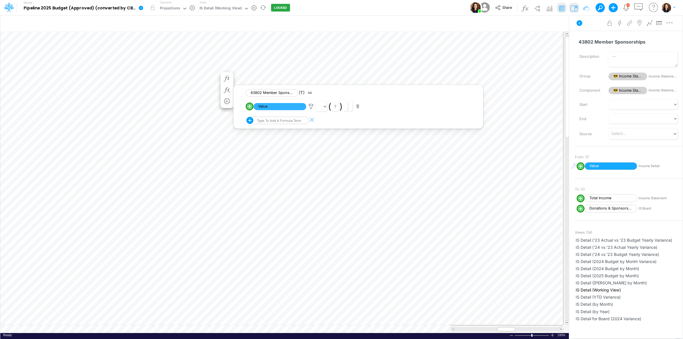
click at [249, 106] on line "circle with outer border" at bounding box center [249, 106] width 0 height 3
select select "1"
select select "Multiply"
select select "Add"
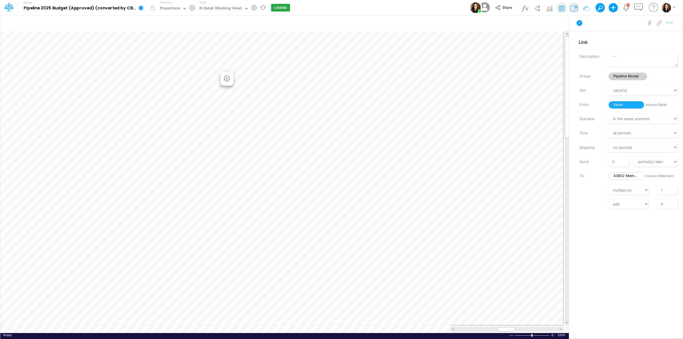
click at [670, 24] on icon "button" at bounding box center [669, 23] width 9 height 6
click at [661, 36] on button "Advanced settings" at bounding box center [640, 37] width 68 height 10
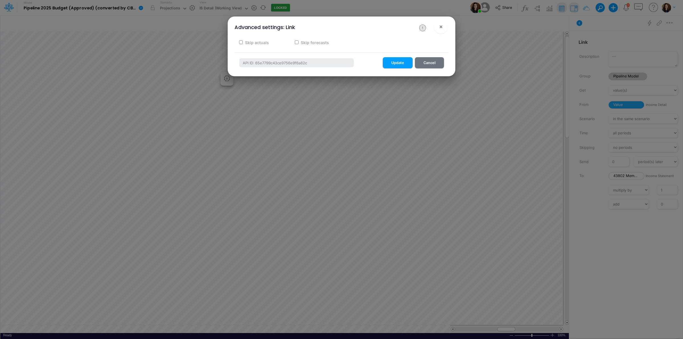
click at [257, 42] on label "Skip actuals" at bounding box center [256, 43] width 25 height 6
click at [243, 42] on input "Skip actuals" at bounding box center [241, 42] width 4 height 4
checkbox input "true"
click at [400, 62] on button "Update" at bounding box center [398, 62] width 30 height 11
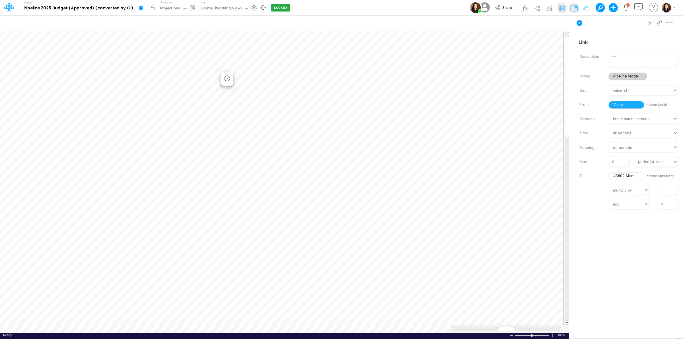
scroll to position [0, 0]
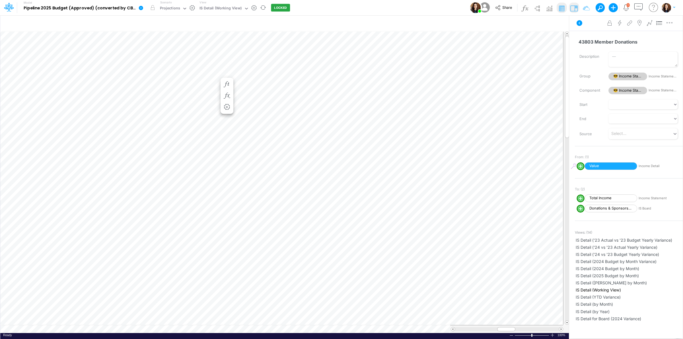
scroll to position [0, 0]
click at [227, 87] on icon "button" at bounding box center [226, 90] width 9 height 6
click at [312, 107] on icon at bounding box center [311, 107] width 9 height 6
click at [328, 68] on button "Save" at bounding box center [328, 68] width 14 height 8
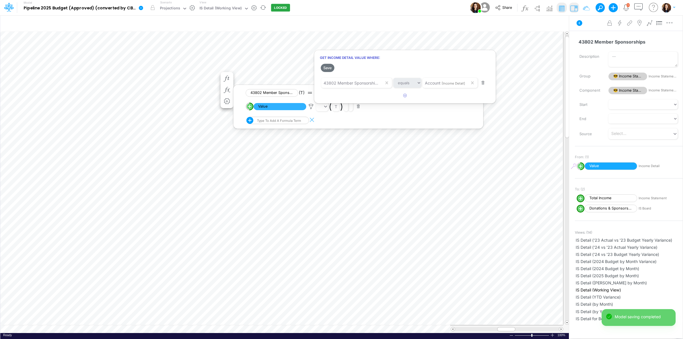
click at [211, 73] on div at bounding box center [341, 171] width 683 height 336
click at [227, 92] on button "button" at bounding box center [227, 95] width 11 height 11
click at [249, 113] on line "circle with outer border" at bounding box center [249, 112] width 0 height 3
select select "1"
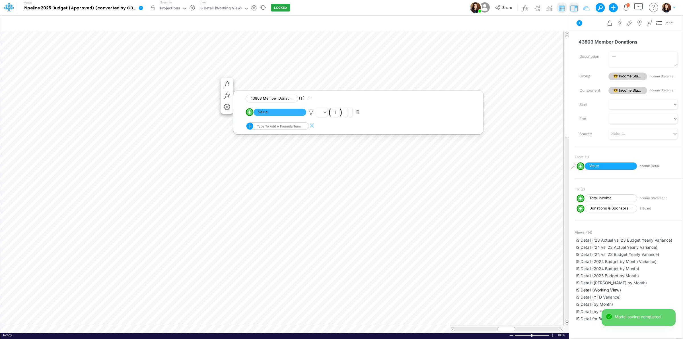
select select "Multiply"
select select "Add"
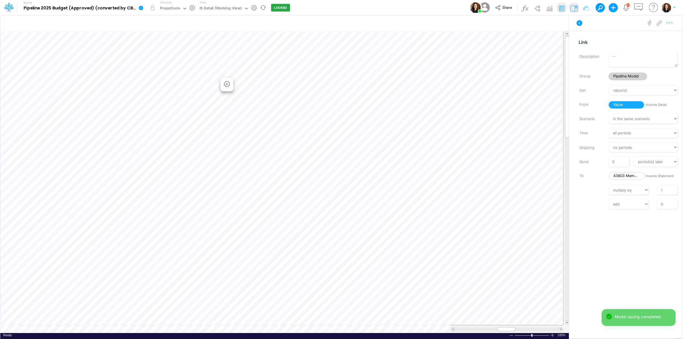
click at [672, 26] on button "button" at bounding box center [669, 22] width 11 height 11
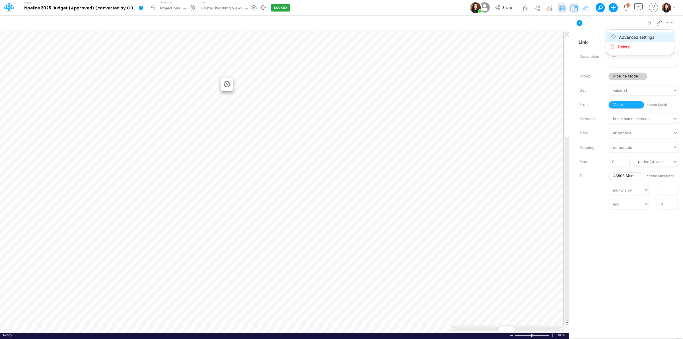
click at [662, 36] on button "Advanced settings" at bounding box center [640, 37] width 68 height 10
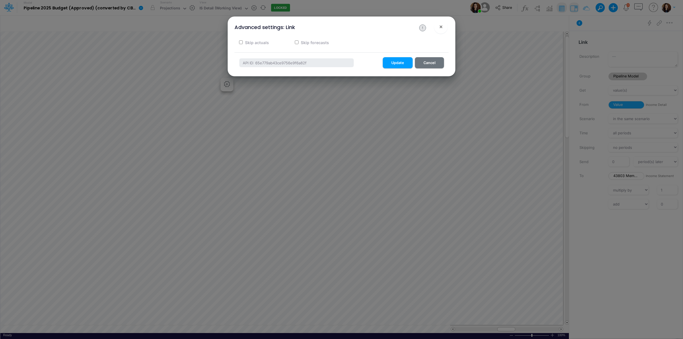
click at [251, 42] on label "Skip actuals" at bounding box center [256, 43] width 25 height 6
click at [243, 42] on input "Skip actuals" at bounding box center [241, 42] width 4 height 4
checkbox input "true"
click at [396, 63] on button "Update" at bounding box center [398, 62] width 30 height 11
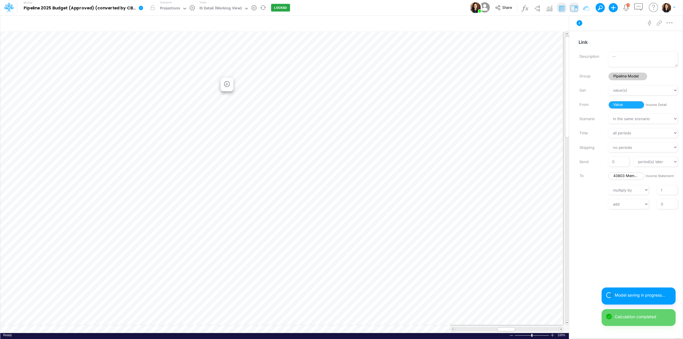
scroll to position [0, 0]
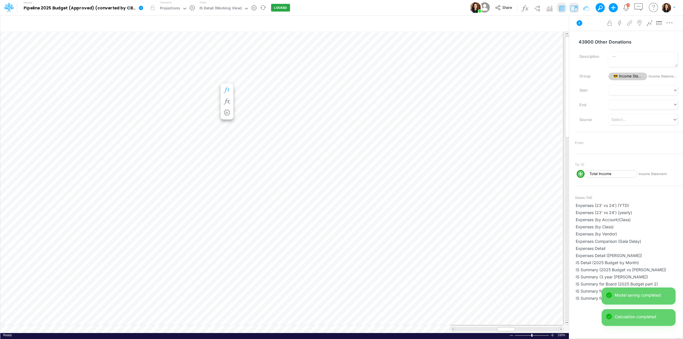
scroll to position [0, 0]
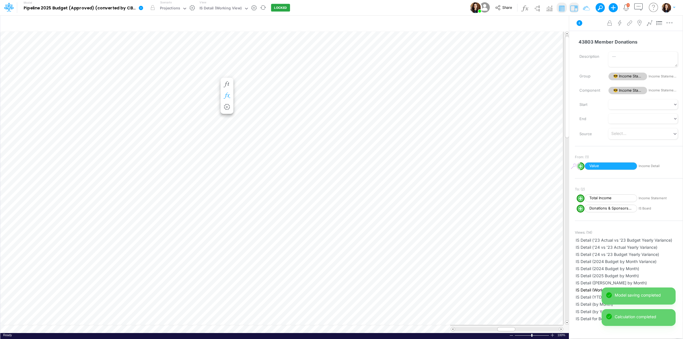
click at [227, 96] on icon "button" at bounding box center [226, 96] width 9 height 6
click at [311, 111] on icon at bounding box center [311, 112] width 9 height 6
click at [330, 77] on button "Save" at bounding box center [328, 73] width 14 height 8
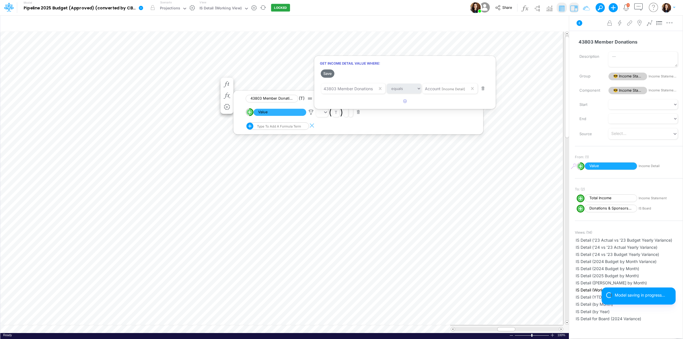
click at [205, 80] on div at bounding box center [341, 171] width 683 height 336
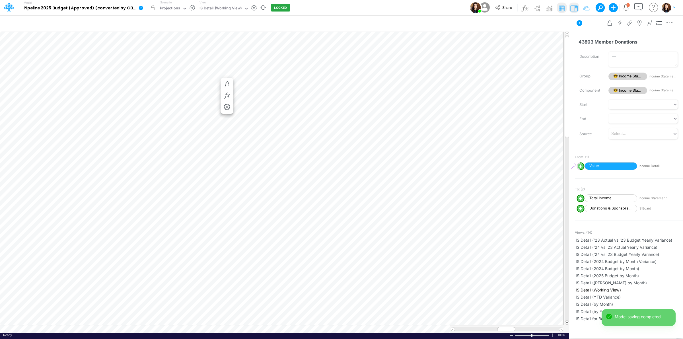
scroll to position [0, 0]
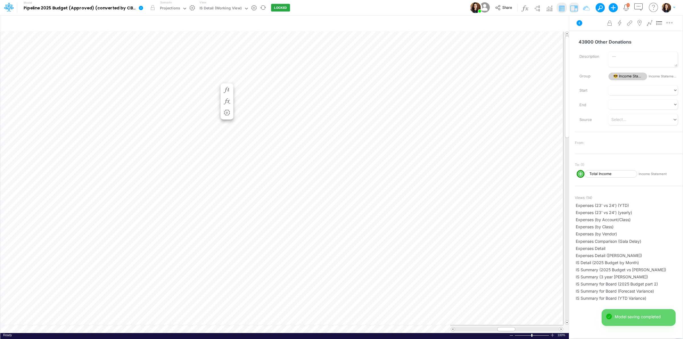
scroll to position [0, 0]
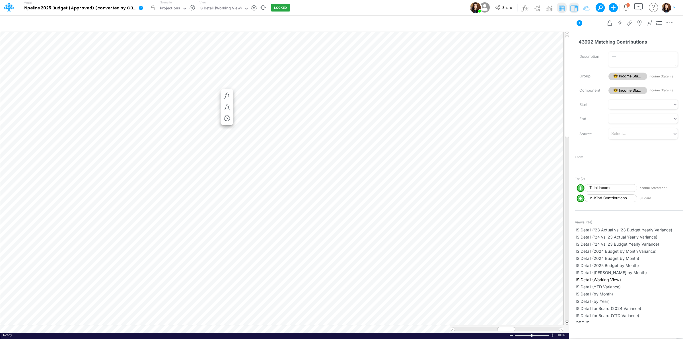
scroll to position [0, 0]
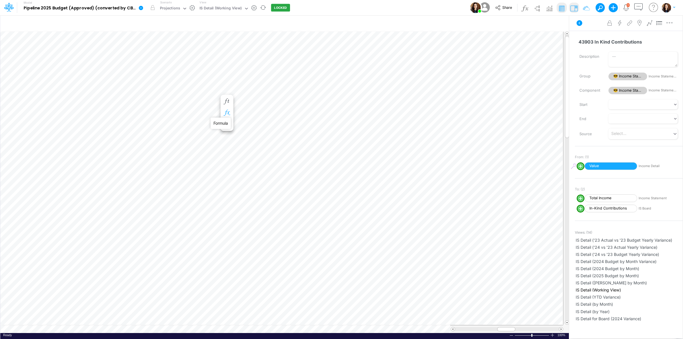
click at [228, 113] on icon "button" at bounding box center [226, 113] width 9 height 6
click at [249, 129] on line "circle with outer border" at bounding box center [249, 129] width 0 height 3
select select "1"
select select "Multiply"
select select "Add"
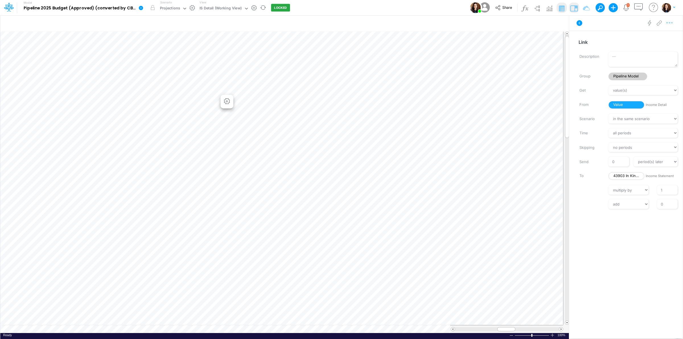
click at [670, 25] on icon "button" at bounding box center [669, 23] width 9 height 6
click at [660, 38] on button "Advanced settings" at bounding box center [640, 37] width 68 height 10
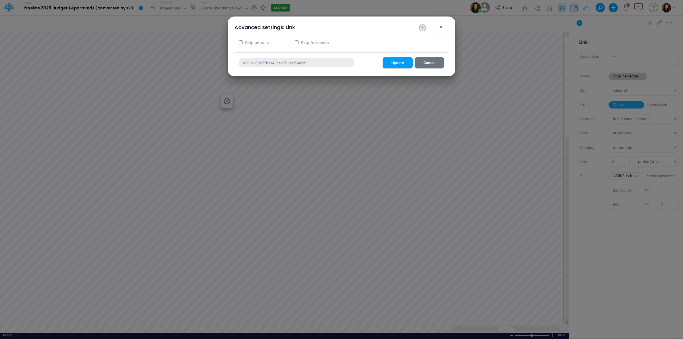
click at [261, 42] on label "Skip actuals" at bounding box center [256, 43] width 25 height 6
click at [243, 42] on input "Skip actuals" at bounding box center [241, 42] width 4 height 4
checkbox input "true"
click at [393, 61] on button "Update" at bounding box center [398, 62] width 30 height 11
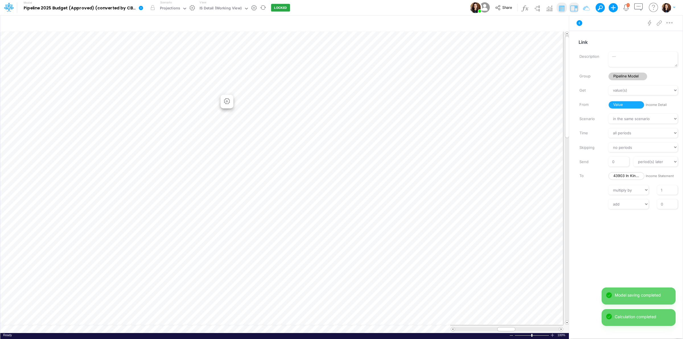
scroll to position [0, 0]
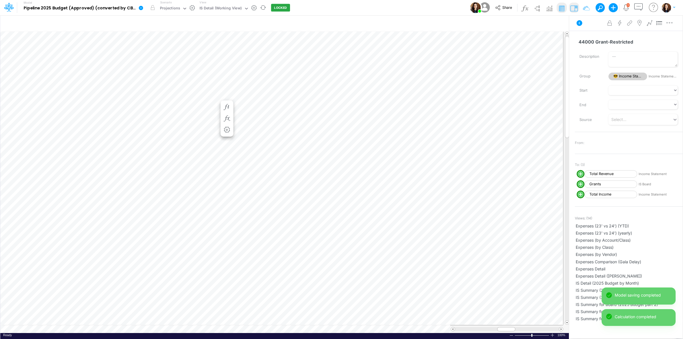
scroll to position [0, 0]
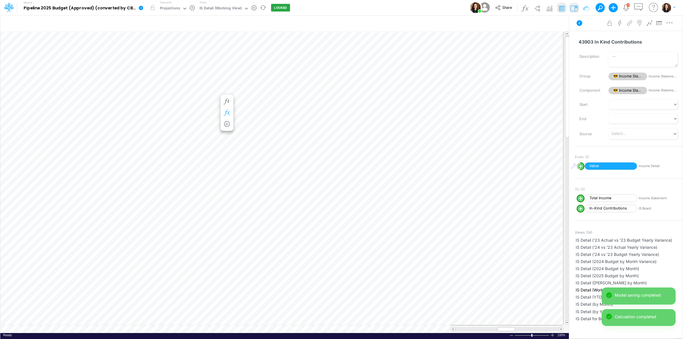
click at [228, 111] on icon "button" at bounding box center [226, 113] width 9 height 6
click at [309, 130] on icon at bounding box center [311, 129] width 9 height 6
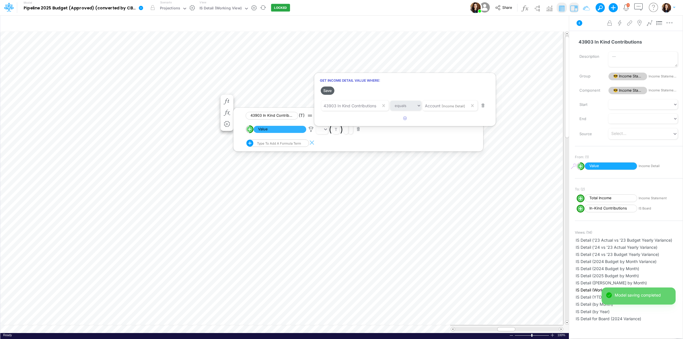
click at [326, 88] on button "Save" at bounding box center [328, 90] width 14 height 8
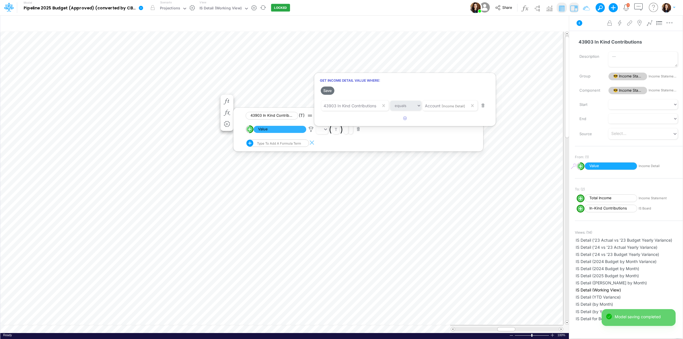
click at [211, 97] on div at bounding box center [341, 171] width 683 height 336
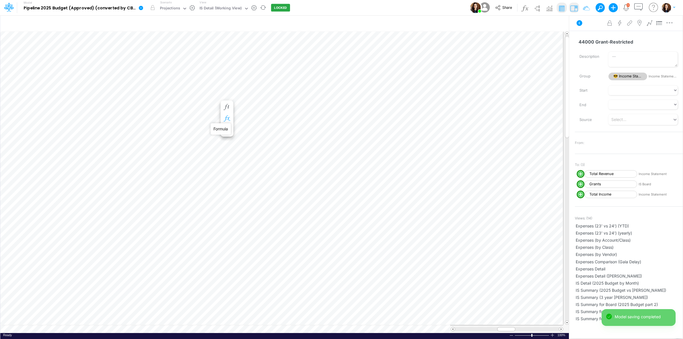
click at [229, 115] on icon "button" at bounding box center [226, 118] width 9 height 6
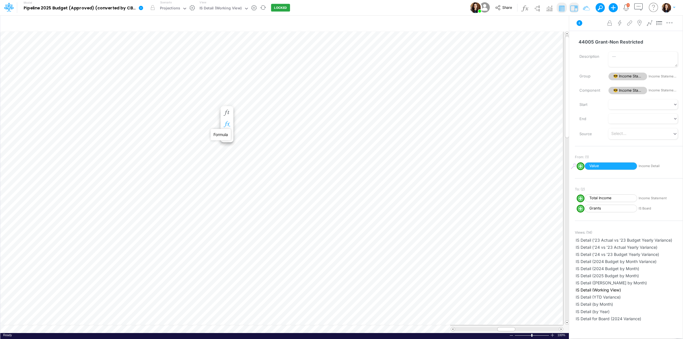
click at [228, 124] on icon "button" at bounding box center [226, 124] width 9 height 6
drag, startPoint x: 249, startPoint y: 140, endPoint x: 569, endPoint y: 58, distance: 329.9
click at [249, 140] on line "circle with outer border" at bounding box center [249, 140] width 0 height 3
select select "1"
select select "Multiply"
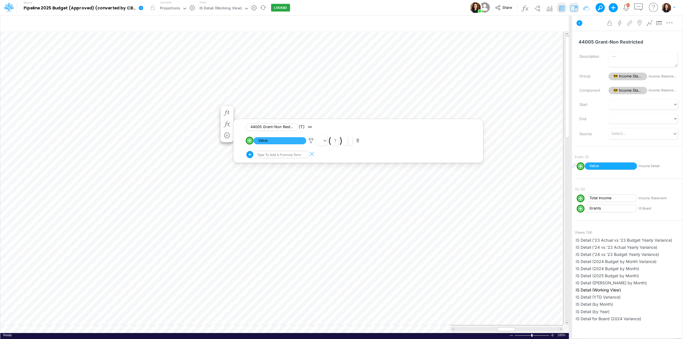
select select "Add"
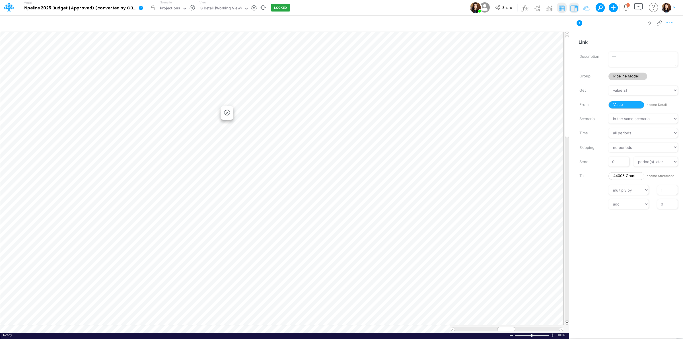
click at [669, 26] on button "button" at bounding box center [669, 22] width 11 height 11
click at [660, 38] on button "Advanced settings" at bounding box center [640, 37] width 68 height 10
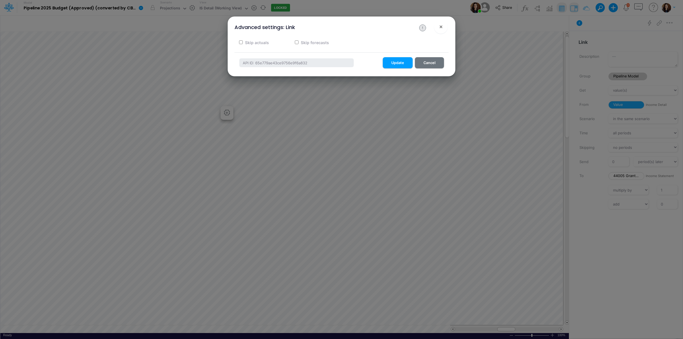
drag, startPoint x: 267, startPoint y: 43, endPoint x: 275, endPoint y: 43, distance: 7.4
click at [267, 43] on label "Skip actuals" at bounding box center [256, 43] width 25 height 6
click at [255, 42] on label "Skip actuals" at bounding box center [256, 43] width 25 height 6
click at [243, 42] on input "Skip actuals" at bounding box center [241, 42] width 4 height 4
checkbox input "true"
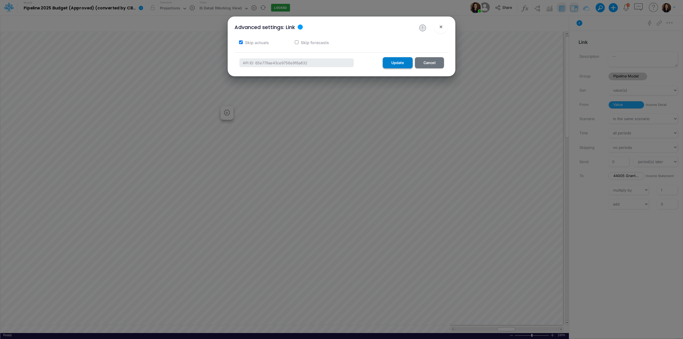
click at [394, 62] on button "Update" at bounding box center [398, 62] width 30 height 11
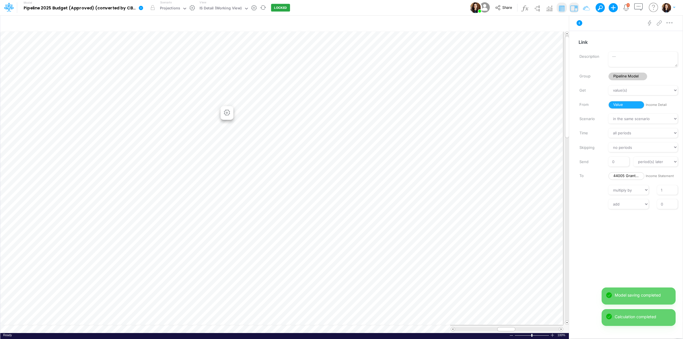
scroll to position [0, 0]
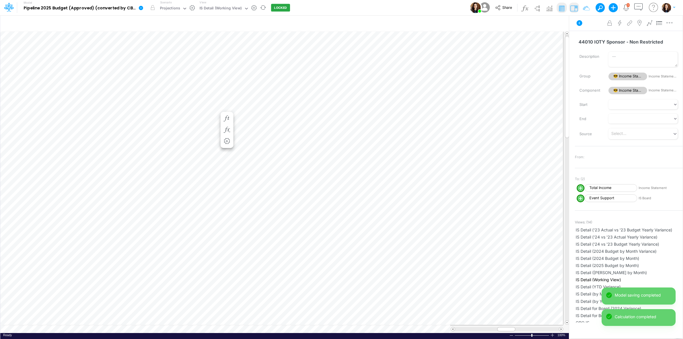
scroll to position [0, 0]
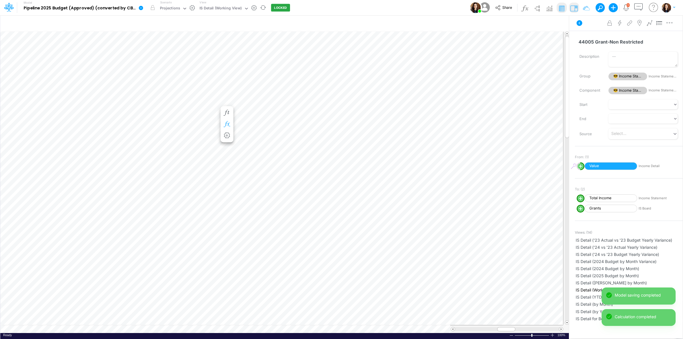
click at [227, 119] on button "button" at bounding box center [227, 124] width 11 height 11
click at [310, 141] on icon at bounding box center [311, 141] width 9 height 6
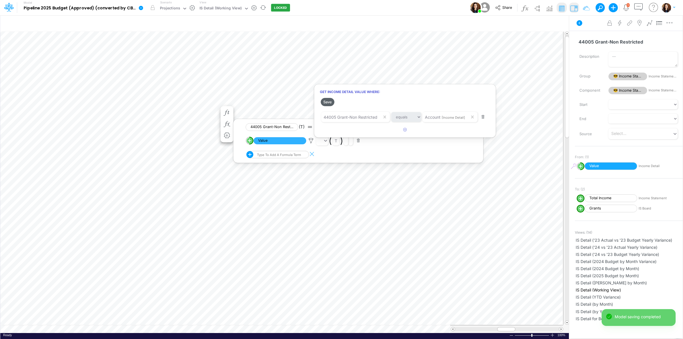
click at [329, 102] on button "Save" at bounding box center [328, 102] width 14 height 8
click at [211, 103] on div at bounding box center [341, 171] width 683 height 336
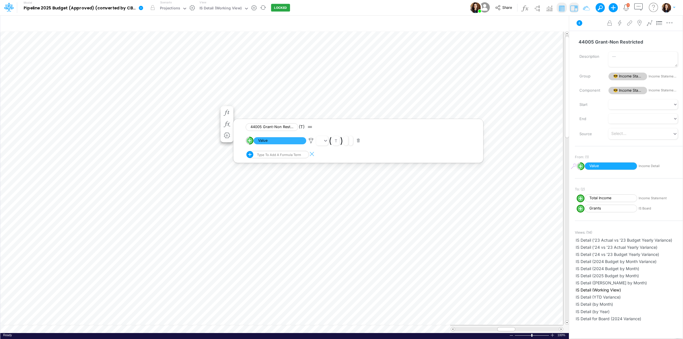
scroll to position [0, 0]
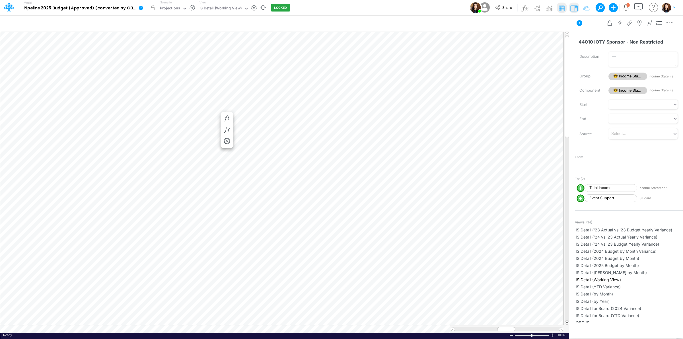
scroll to position [0, 0]
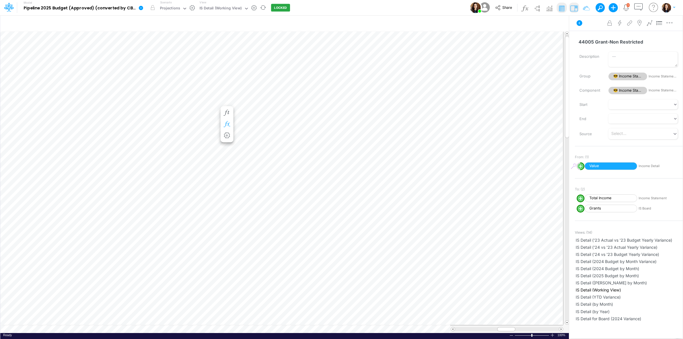
click at [228, 123] on icon "button" at bounding box center [226, 124] width 9 height 6
click at [311, 141] on icon at bounding box center [311, 141] width 9 height 6
drag, startPoint x: 325, startPoint y: 99, endPoint x: 329, endPoint y: 100, distance: 4.4
click at [325, 100] on button "Save" at bounding box center [328, 102] width 14 height 8
click at [209, 110] on div at bounding box center [341, 171] width 683 height 336
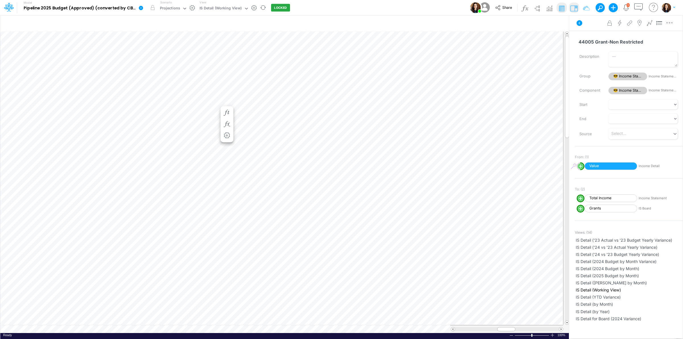
scroll to position [0, 0]
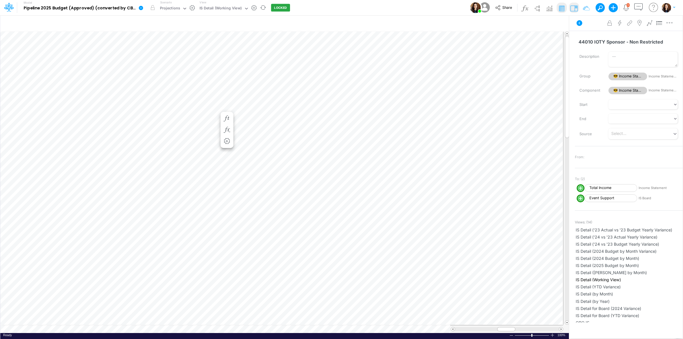
scroll to position [0, 0]
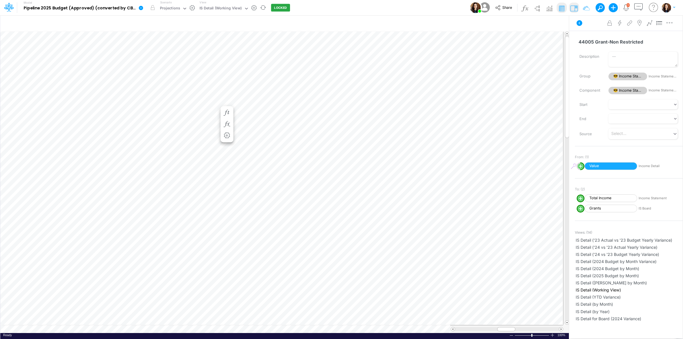
scroll to position [0, 0]
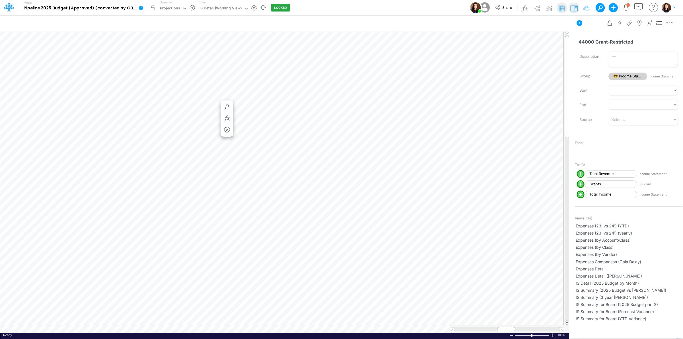
scroll to position [0, 0]
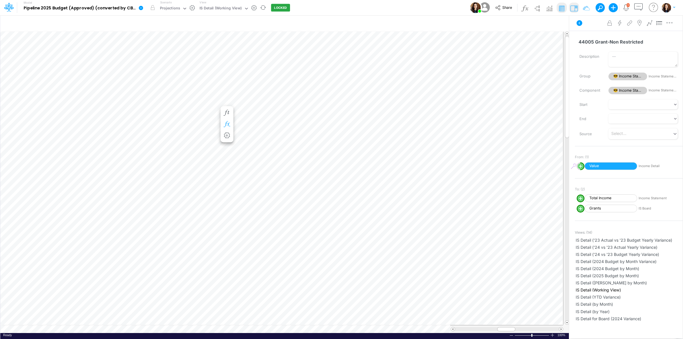
click at [224, 123] on icon "button" at bounding box center [226, 124] width 9 height 6
click at [310, 140] on icon at bounding box center [311, 141] width 9 height 6
drag, startPoint x: 329, startPoint y: 102, endPoint x: 631, endPoint y: 285, distance: 354.1
click at [329, 102] on button "Save" at bounding box center [328, 102] width 14 height 8
click at [587, 29] on div at bounding box center [341, 171] width 683 height 336
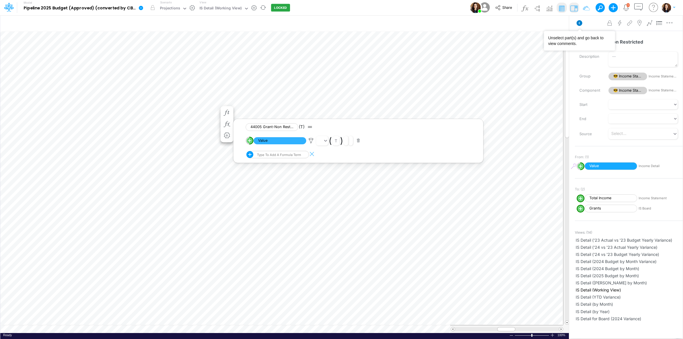
click at [579, 21] on icon at bounding box center [579, 23] width 6 height 6
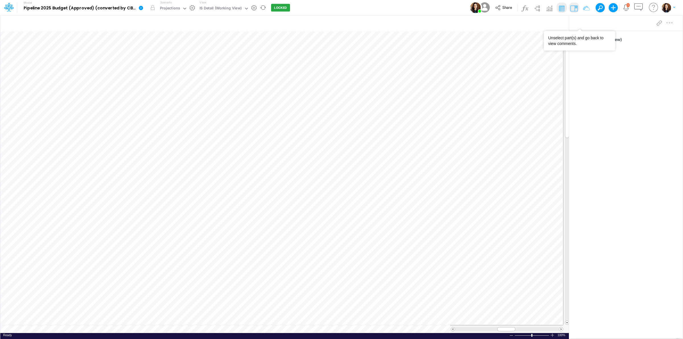
click at [625, 9] on icon "Notifications" at bounding box center [625, 7] width 7 height 7
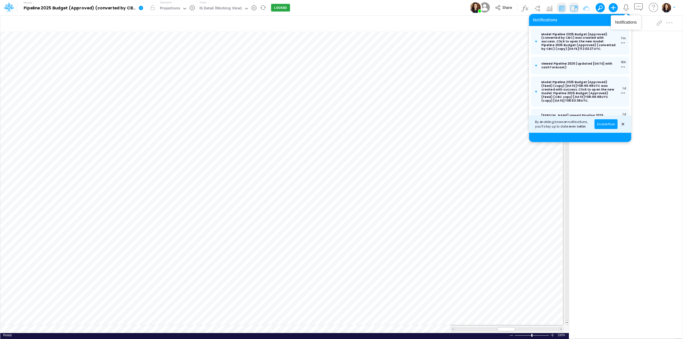
click at [625, 8] on icon "Notifications" at bounding box center [625, 7] width 7 height 7
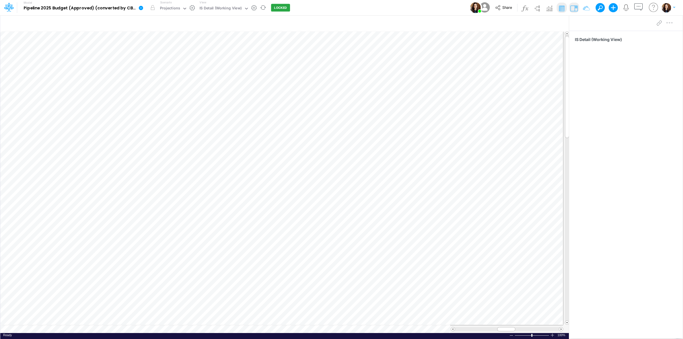
click at [342, 5] on div "Model Pipeline 2025 Budget (Approved) (converted by CBC) Edit model settings Du…" at bounding box center [341, 7] width 614 height 15
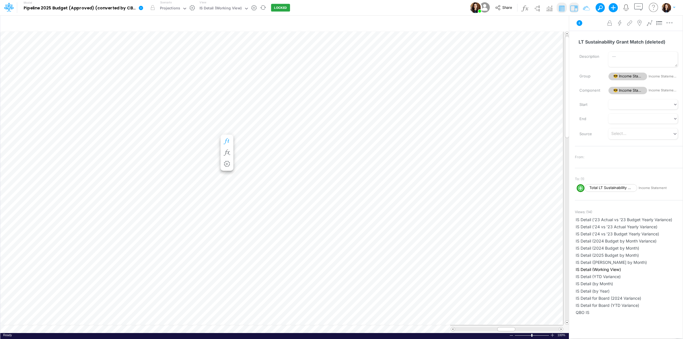
click at [229, 139] on icon "button" at bounding box center [226, 141] width 9 height 6
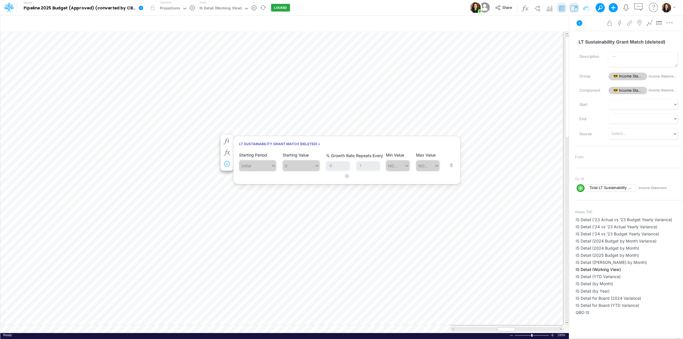
scroll to position [0, 0]
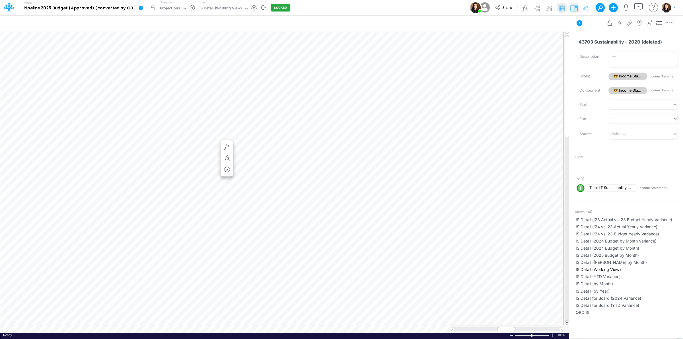
click at [315, 5] on div "Model Pipeline 2025 Budget (Approved) (converted by CBC) Edit model settings Du…" at bounding box center [341, 7] width 614 height 15
click at [226, 139] on icon "button" at bounding box center [226, 141] width 9 height 6
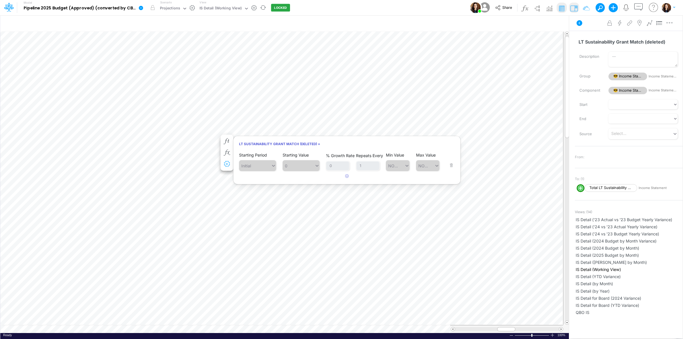
scroll to position [0, 0]
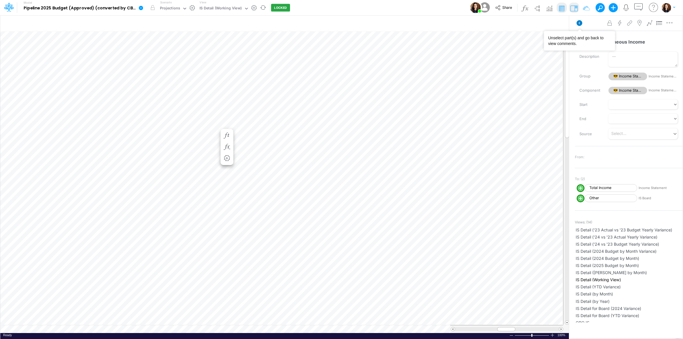
click at [579, 23] on icon at bounding box center [579, 23] width 6 height 6
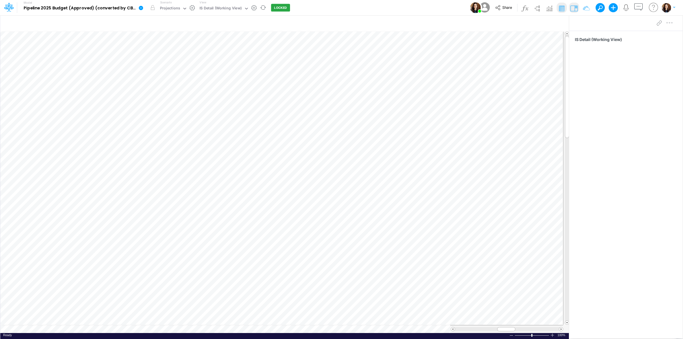
click at [141, 9] on icon at bounding box center [141, 8] width 4 height 4
drag, startPoint x: 336, startPoint y: 7, endPoint x: 325, endPoint y: 6, distance: 10.8
click at [334, 6] on div "Model Pipeline 2025 Budget (Approved) (converted by CBC) Edit model settings Du…" at bounding box center [341, 7] width 614 height 15
click at [385, 11] on div "Model Pipeline 2025 Budget (Approved) (converted by CBC) Edit model settings Du…" at bounding box center [341, 7] width 614 height 15
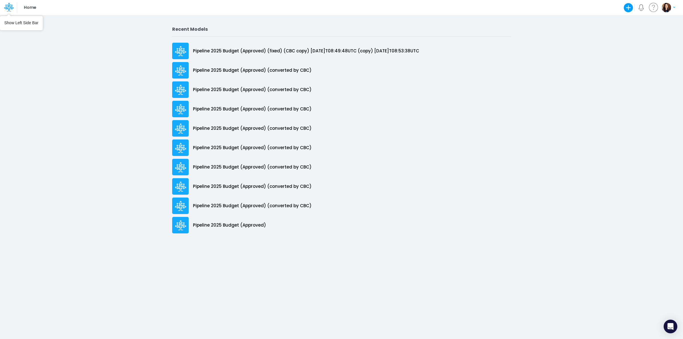
click at [7, 7] on icon at bounding box center [9, 7] width 10 height 10
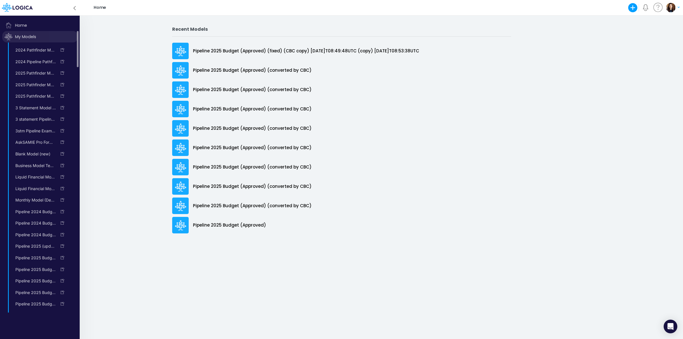
click at [33, 37] on span "My Models" at bounding box center [39, 36] width 75 height 11
click at [35, 192] on link "2025 Pathfinder Module 3 [PERSON_NAME]" at bounding box center [33, 188] width 45 height 9
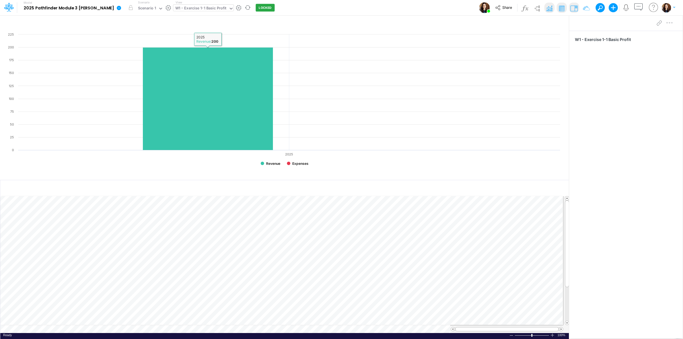
click at [183, 10] on div "W1 - Exercise 1-1 Basic Profit" at bounding box center [200, 8] width 51 height 7
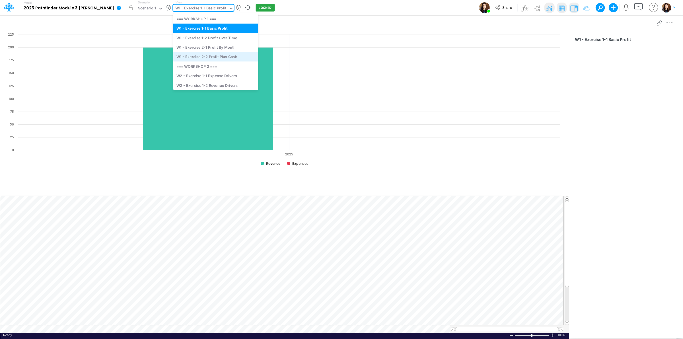
scroll to position [22, 0]
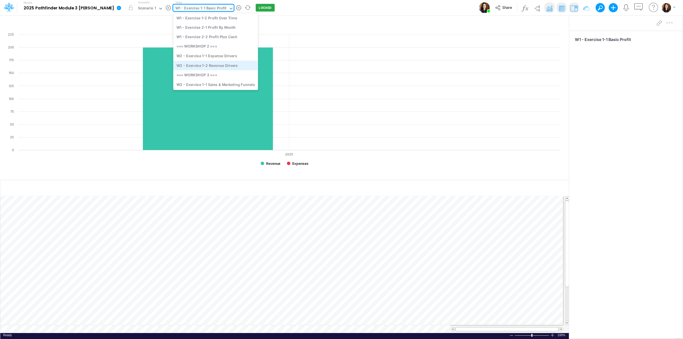
click at [208, 67] on div "W2 - Exercise 1-2 Revenue Drivers" at bounding box center [215, 65] width 85 height 9
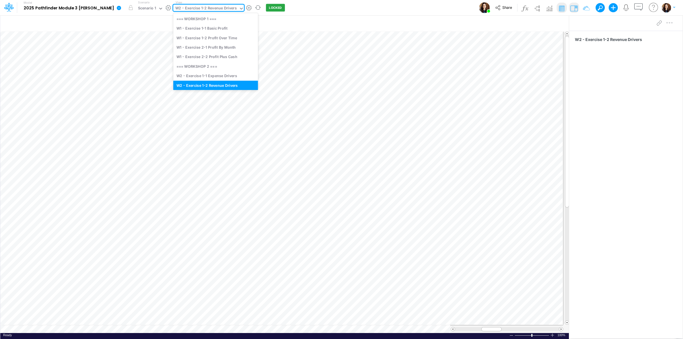
click at [202, 6] on div "W2 - Exercise 1-2 Revenue Drivers" at bounding box center [205, 8] width 61 height 7
click at [203, 71] on div "W2 - Exercise 1-1 Expense Drivers" at bounding box center [215, 72] width 85 height 9
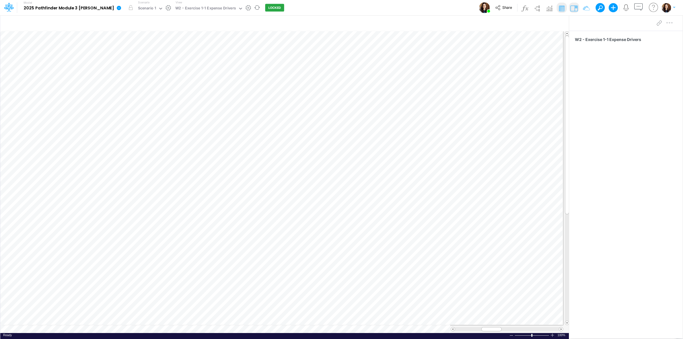
scroll to position [0, 0]
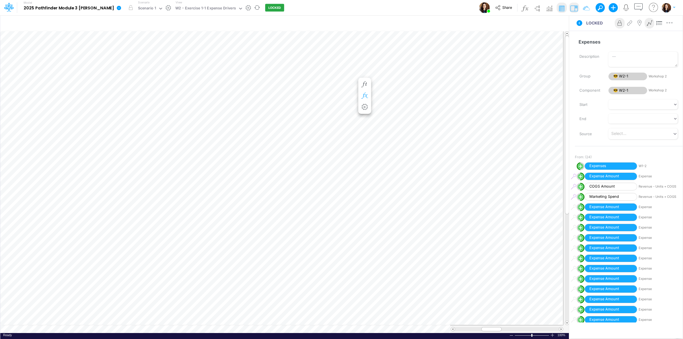
click at [363, 95] on icon "button" at bounding box center [364, 96] width 9 height 6
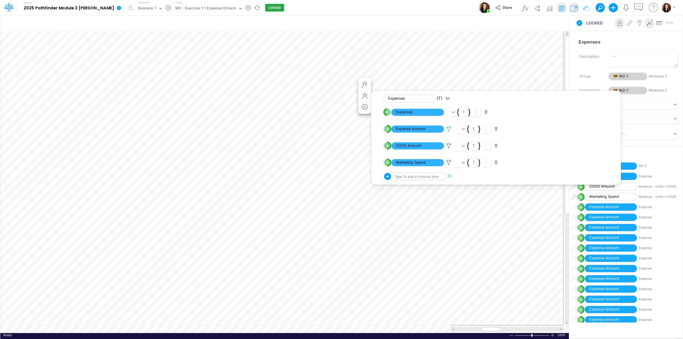
click at [449, 128] on icon at bounding box center [448, 129] width 9 height 6
click at [468, 88] on button "Save" at bounding box center [465, 90] width 14 height 8
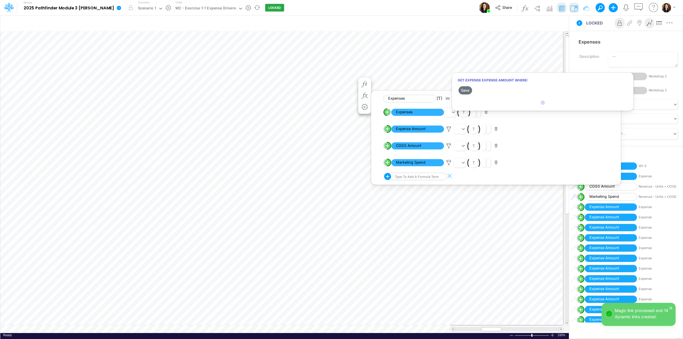
click at [279, 5] on div at bounding box center [341, 171] width 683 height 336
